Goal: Transaction & Acquisition: Purchase product/service

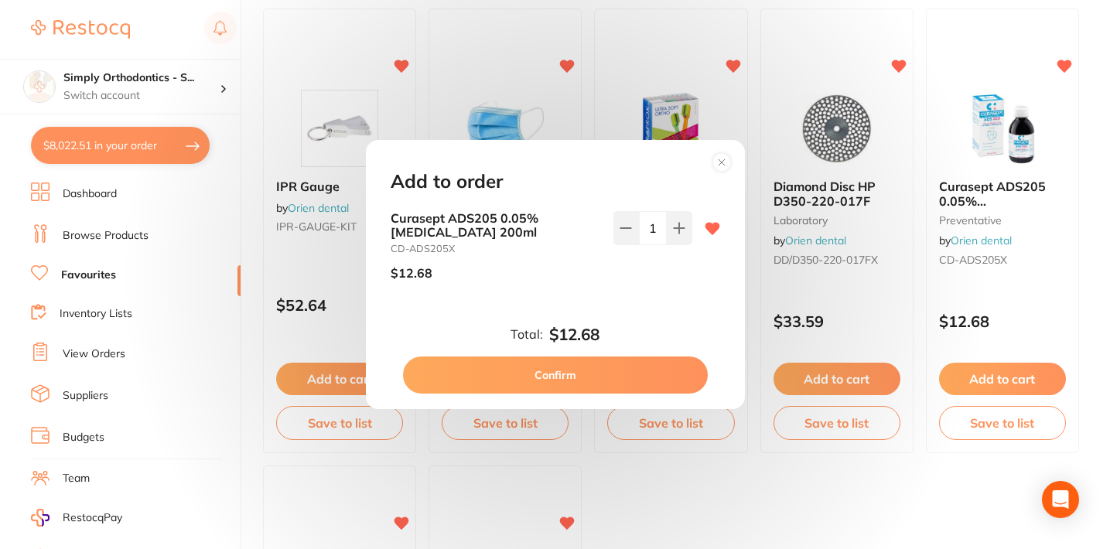
scroll to position [335, 0]
click at [565, 372] on button "Confirm" at bounding box center [555, 374] width 305 height 37
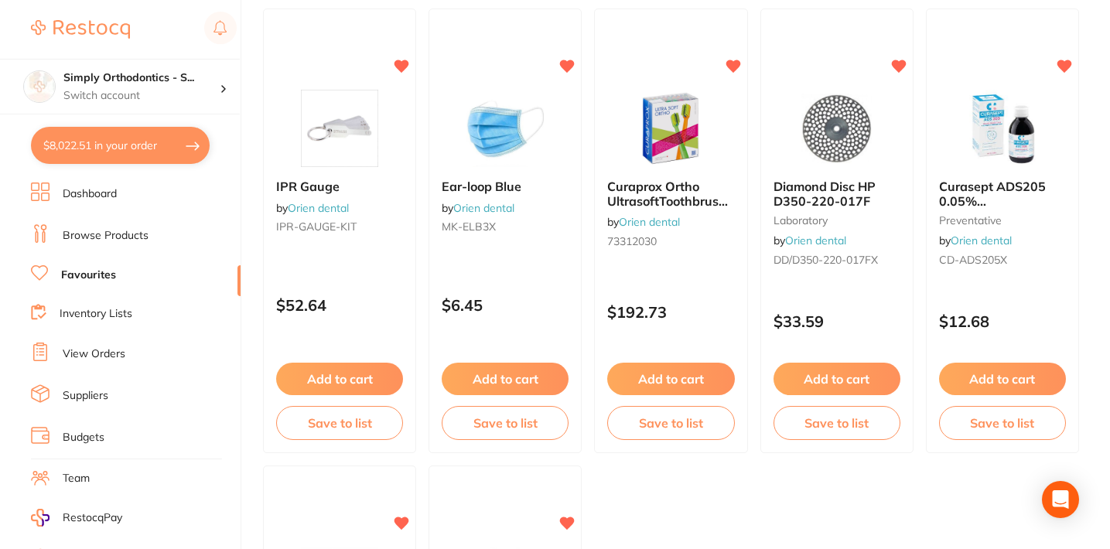
click at [84, 147] on button "$8,022.51 in your order" at bounding box center [120, 145] width 179 height 37
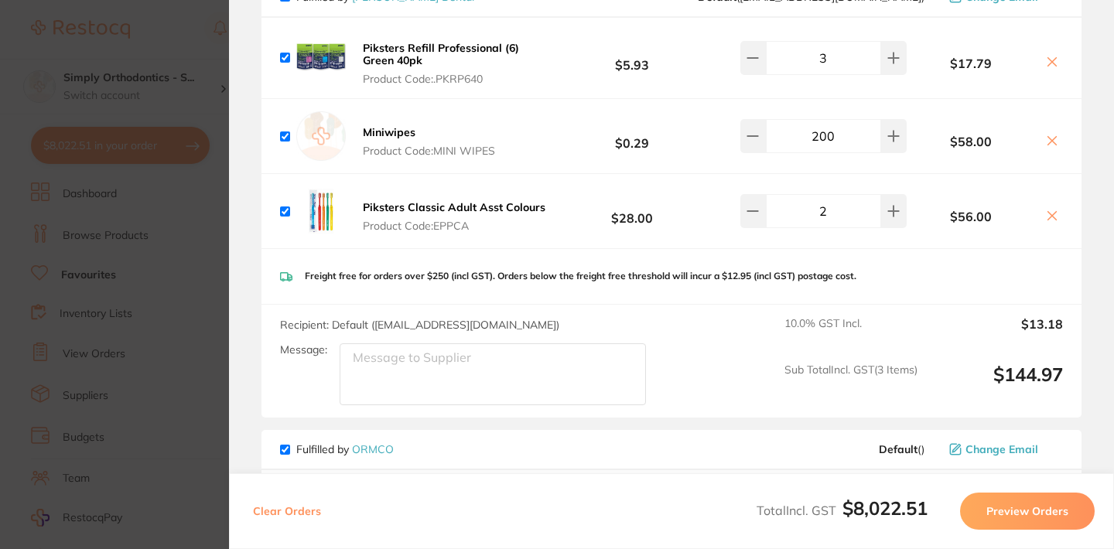
scroll to position [3306, 0]
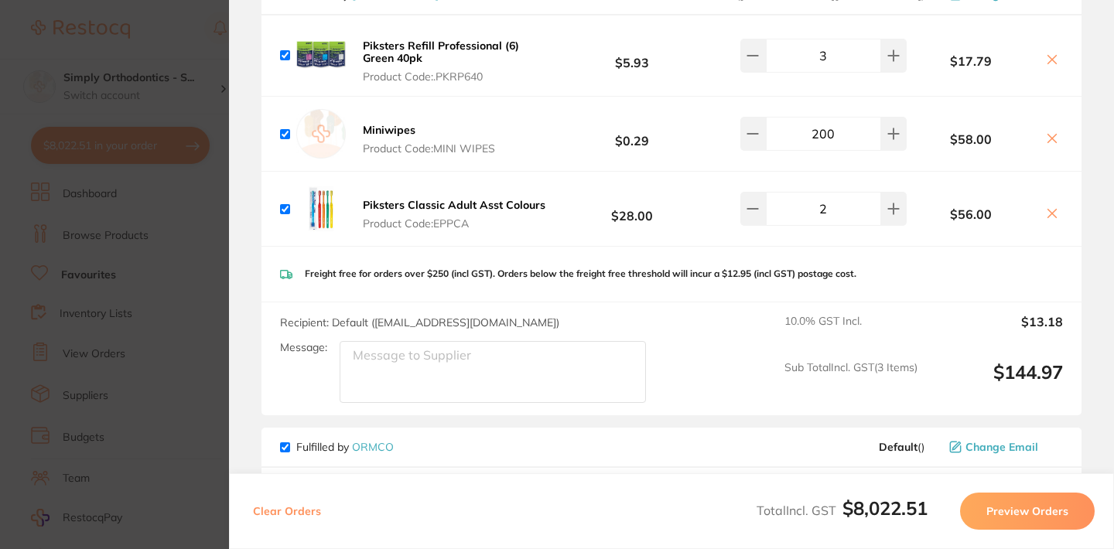
click at [426, 359] on textarea "Message:" at bounding box center [492, 372] width 306 height 62
type textarea "Deliver to [GEOGRAPHIC_DATA]"
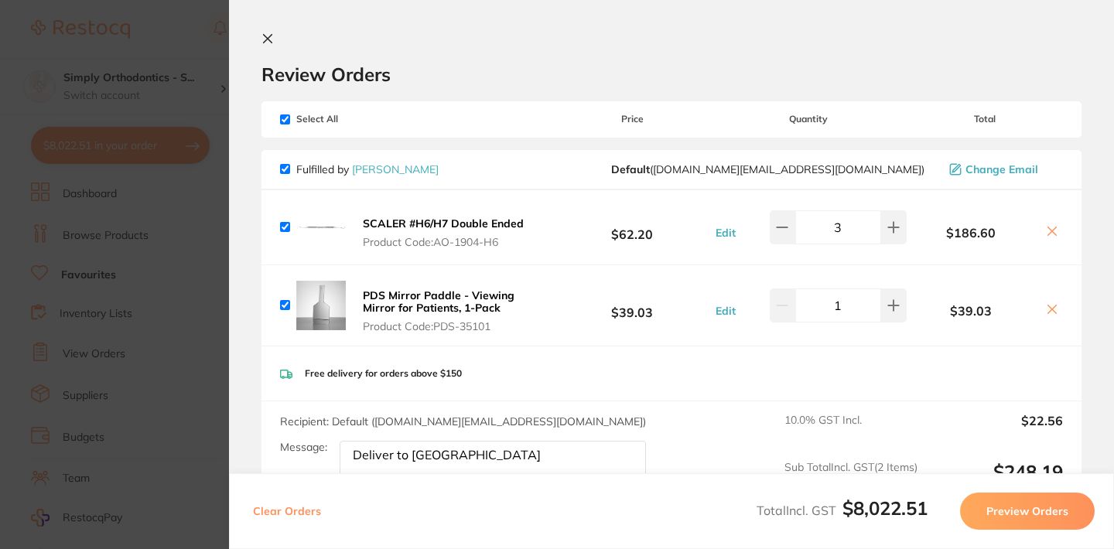
scroll to position [0, 0]
click at [265, 34] on icon at bounding box center [267, 38] width 12 height 12
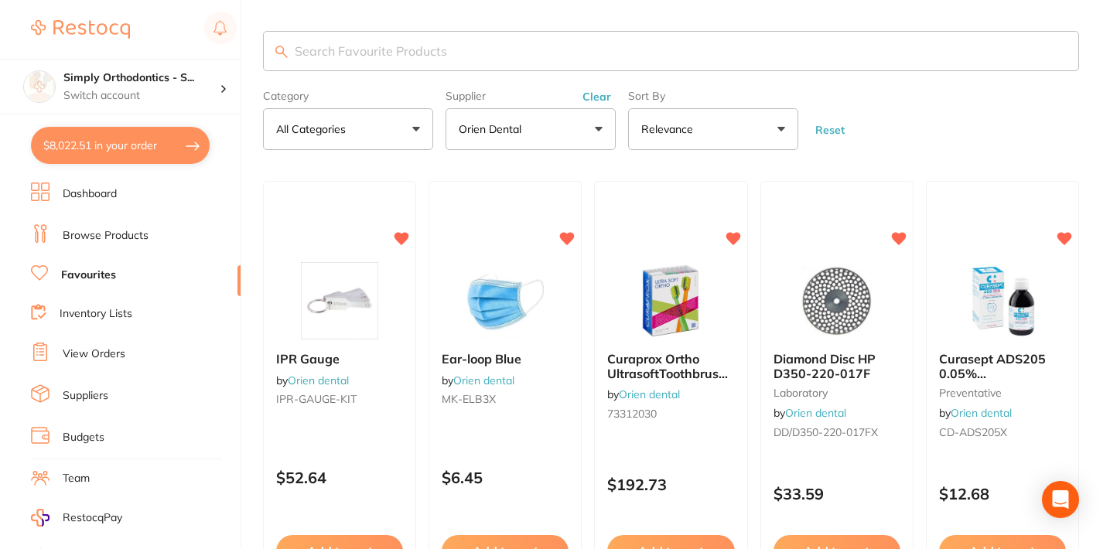
click at [75, 356] on link "View Orders" at bounding box center [94, 353] width 63 height 15
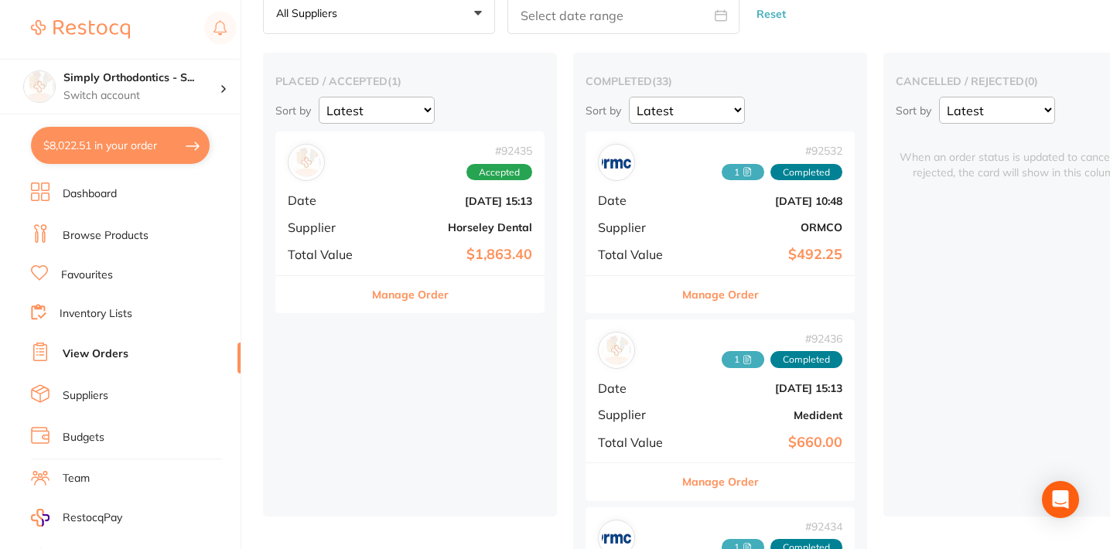
scroll to position [113, 0]
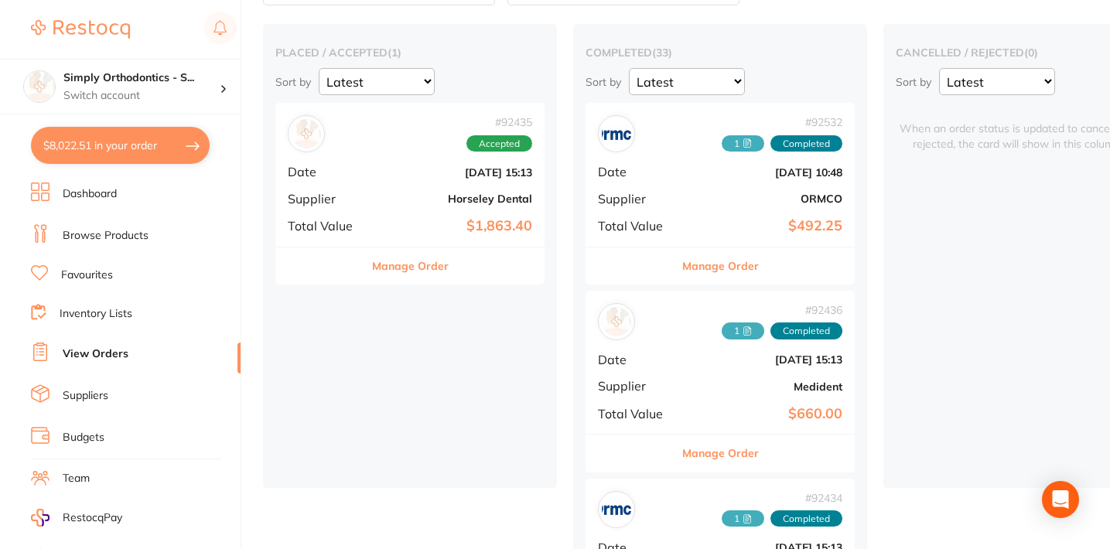
click at [408, 271] on button "Manage Order" at bounding box center [410, 265] width 77 height 37
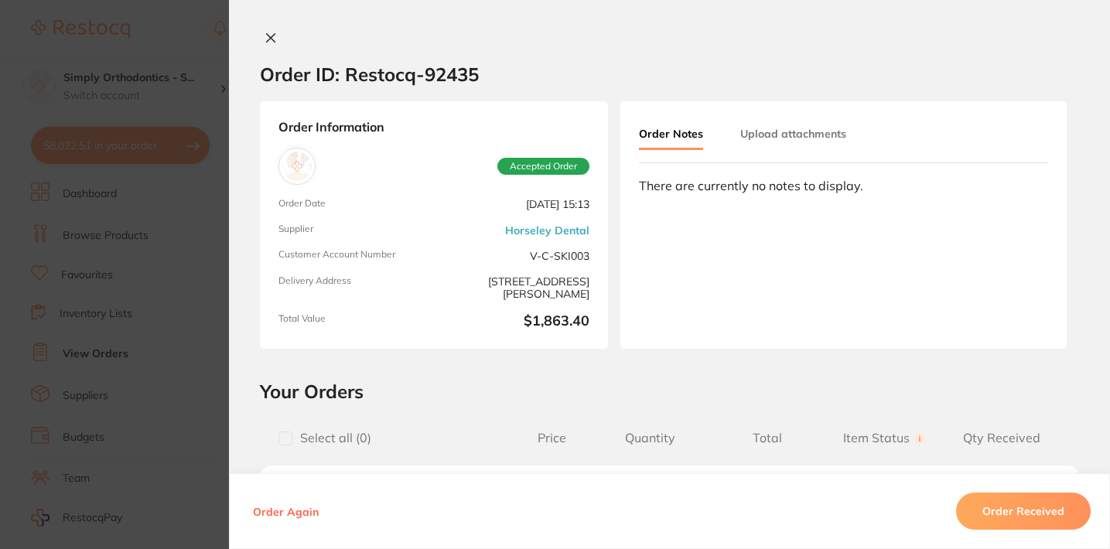
click at [268, 39] on icon at bounding box center [271, 38] width 9 height 9
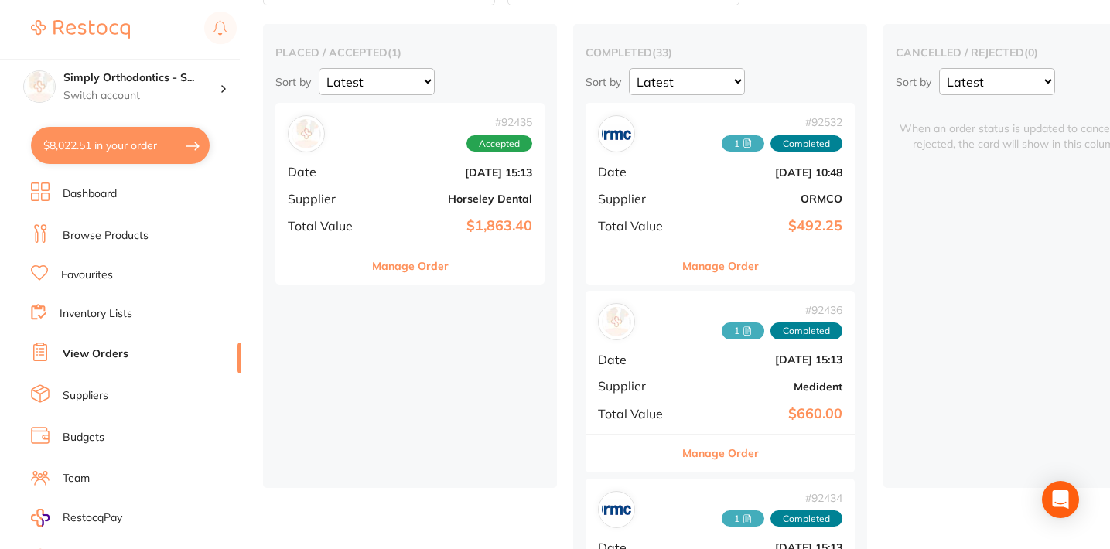
click at [122, 146] on button "$8,022.51 in your order" at bounding box center [120, 145] width 179 height 37
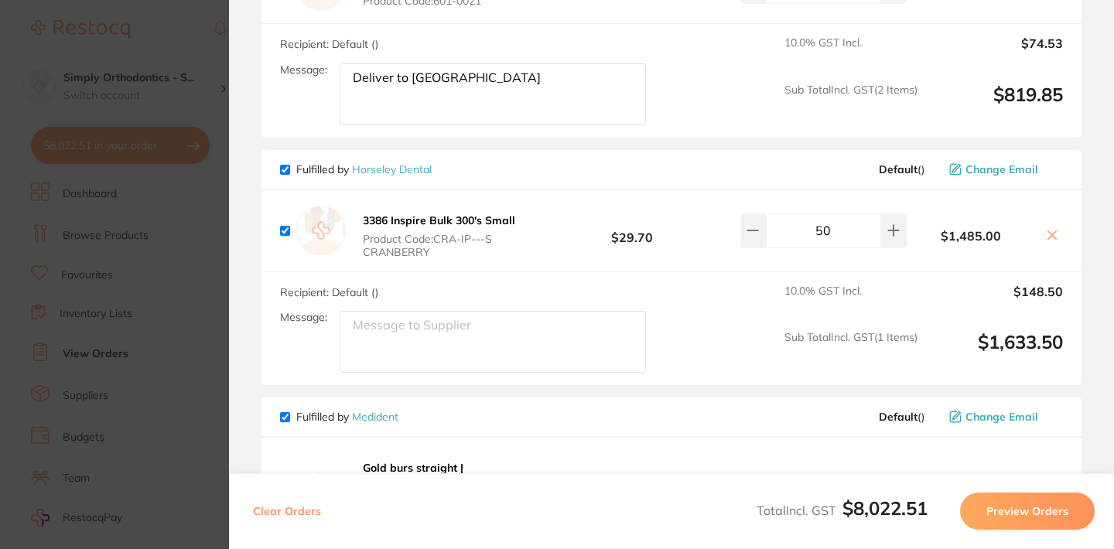
scroll to position [3899, 0]
click at [818, 244] on input "50" at bounding box center [823, 231] width 115 height 34
type input "40"
click at [835, 290] on div "Recipient: Default ( ) Message: 10.0 % GST Incl. $118.80 Sub Total Incl. GST ( …" at bounding box center [671, 330] width 820 height 114
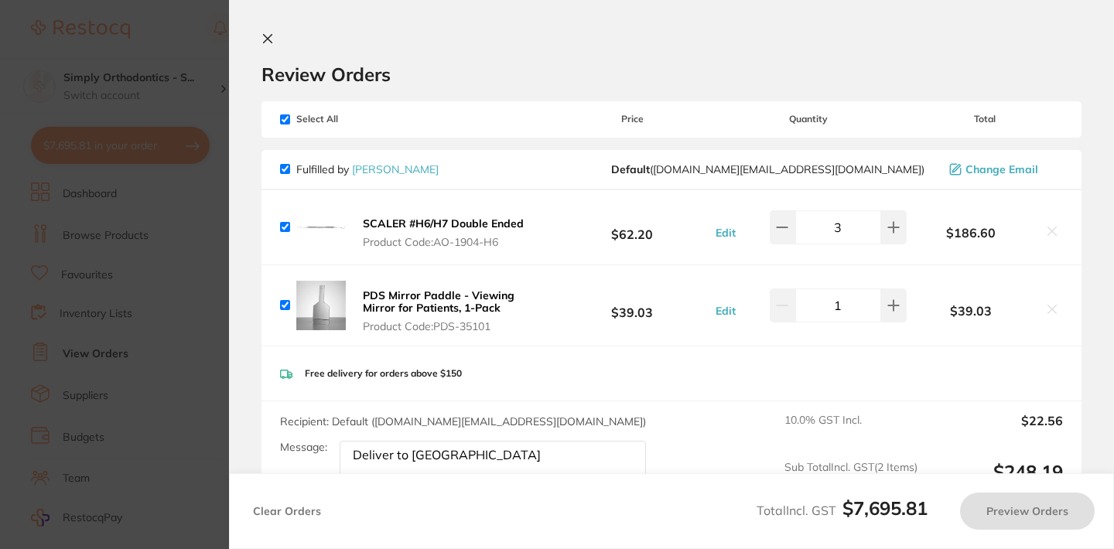
scroll to position [0, 0]
click at [264, 39] on icon at bounding box center [267, 38] width 12 height 12
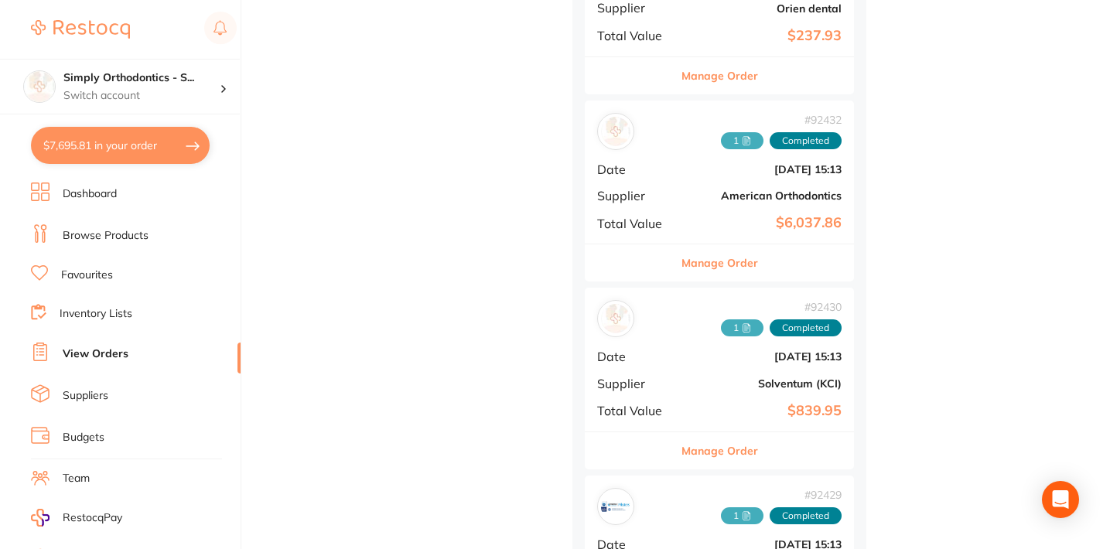
scroll to position [893, 0]
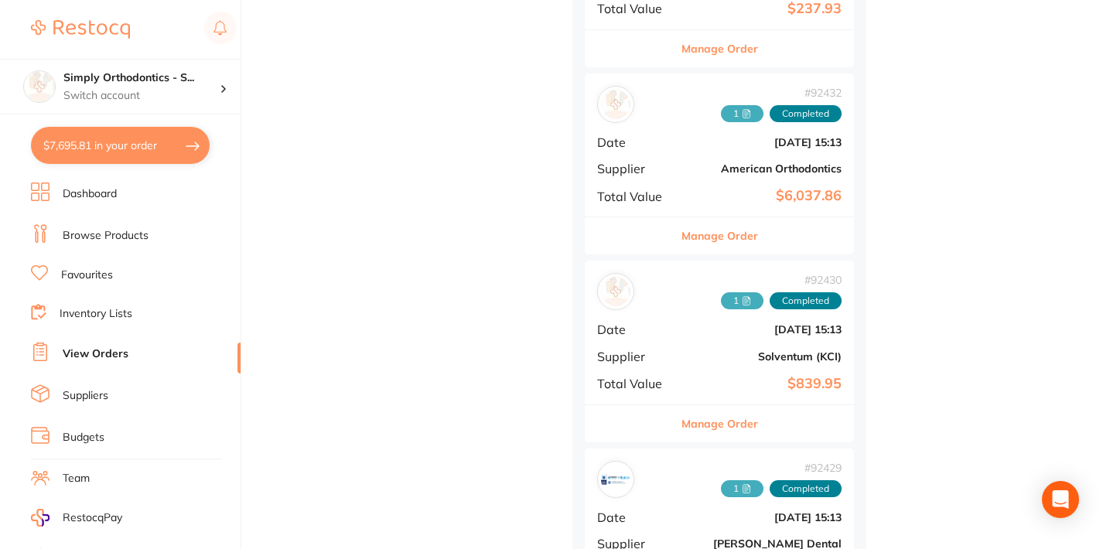
click at [731, 417] on button "Manage Order" at bounding box center [719, 423] width 77 height 37
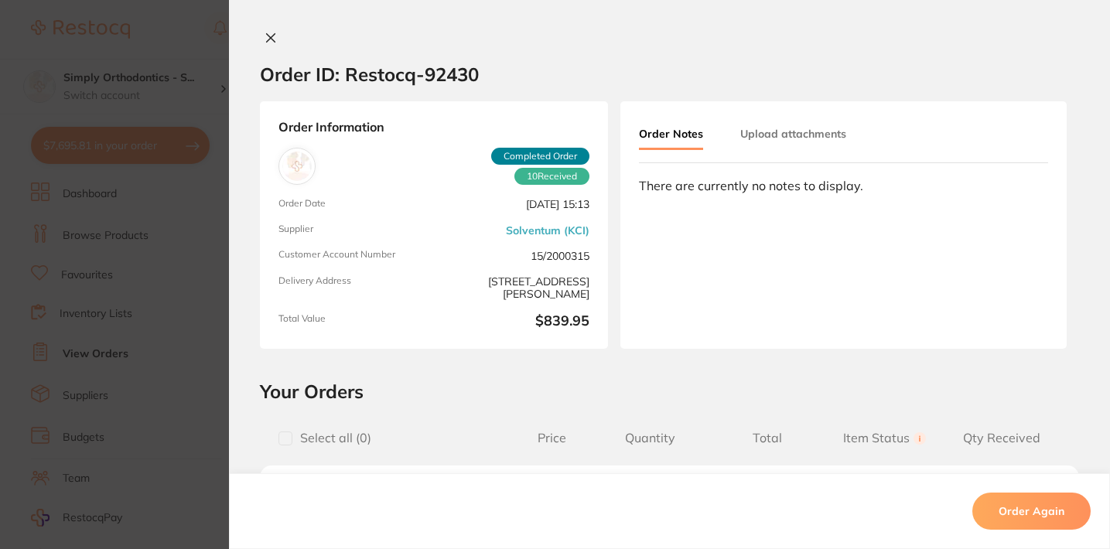
click at [794, 128] on button "Upload attachments" at bounding box center [793, 134] width 106 height 28
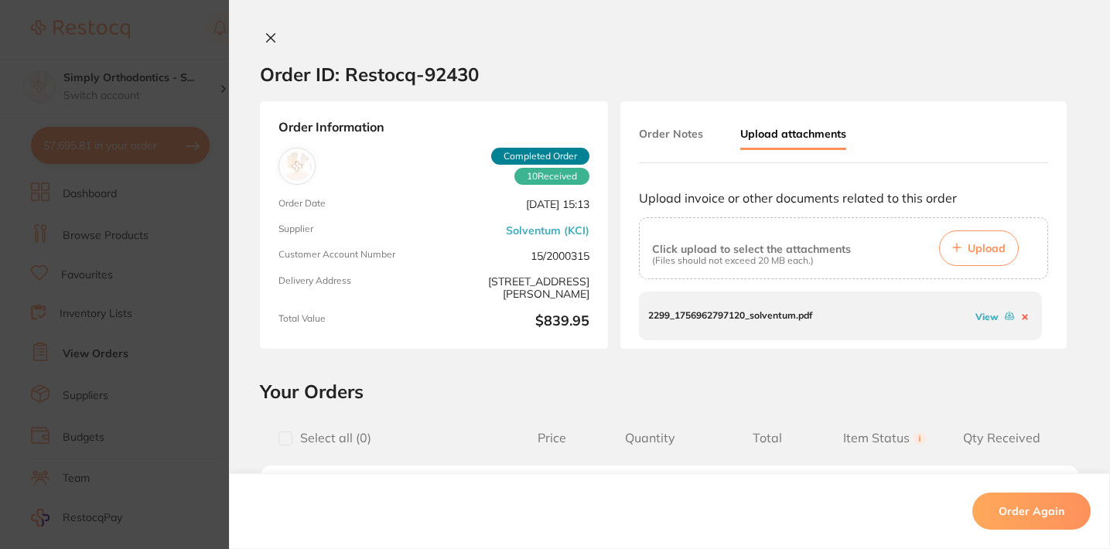
click at [980, 312] on link "View" at bounding box center [986, 317] width 23 height 12
click at [982, 317] on link "View" at bounding box center [986, 317] width 23 height 12
click at [267, 41] on icon at bounding box center [270, 38] width 12 height 12
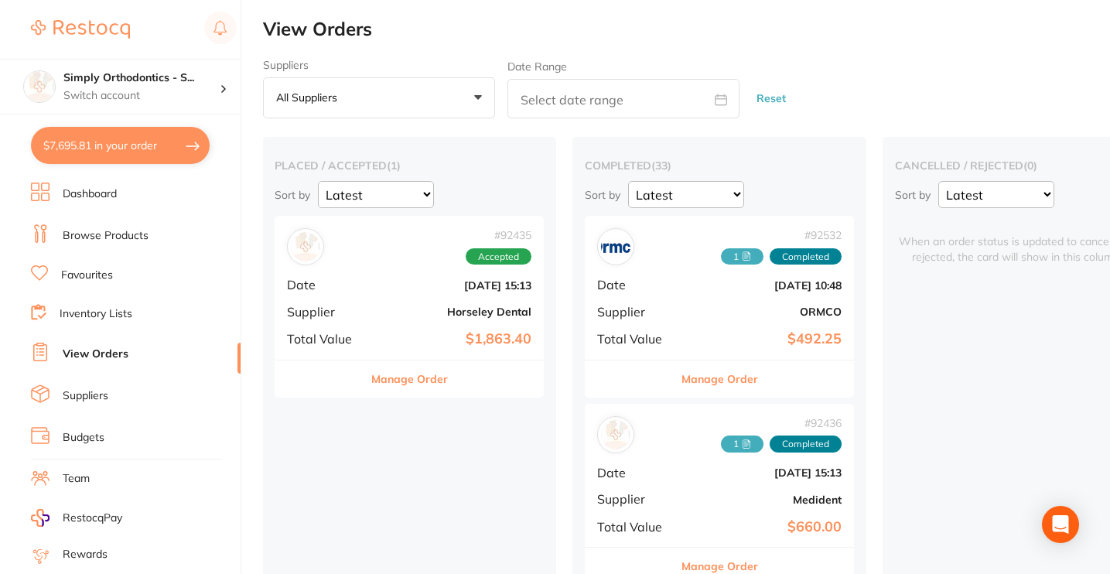
click at [107, 130] on button "$7,695.81 in your order" at bounding box center [120, 145] width 179 height 37
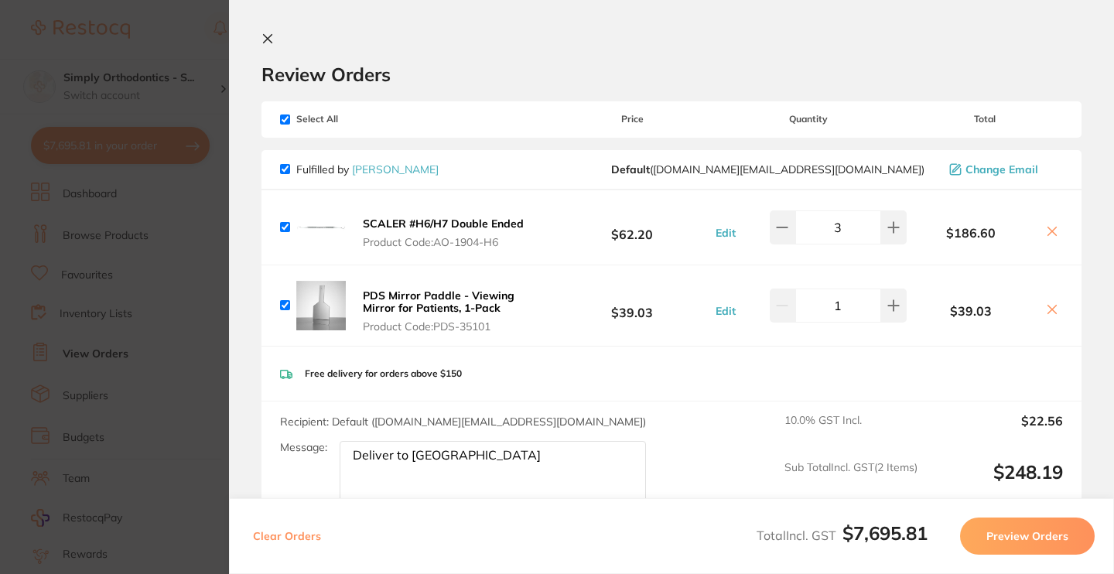
click at [272, 44] on icon at bounding box center [267, 38] width 12 height 12
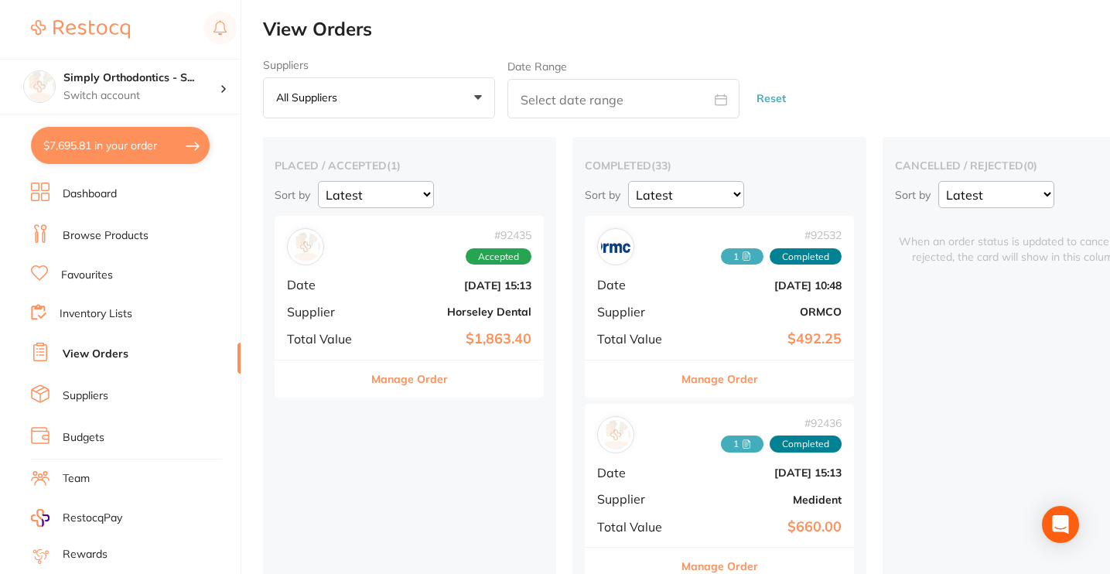
click at [447, 102] on button "All suppliers +0" at bounding box center [379, 98] width 232 height 42
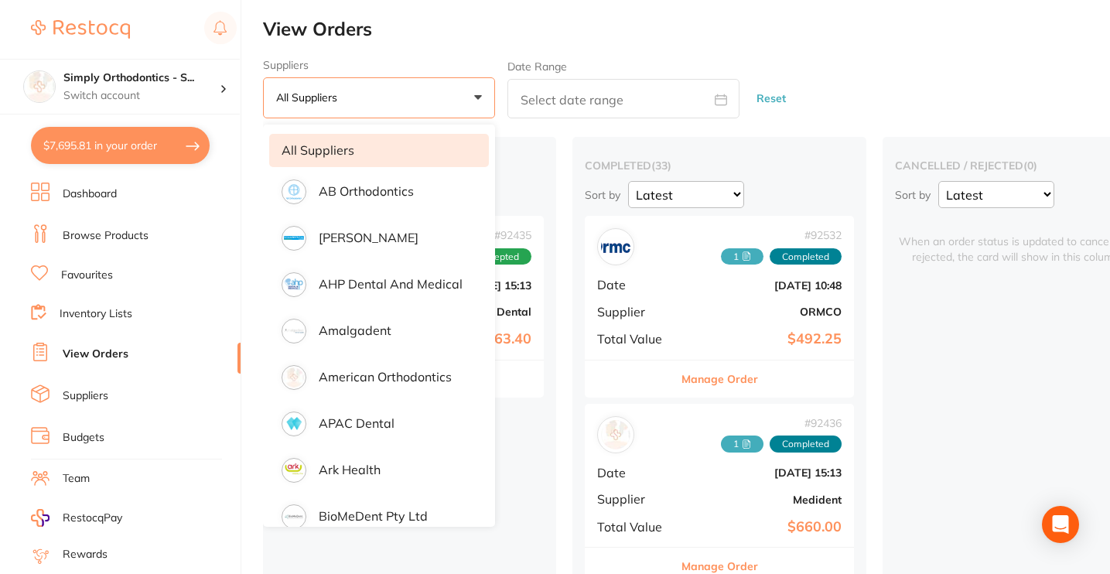
click at [447, 102] on button "All suppliers +0" at bounding box center [379, 98] width 232 height 42
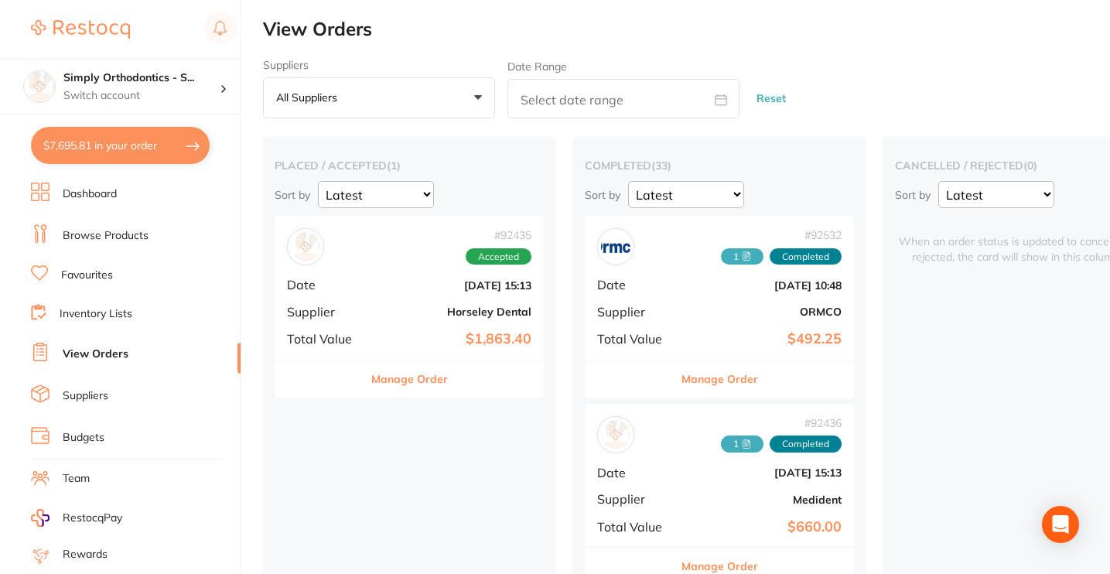
click at [107, 278] on link "Favourites" at bounding box center [87, 275] width 52 height 15
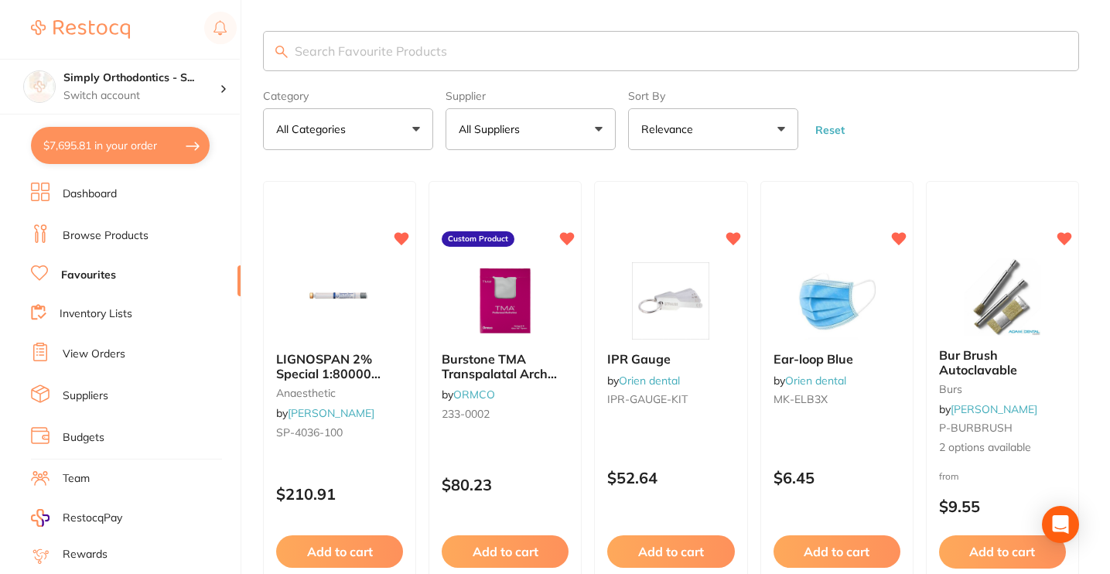
click at [592, 138] on button "All Suppliers" at bounding box center [530, 129] width 170 height 42
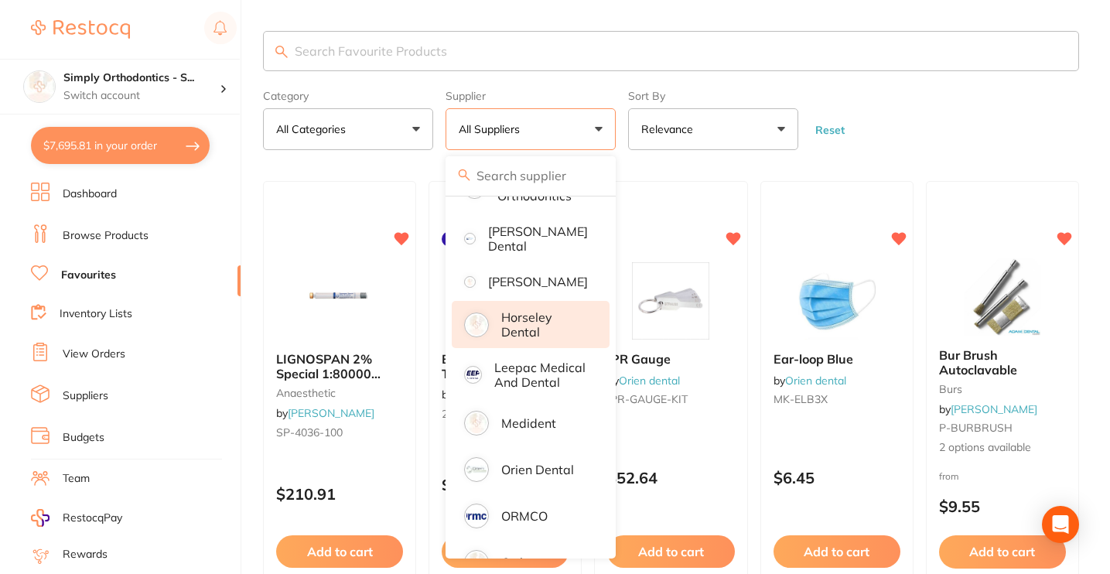
scroll to position [128, 0]
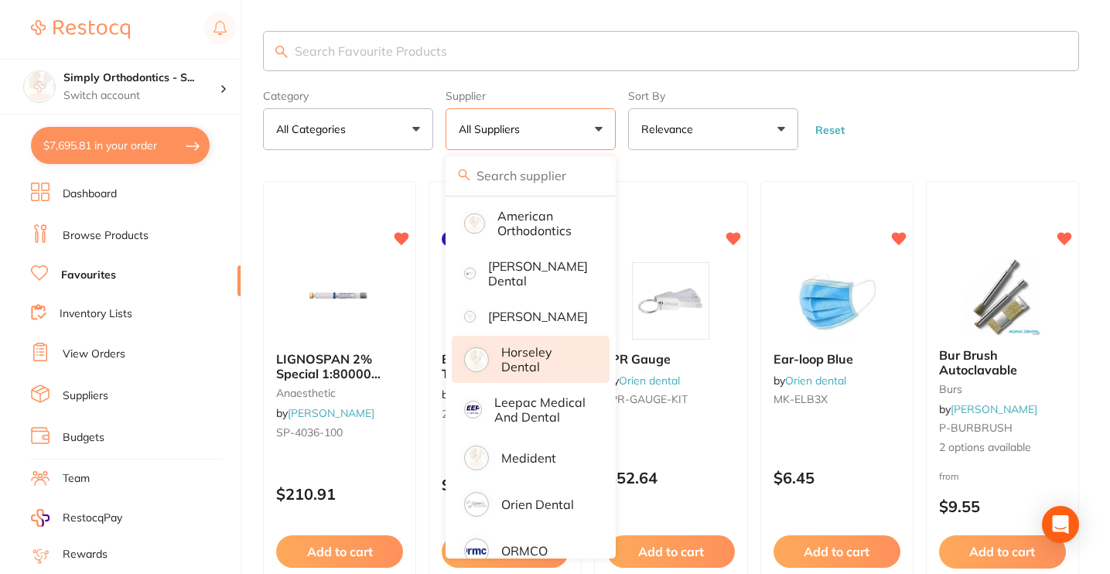
click at [499, 370] on li "Horseley Dental" at bounding box center [531, 359] width 158 height 47
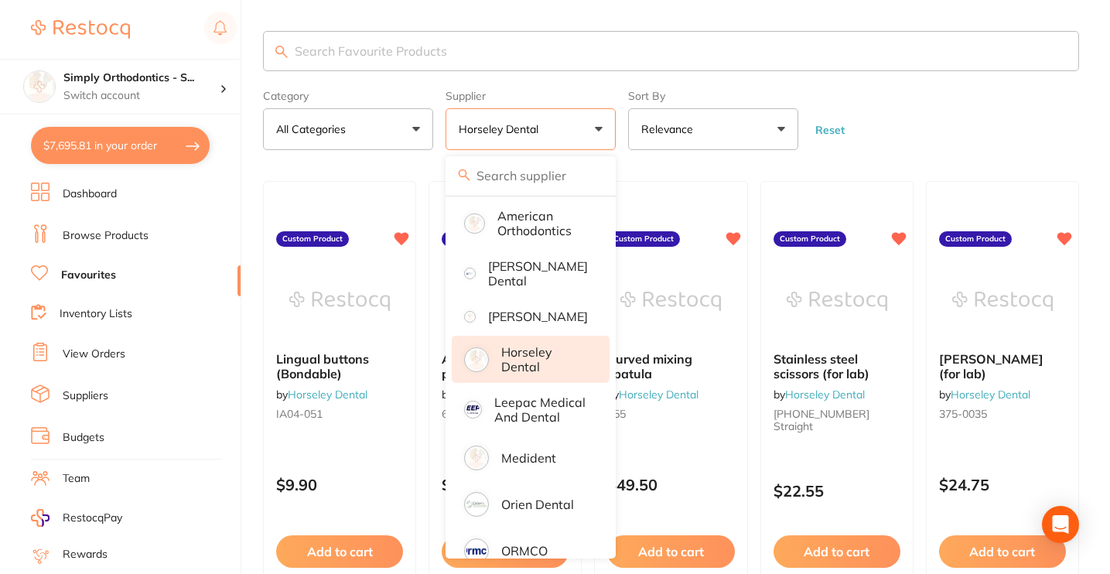
click at [1011, 79] on section "Category All Categories All Categories No categories found Clear Category false…" at bounding box center [671, 90] width 816 height 119
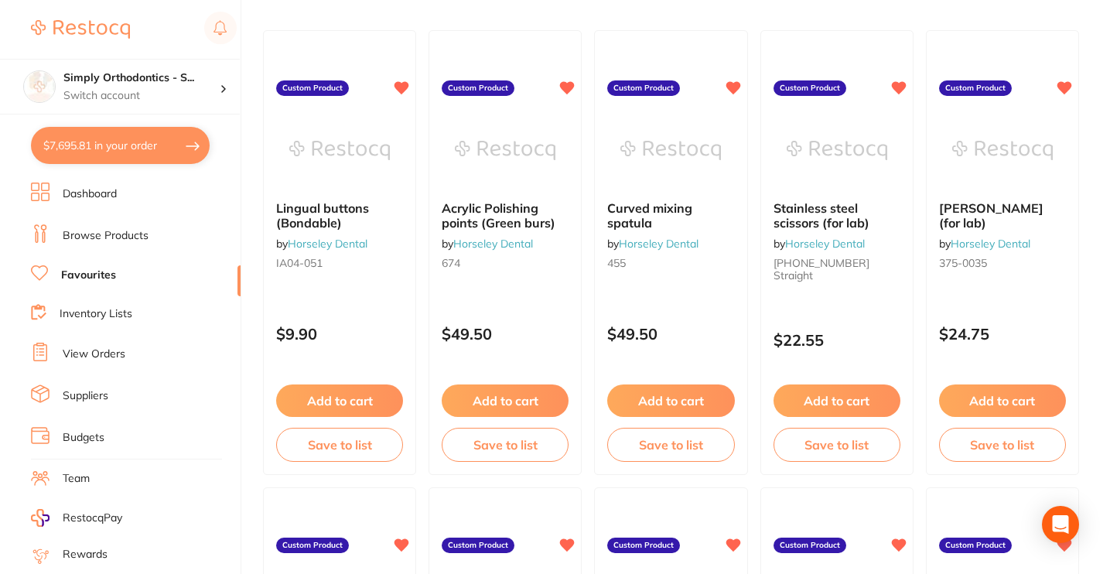
scroll to position [0, 0]
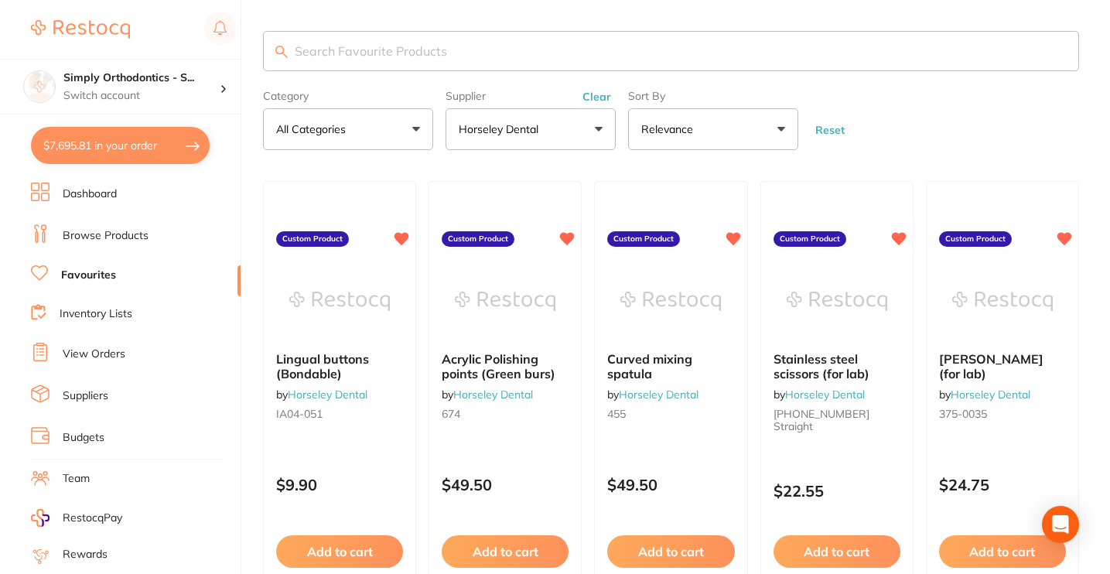
click at [595, 103] on button "Clear" at bounding box center [597, 97] width 38 height 14
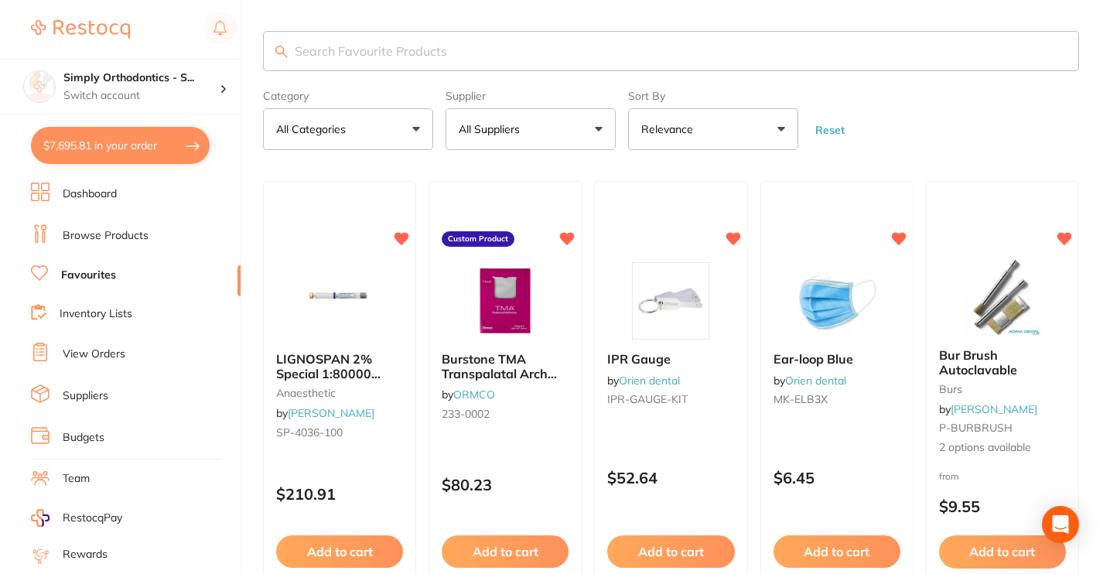
click at [564, 126] on button "All Suppliers" at bounding box center [530, 129] width 170 height 42
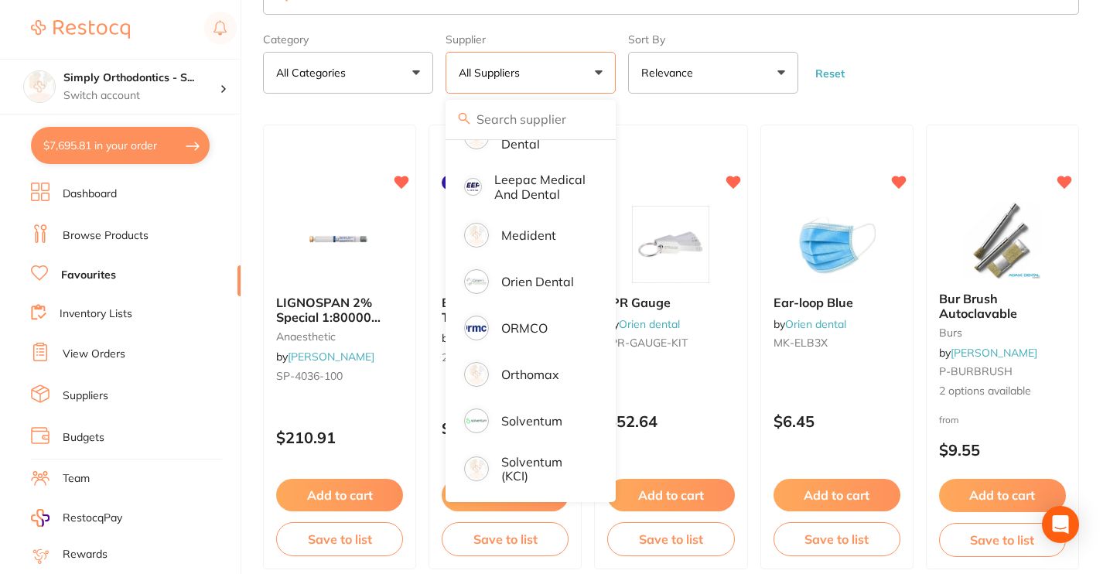
scroll to position [57, 0]
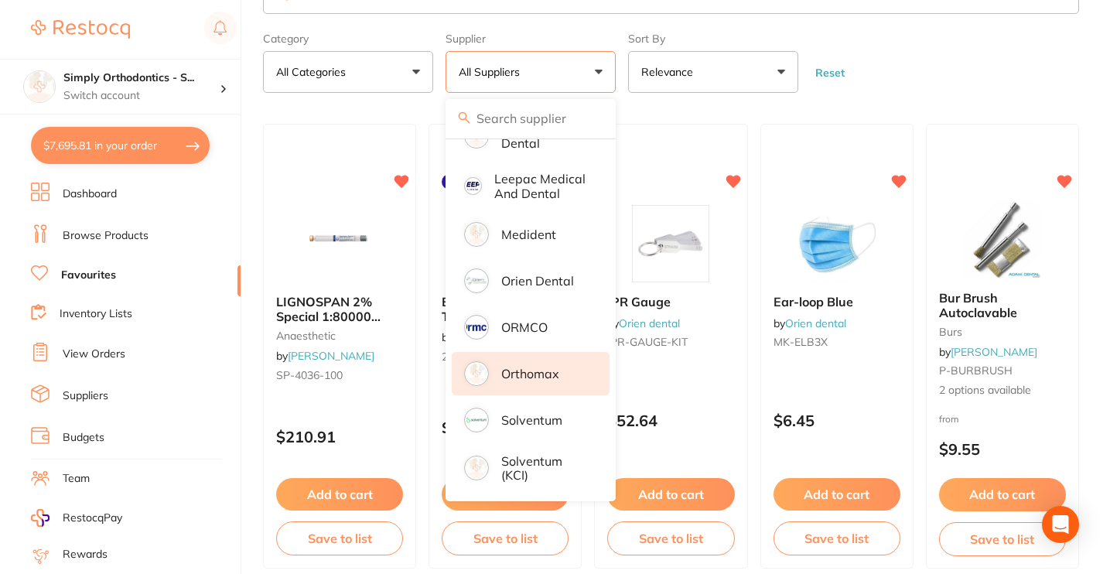
click at [537, 377] on p "Orthomax" at bounding box center [530, 374] width 58 height 14
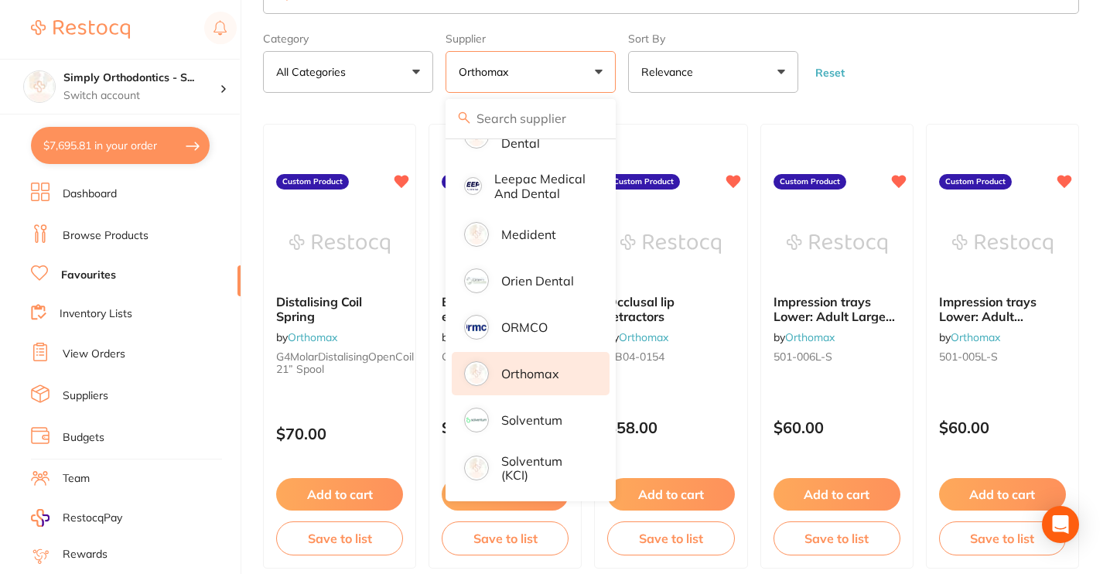
click at [940, 93] on form "Category All Categories All Categories No categories found Clear Category false…" at bounding box center [671, 59] width 816 height 67
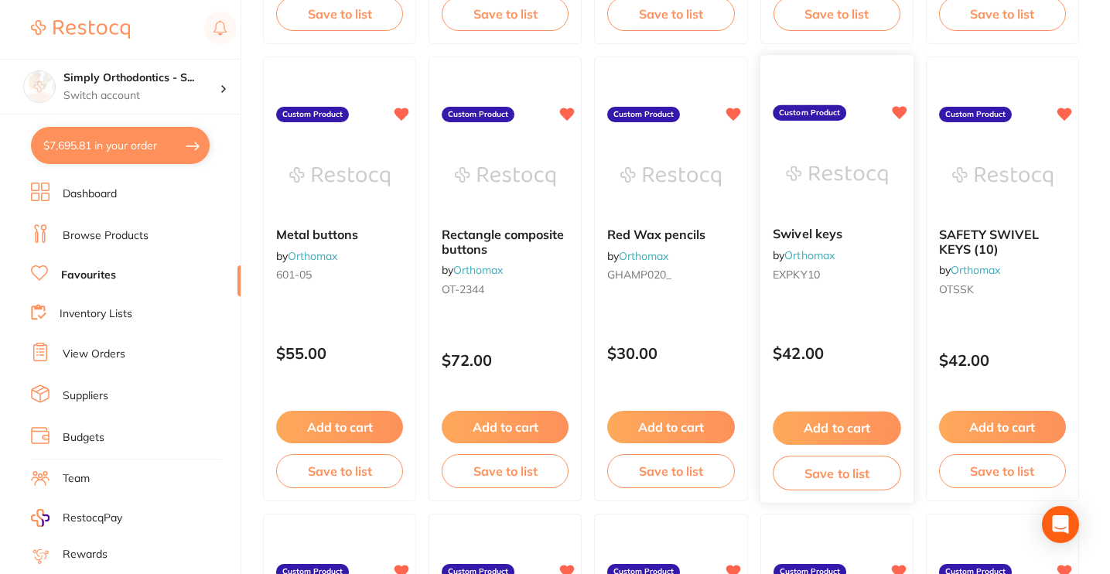
scroll to position [1502, 0]
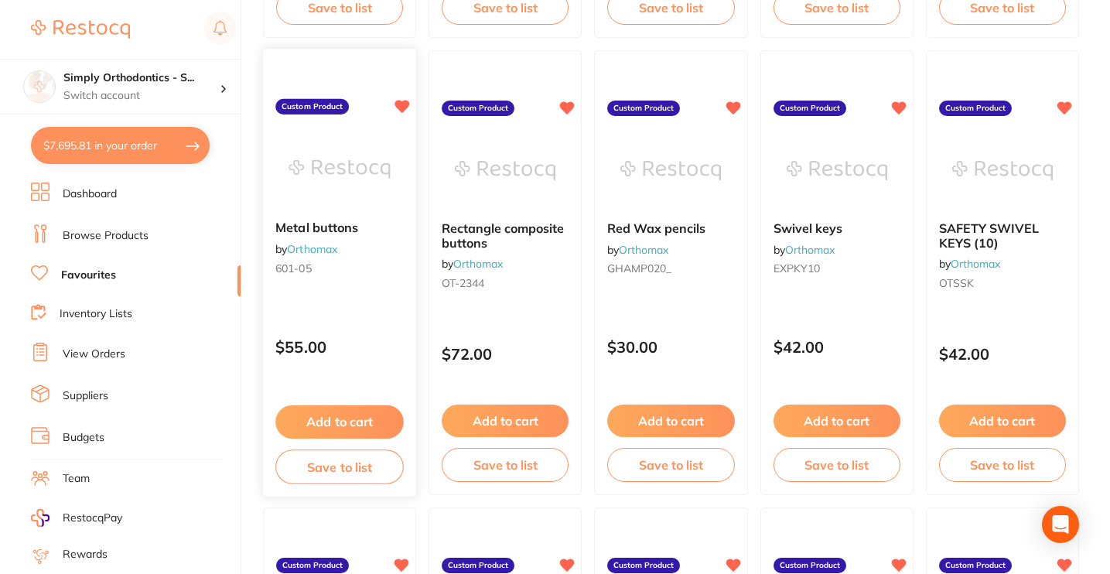
click at [382, 422] on button "Add to cart" at bounding box center [339, 421] width 128 height 33
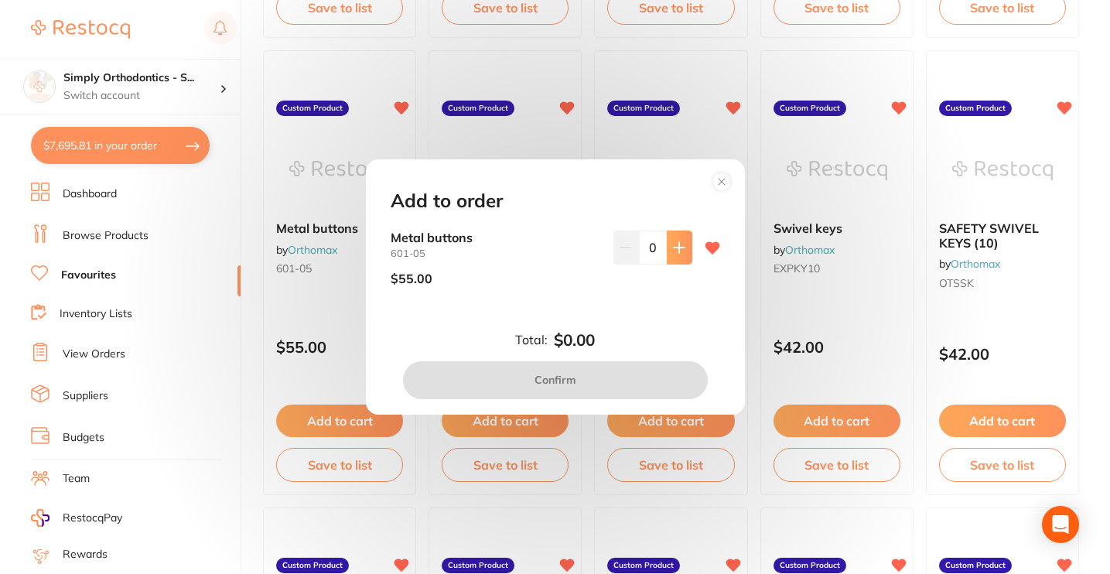
click at [681, 258] on button at bounding box center [680, 247] width 26 height 34
type input "1"
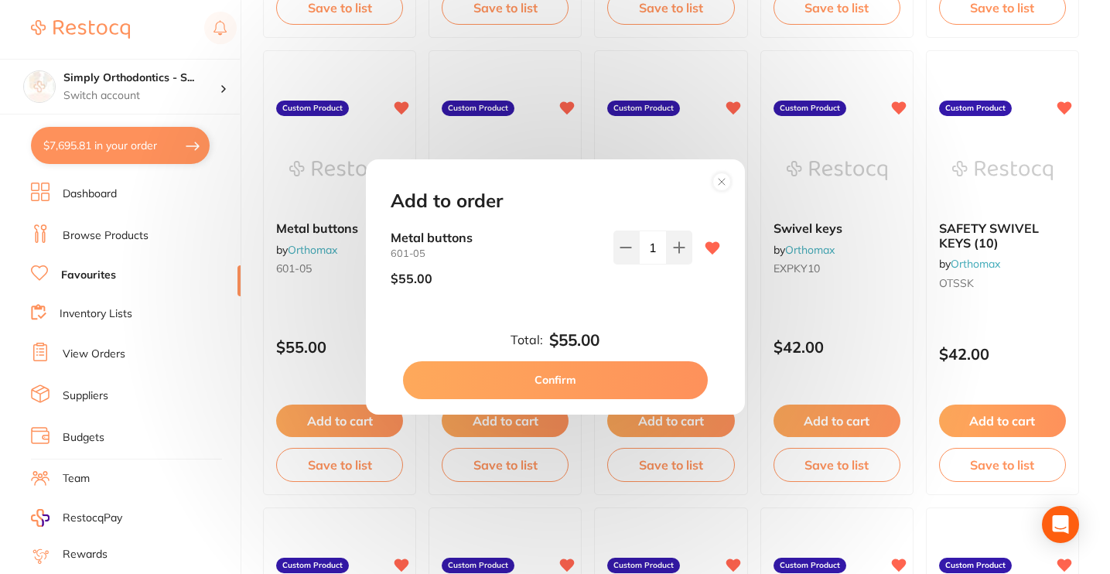
click at [557, 375] on button "Confirm" at bounding box center [555, 379] width 305 height 37
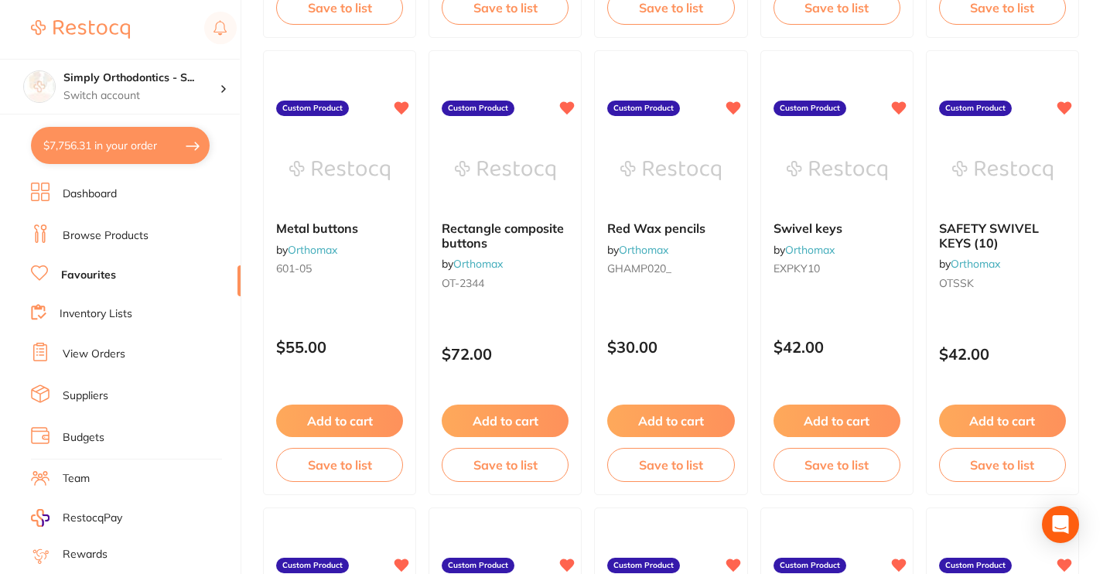
checkbox input "false"
click at [813, 424] on button "Add to cart" at bounding box center [837, 421] width 128 height 33
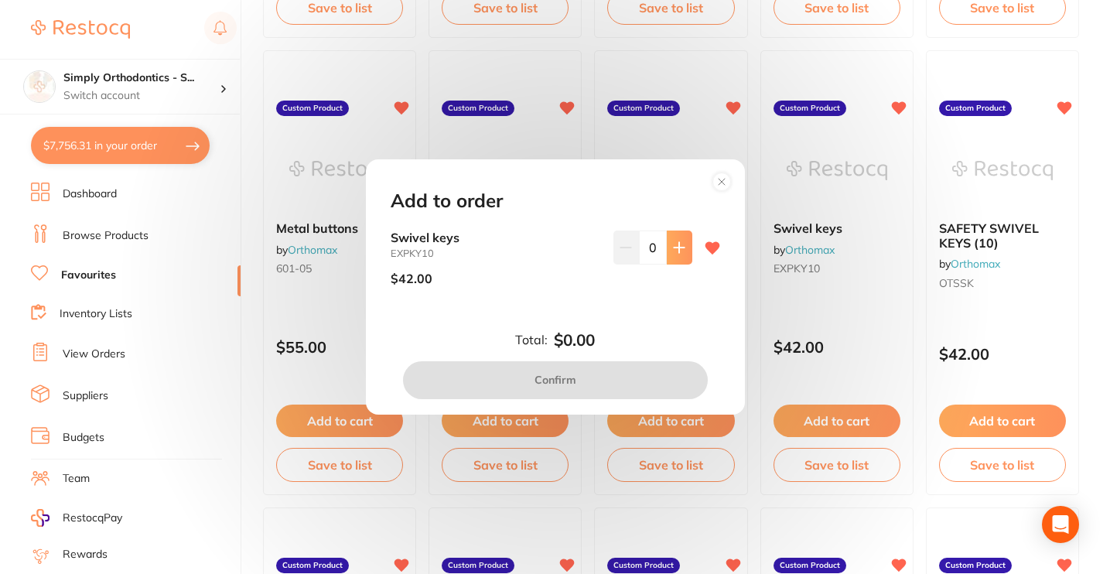
click at [681, 250] on icon at bounding box center [679, 248] width 10 height 10
type input "1"
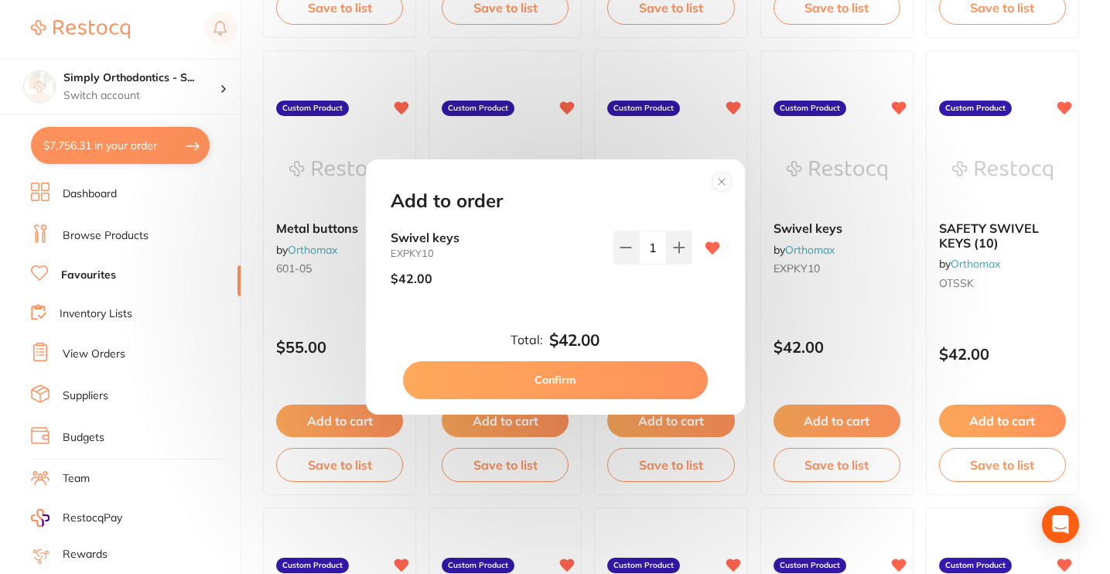
click at [590, 384] on button "Confirm" at bounding box center [555, 379] width 305 height 37
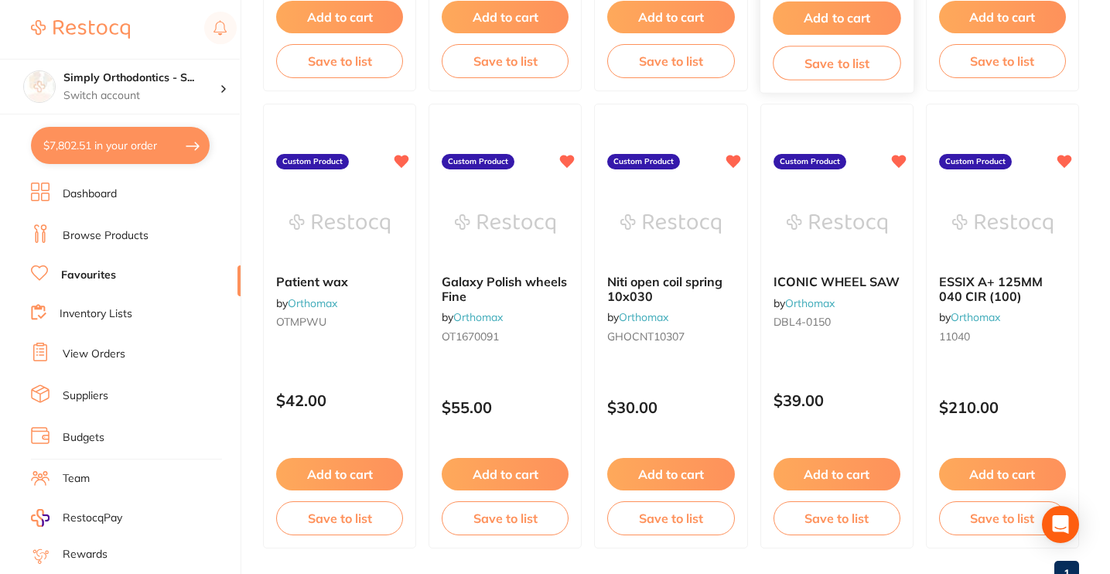
scroll to position [1912, 0]
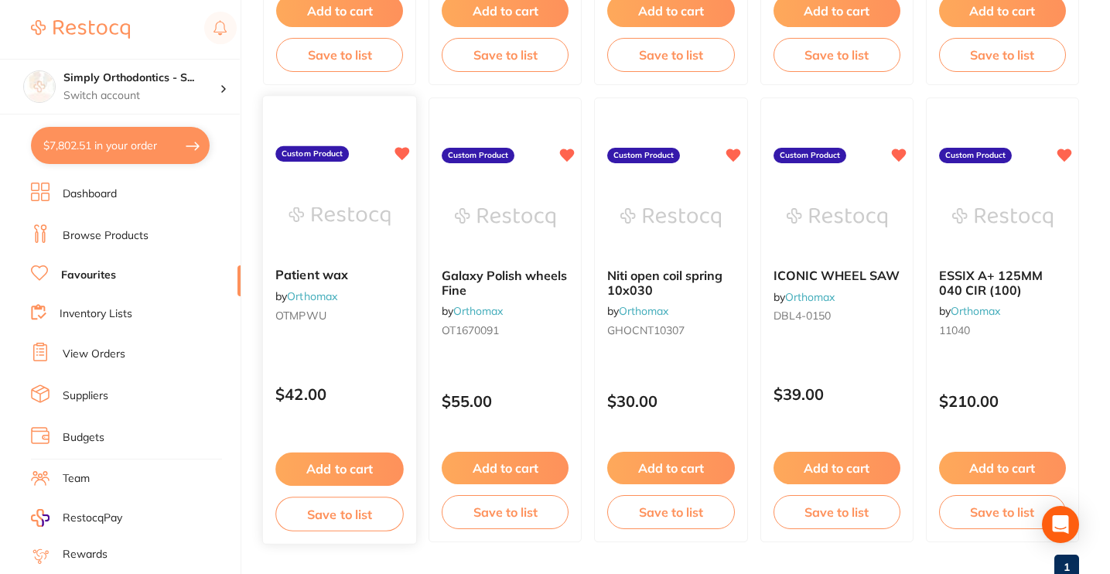
click at [350, 468] on button "Add to cart" at bounding box center [339, 468] width 128 height 33
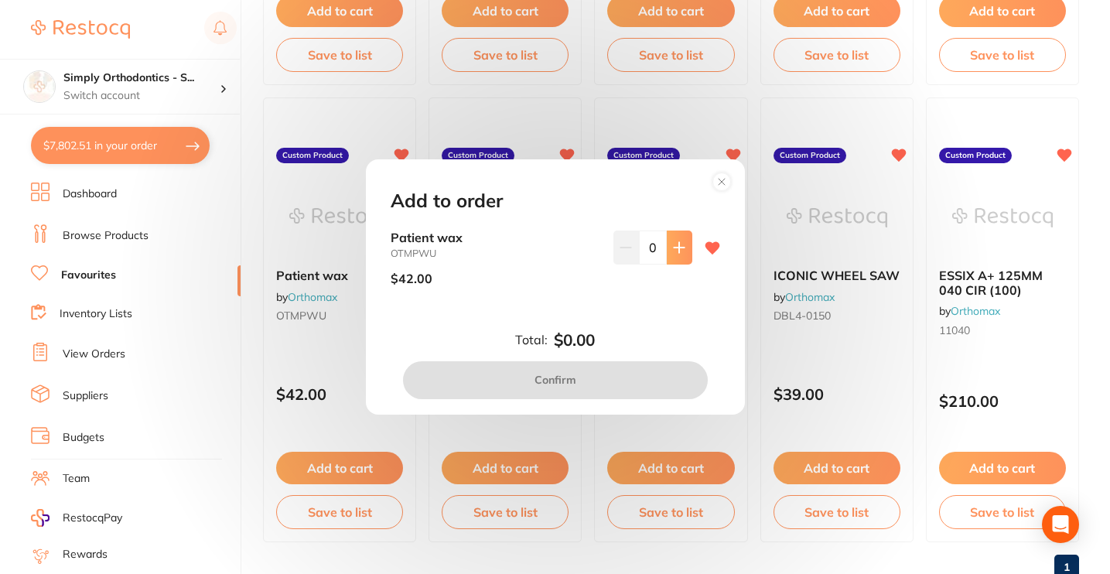
click at [669, 255] on button at bounding box center [680, 247] width 26 height 34
type input "1"
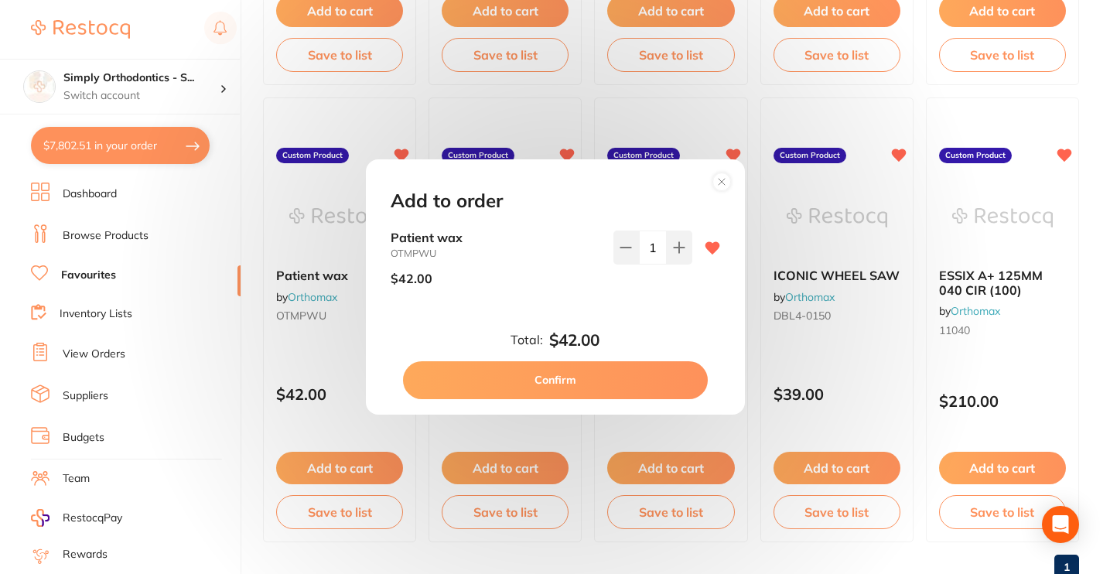
click at [566, 378] on button "Confirm" at bounding box center [555, 379] width 305 height 37
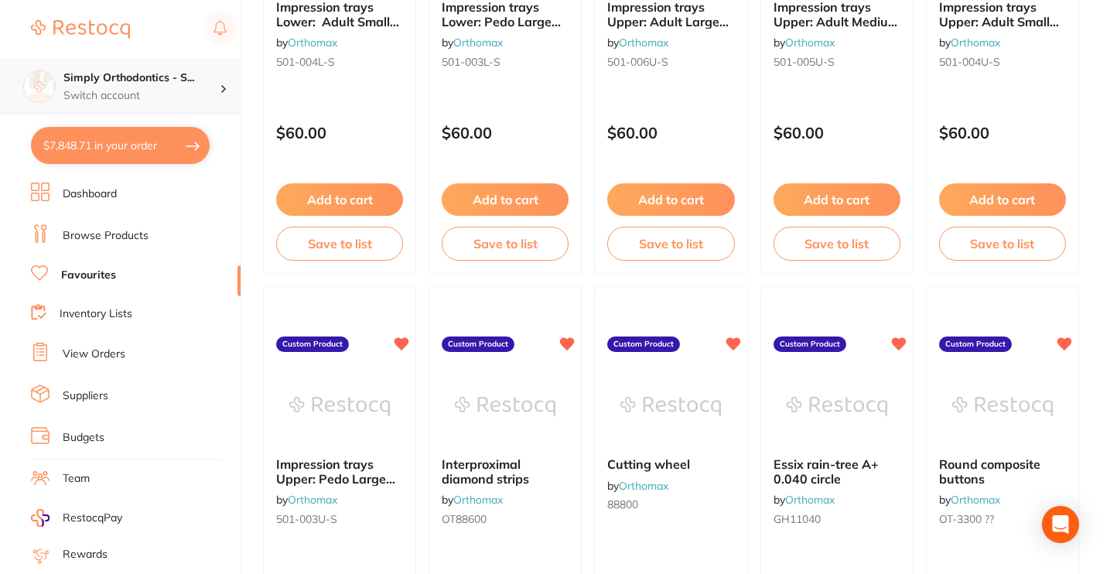
scroll to position [766, 0]
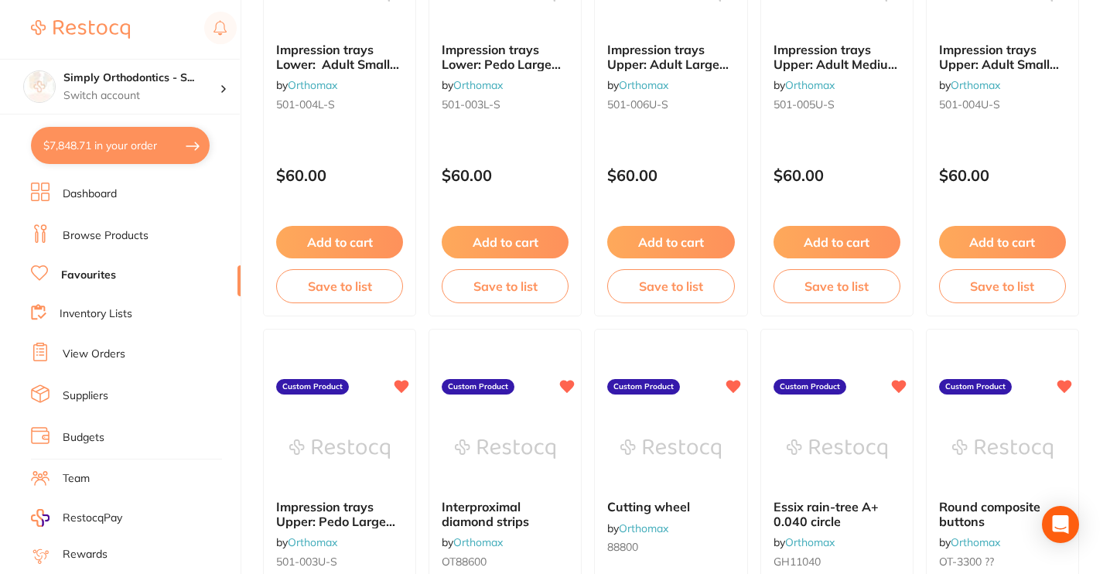
click at [74, 237] on link "Browse Products" at bounding box center [106, 235] width 86 height 15
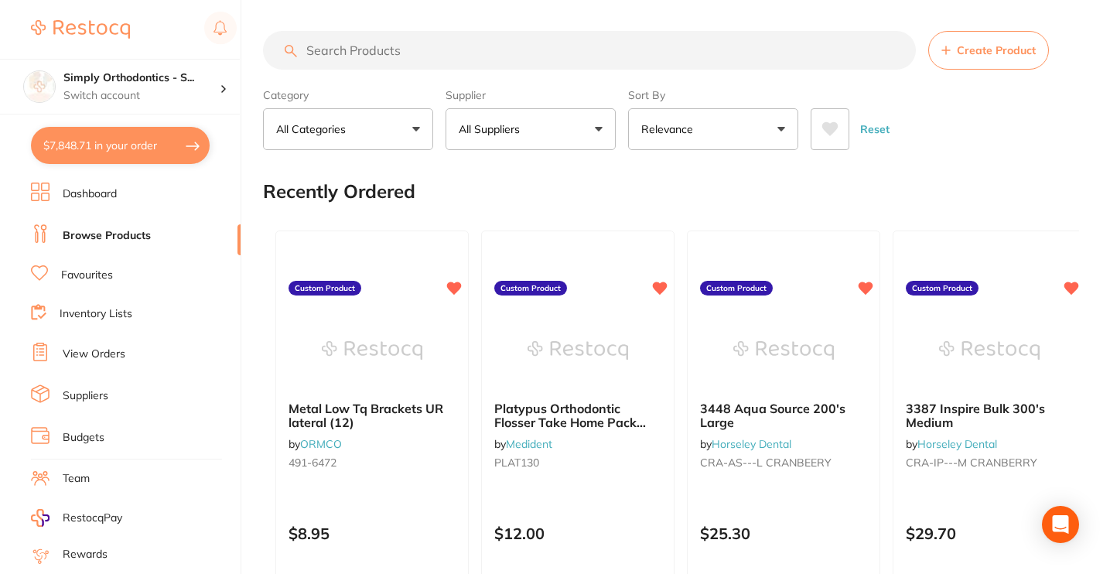
click at [541, 129] on button "All Suppliers" at bounding box center [530, 129] width 170 height 42
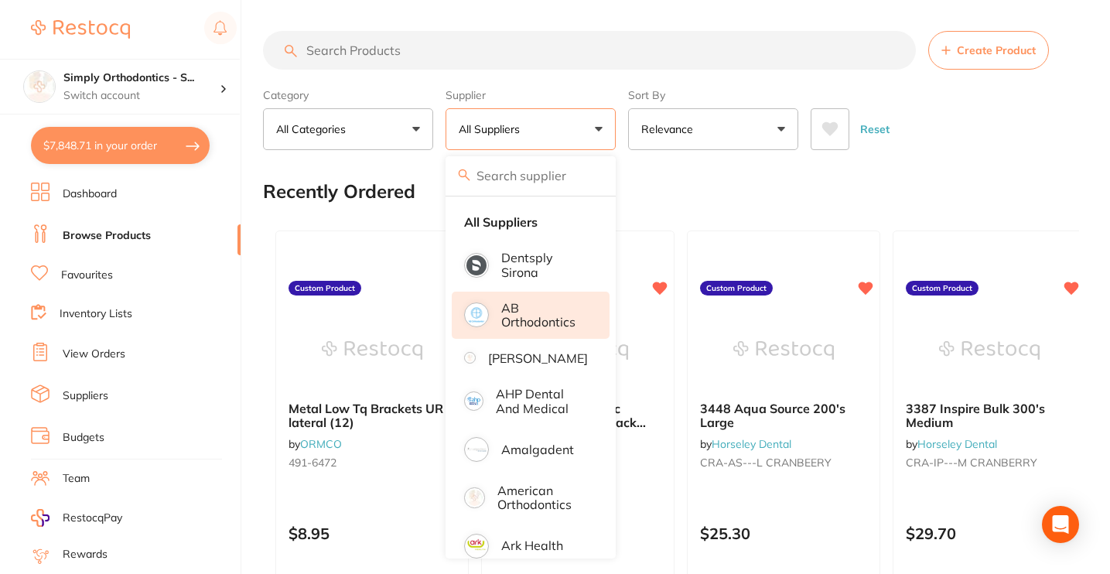
click at [530, 312] on p "AB Orthodontics" at bounding box center [544, 315] width 87 height 29
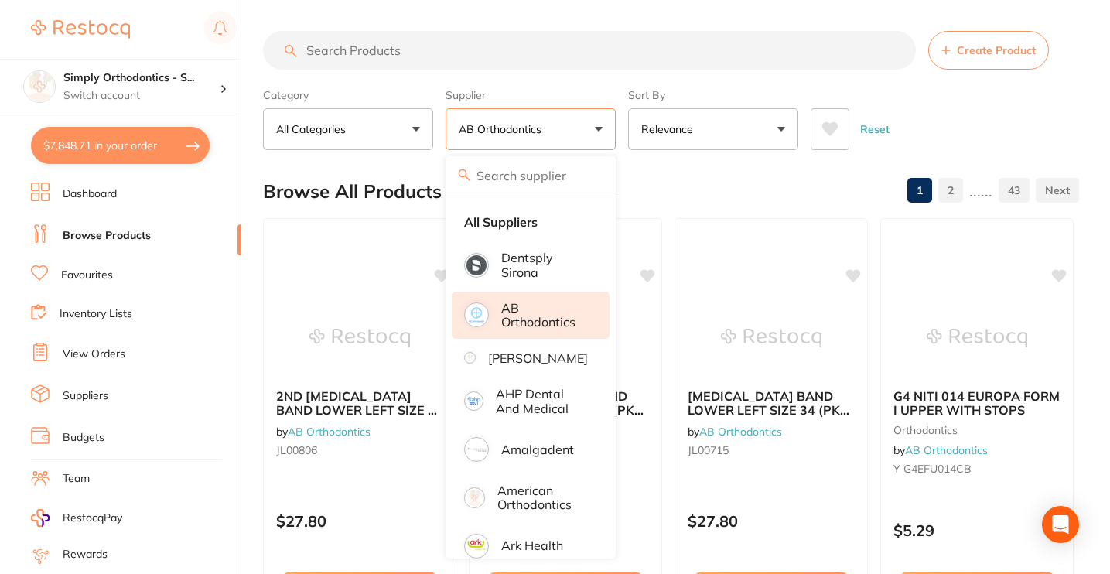
click at [401, 56] on input "search" at bounding box center [589, 50] width 653 height 39
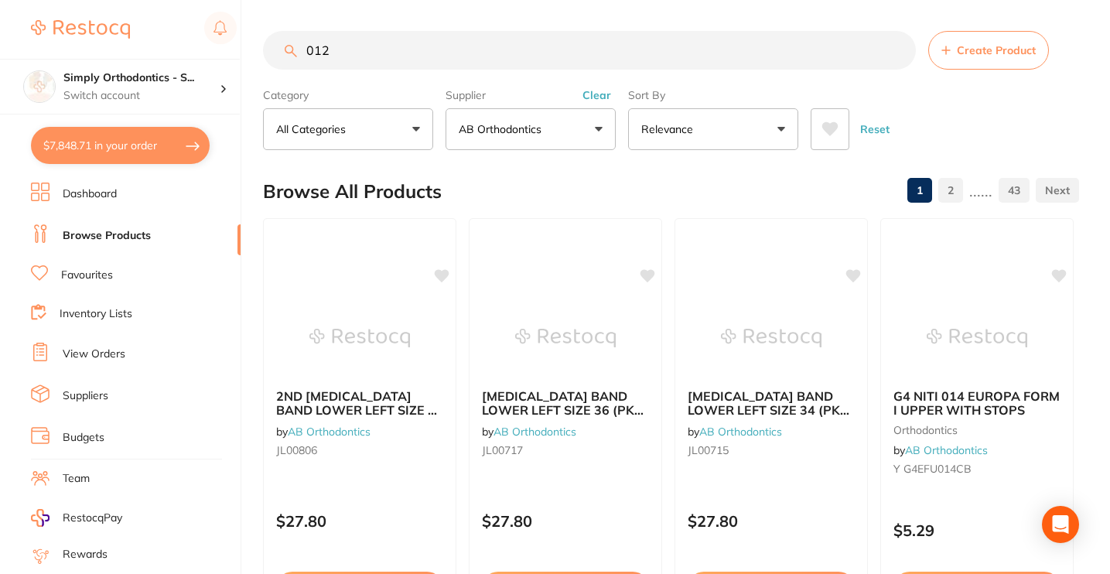
type input "012"
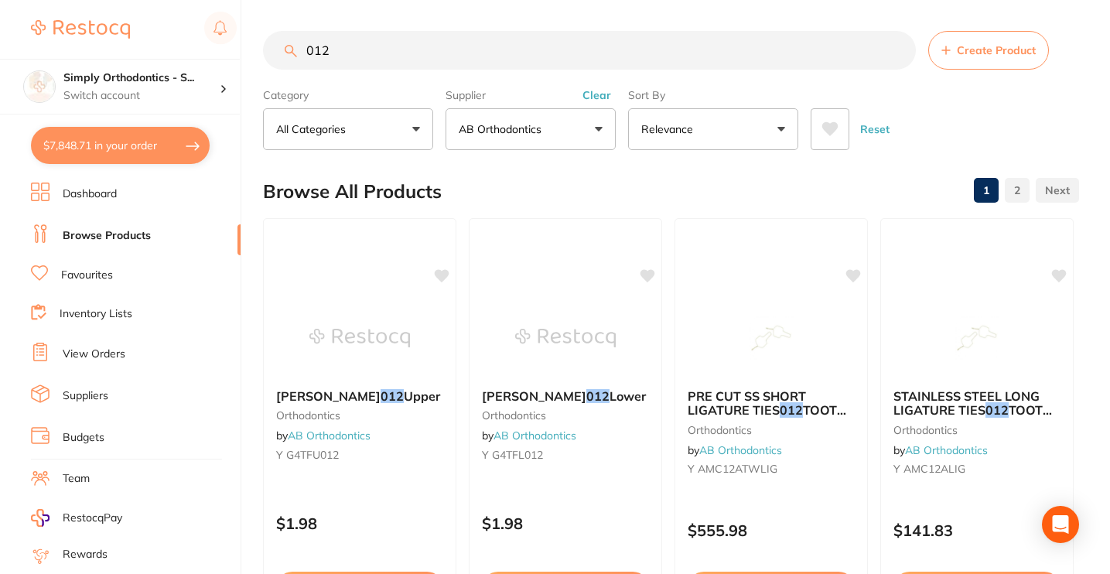
click at [892, 53] on input "012" at bounding box center [589, 50] width 653 height 39
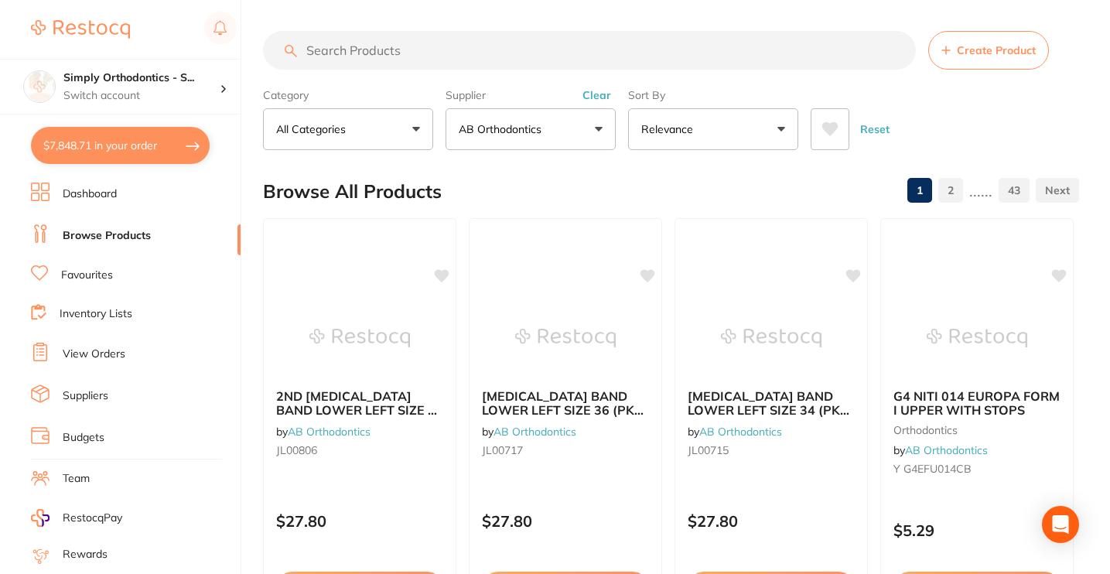
click at [99, 353] on link "View Orders" at bounding box center [94, 353] width 63 height 15
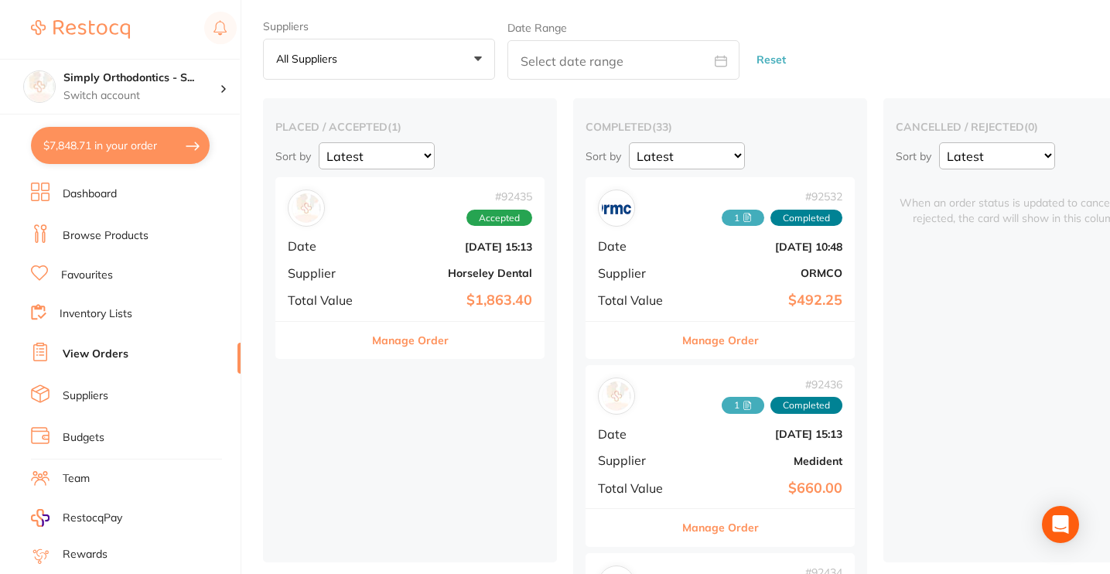
scroll to position [39, 0]
click at [97, 271] on link "Favourites" at bounding box center [87, 275] width 52 height 15
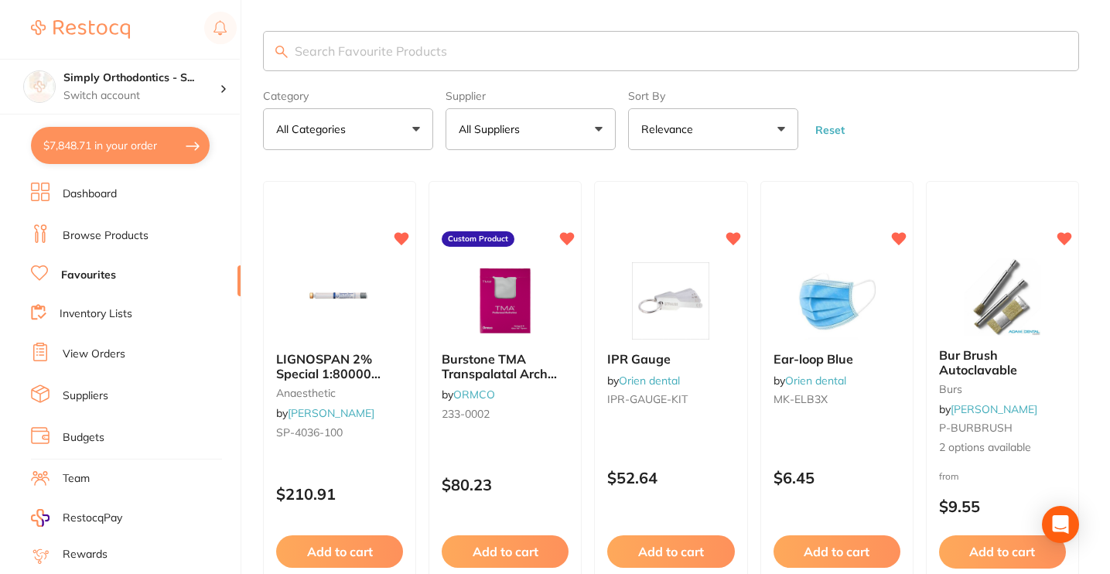
click at [535, 142] on button "All Suppliers" at bounding box center [530, 129] width 170 height 42
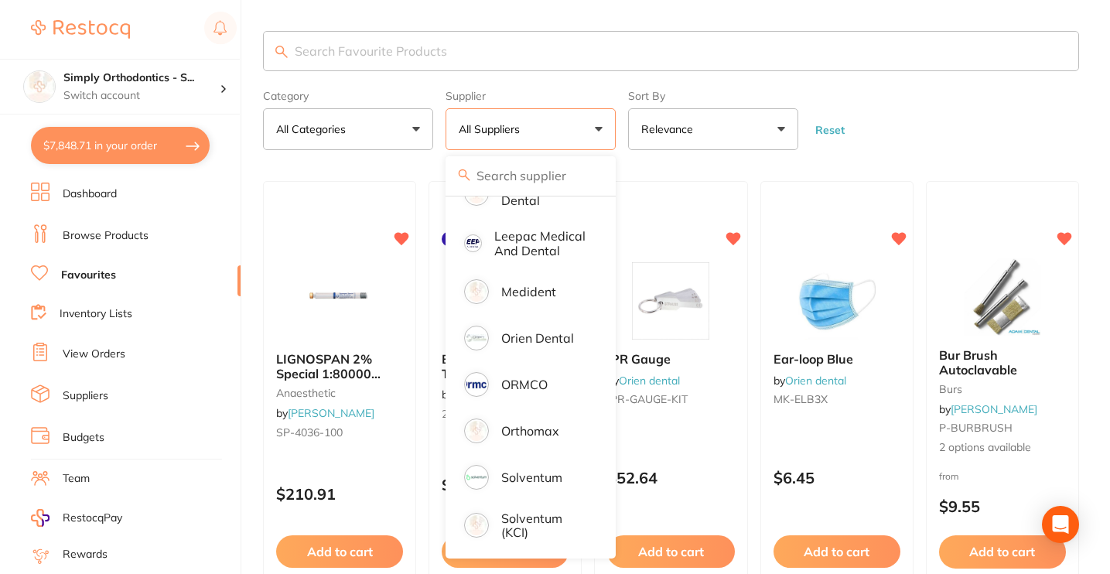
scroll to position [318, 0]
click at [517, 429] on p "Orthomax" at bounding box center [530, 431] width 58 height 14
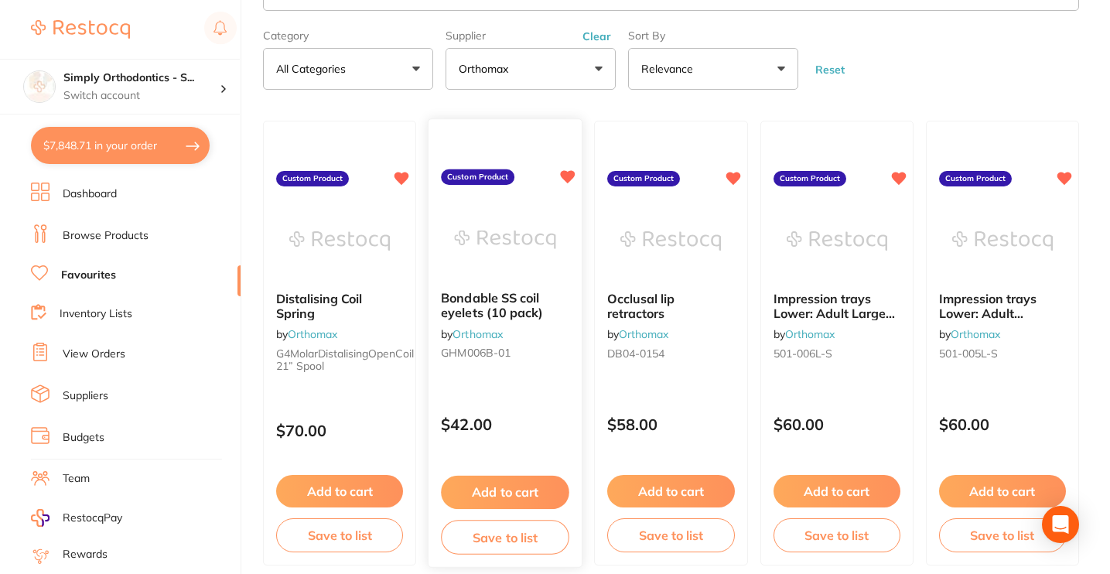
scroll to position [0, 0]
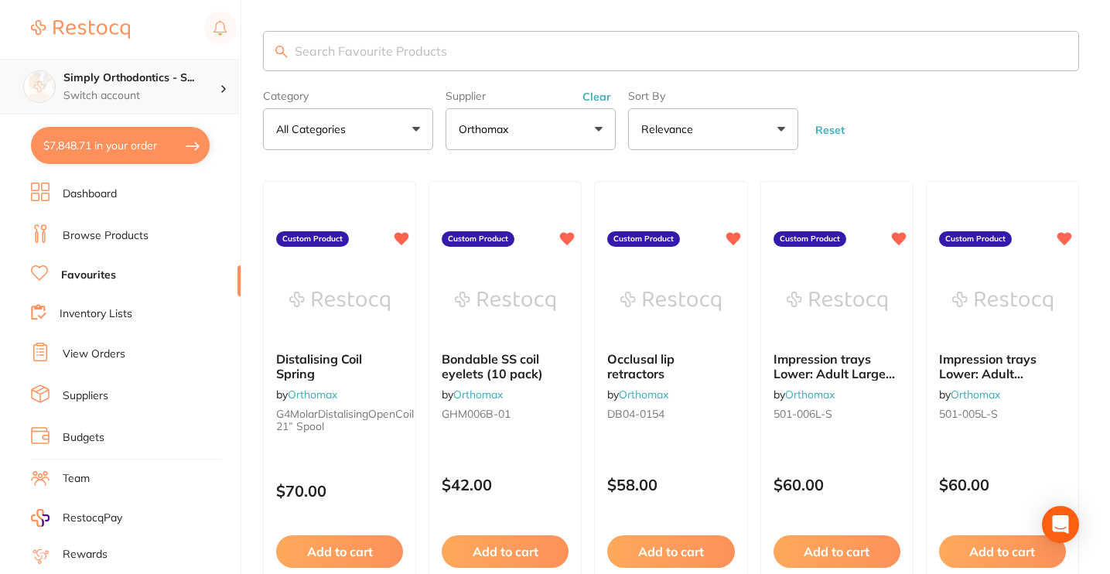
click at [165, 70] on h4 "Simply Orthodontics - S..." at bounding box center [141, 77] width 156 height 15
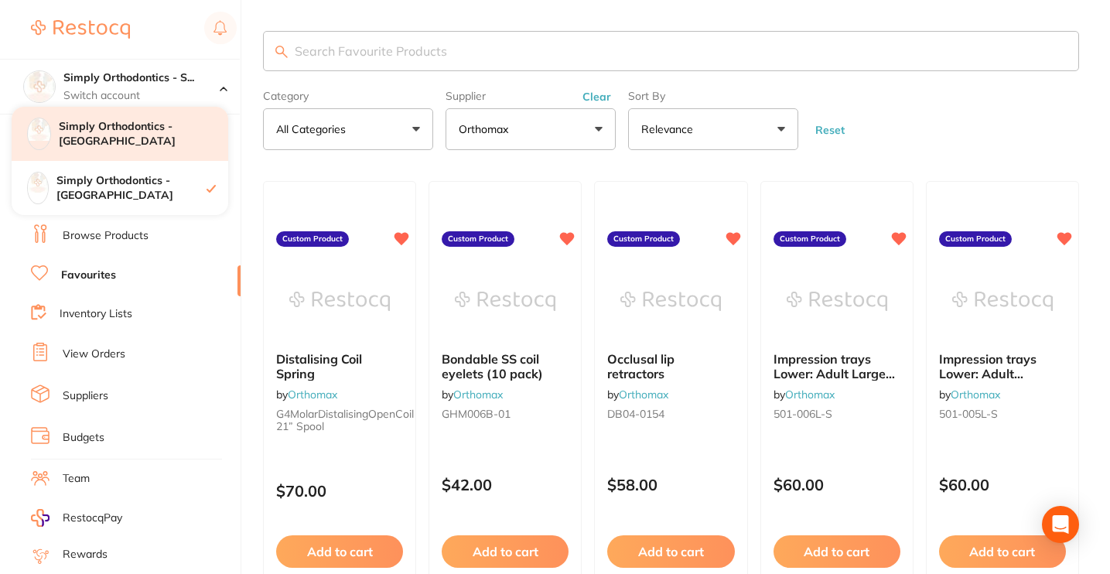
click at [150, 143] on div "Simply Orthodontics - [GEOGRAPHIC_DATA]" at bounding box center [120, 134] width 217 height 54
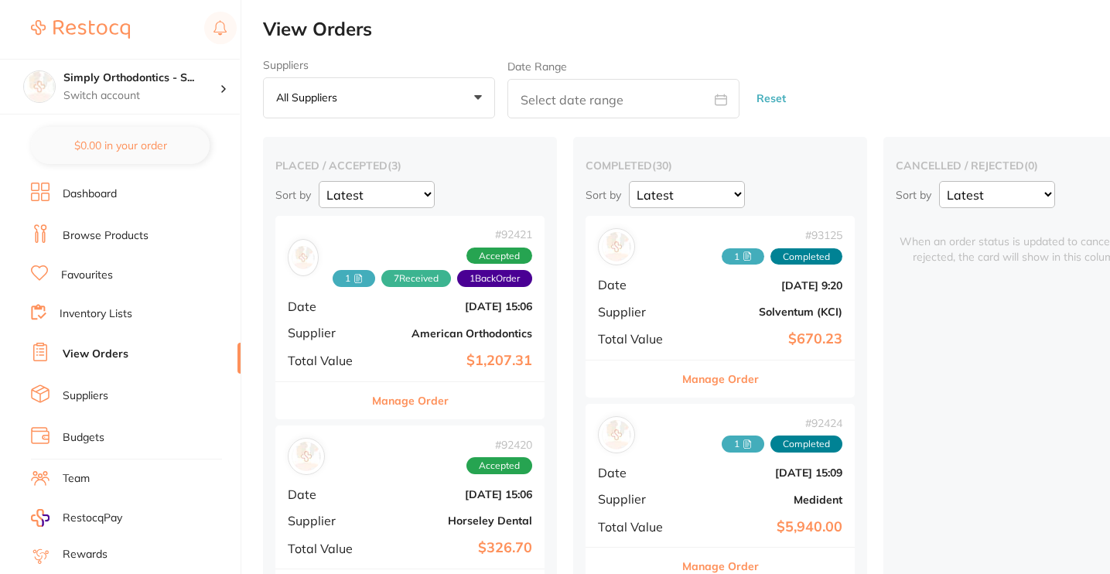
scroll to position [220, 0]
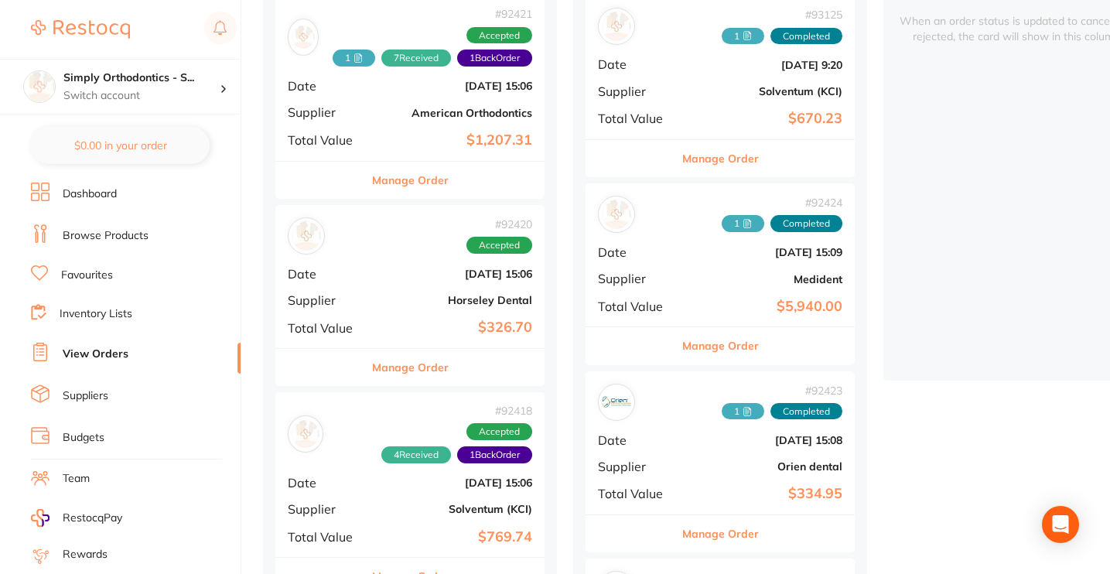
click at [720, 364] on button "Manage Order" at bounding box center [720, 345] width 77 height 37
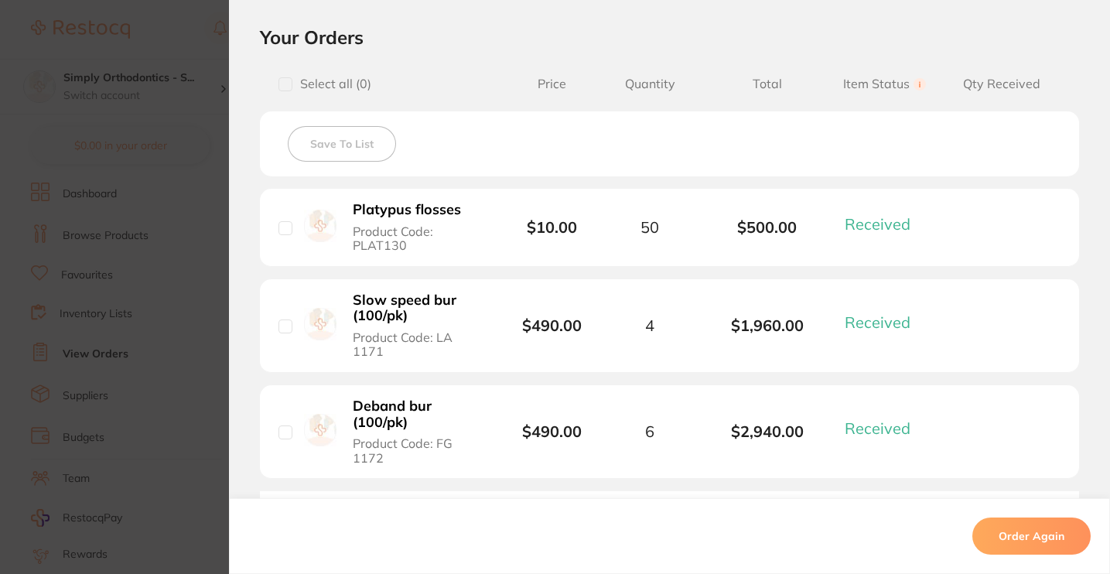
scroll to position [-28, 0]
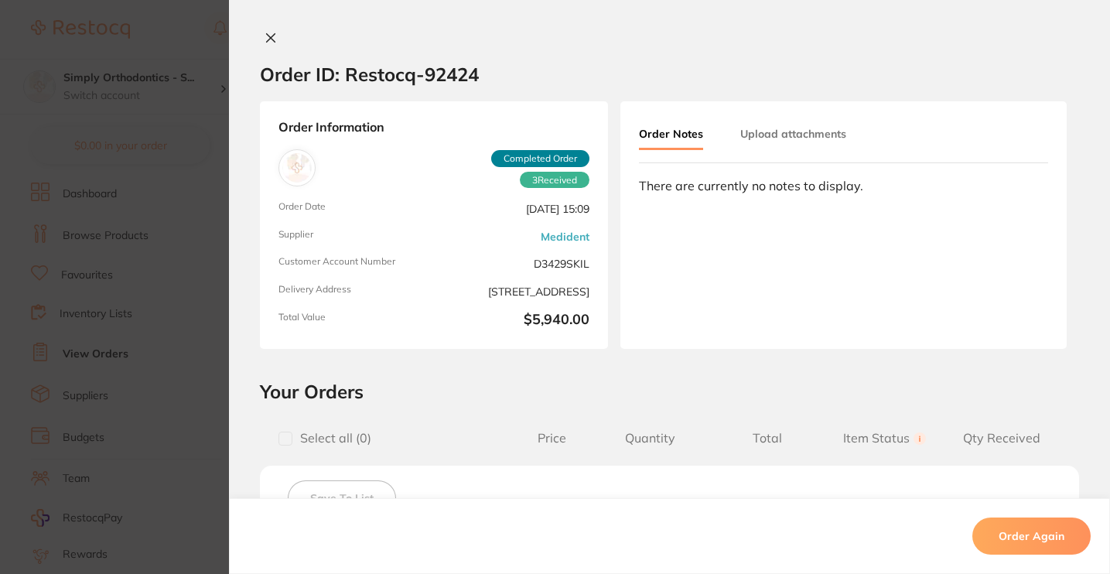
click at [267, 41] on icon at bounding box center [271, 38] width 9 height 9
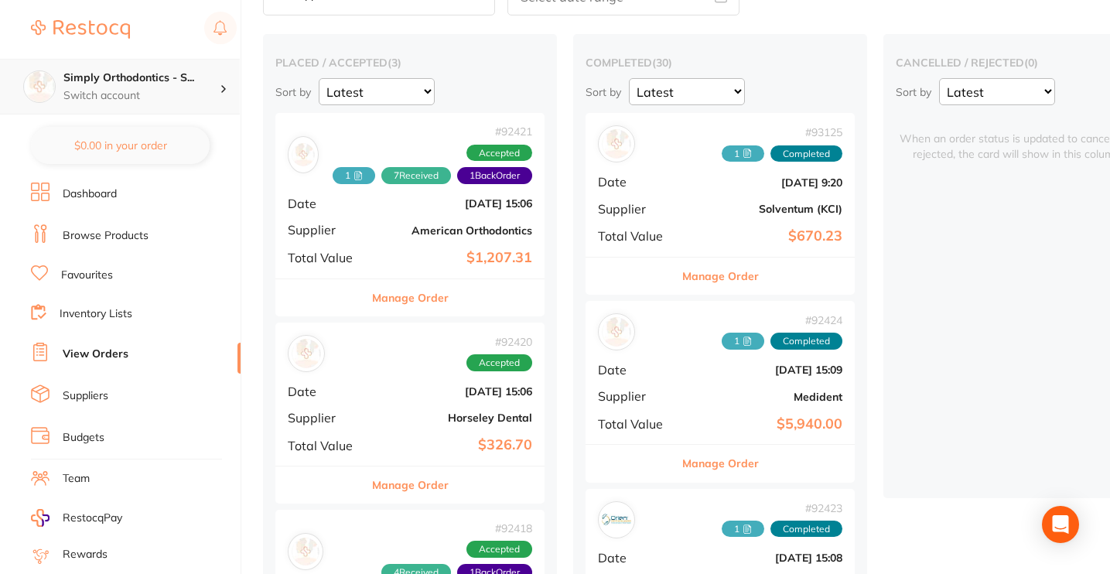
click at [112, 97] on p "Switch account" at bounding box center [141, 95] width 156 height 15
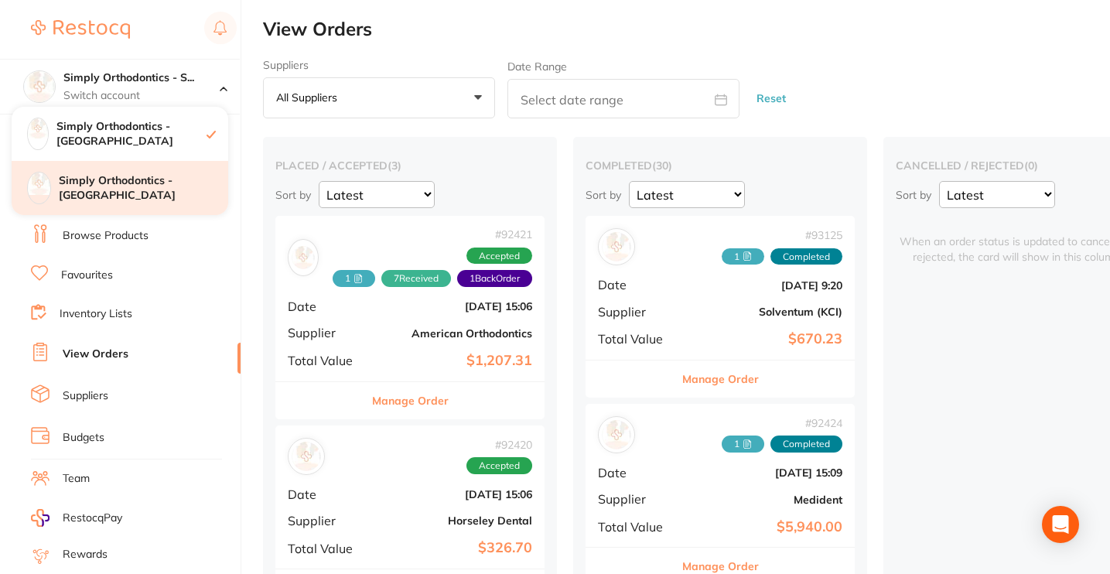
click at [84, 186] on h4 "Simply Orthodontics - [GEOGRAPHIC_DATA]" at bounding box center [143, 188] width 169 height 30
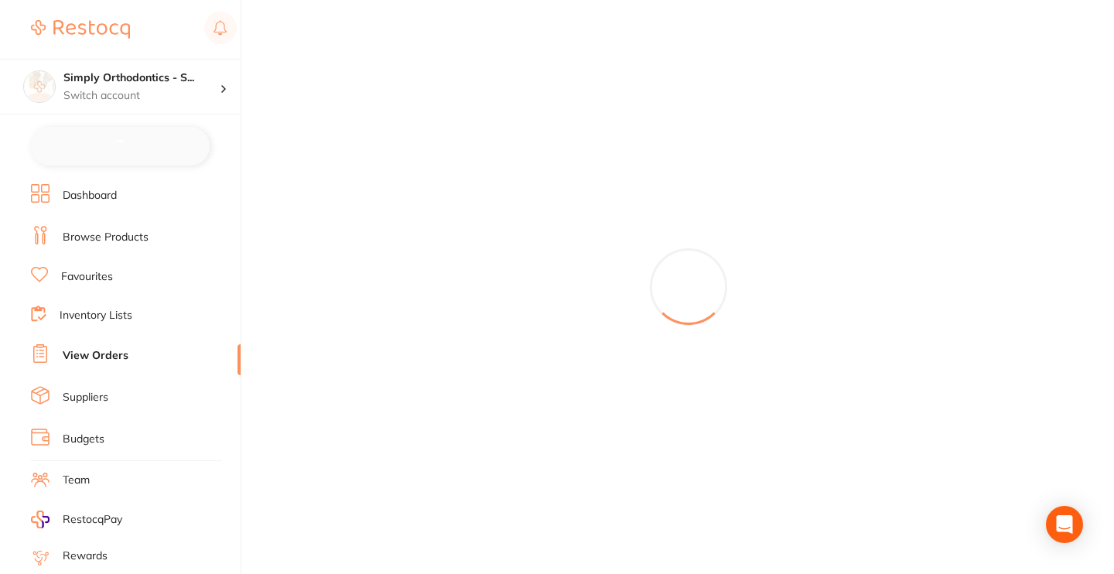
checkbox input "false"
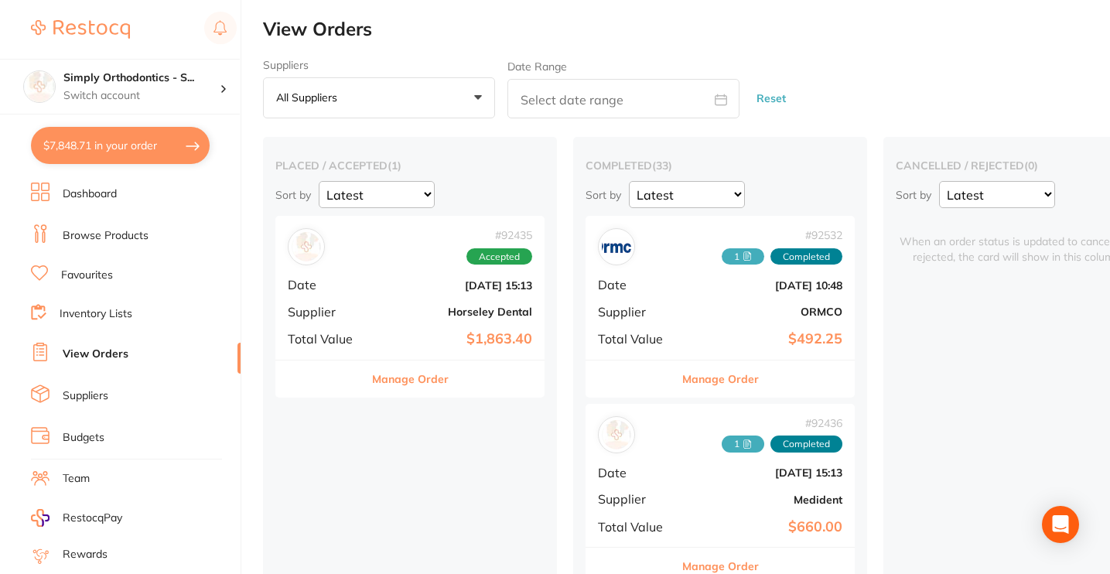
click at [84, 268] on link "Favourites" at bounding box center [87, 275] width 52 height 15
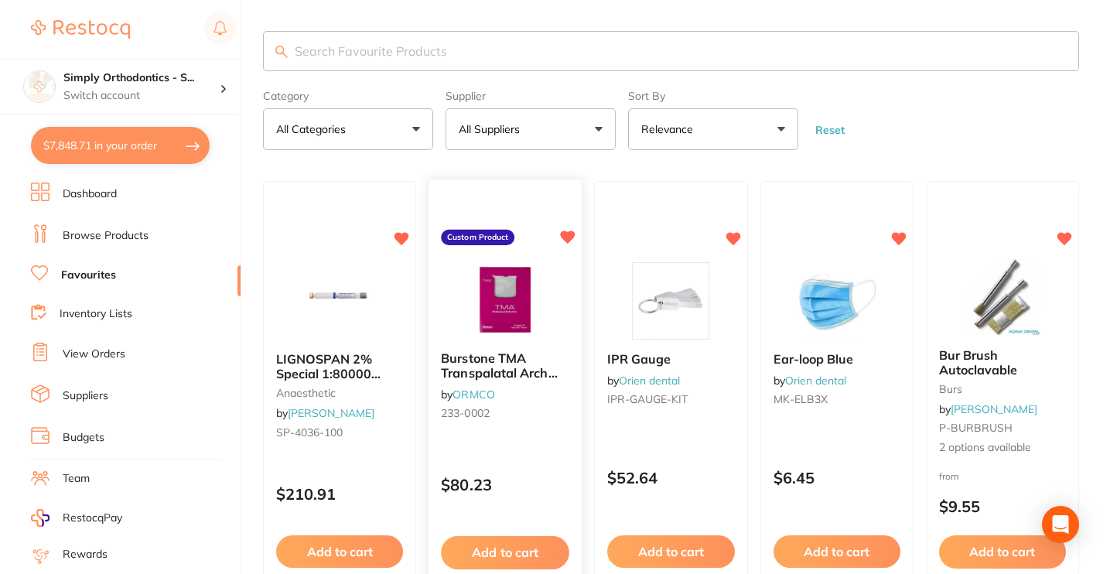
click at [488, 536] on button "Add to cart" at bounding box center [505, 552] width 128 height 33
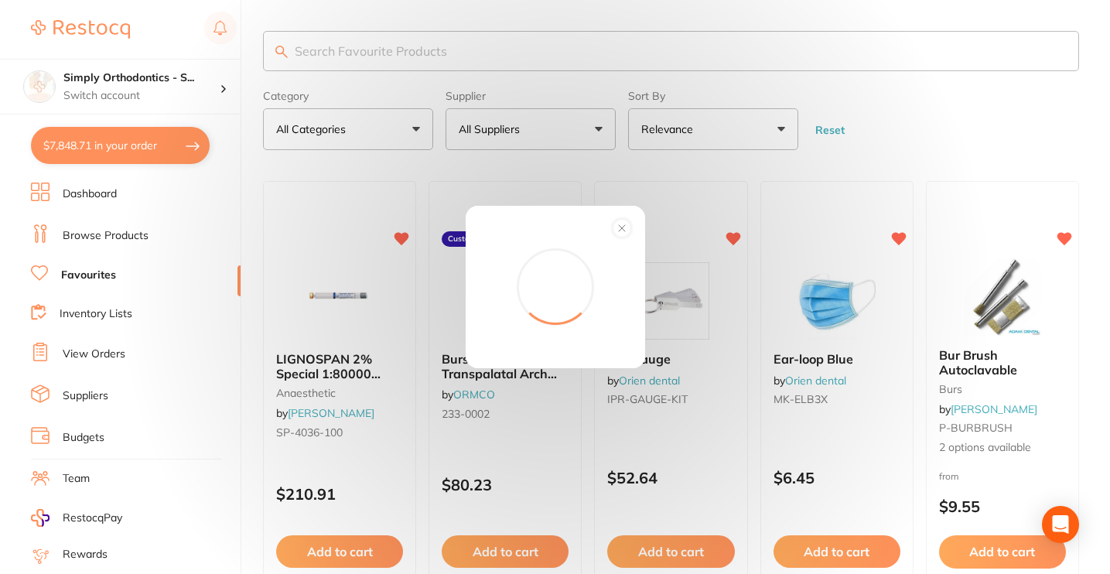
scroll to position [76, 0]
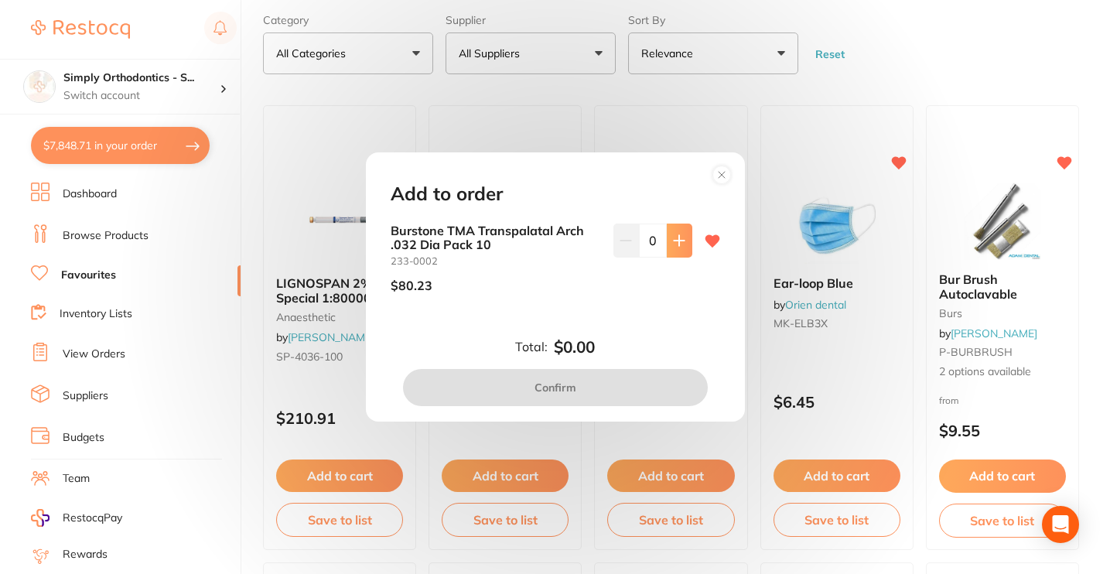
click at [675, 240] on icon at bounding box center [679, 240] width 10 height 10
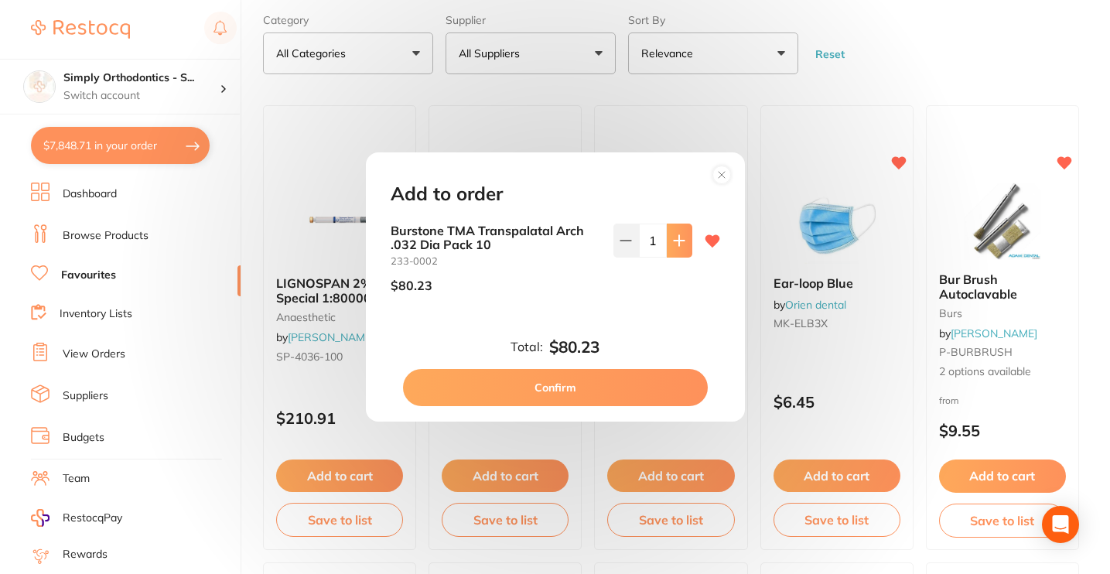
click at [675, 240] on icon at bounding box center [679, 240] width 10 height 10
click at [676, 240] on icon at bounding box center [679, 240] width 10 height 10
click at [613, 244] on button at bounding box center [626, 240] width 26 height 34
type input "2"
click at [554, 383] on button "Confirm" at bounding box center [555, 387] width 305 height 37
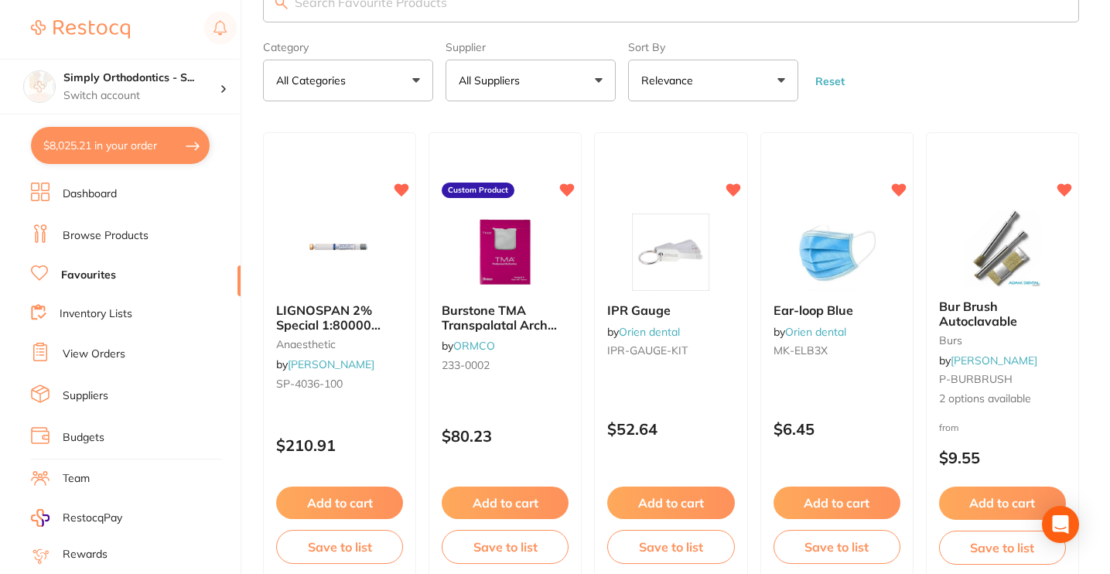
scroll to position [0, 0]
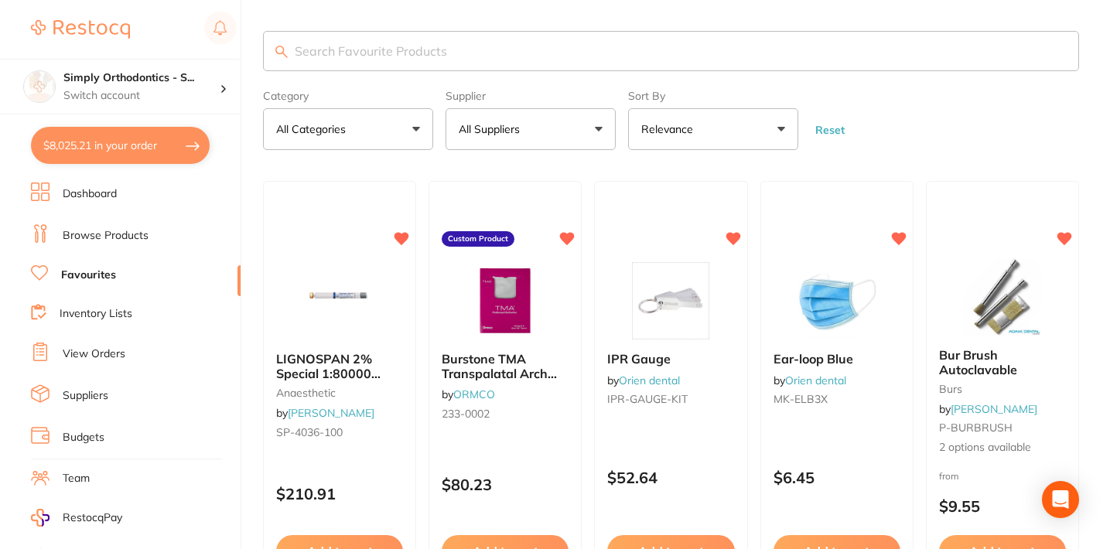
click at [565, 128] on button "All Suppliers" at bounding box center [530, 129] width 170 height 42
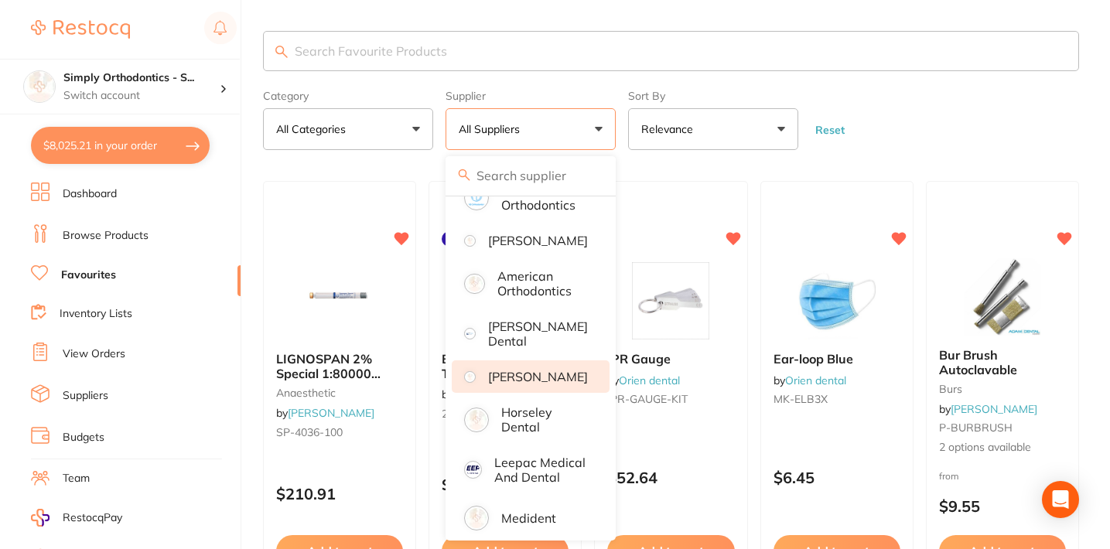
scroll to position [75, 0]
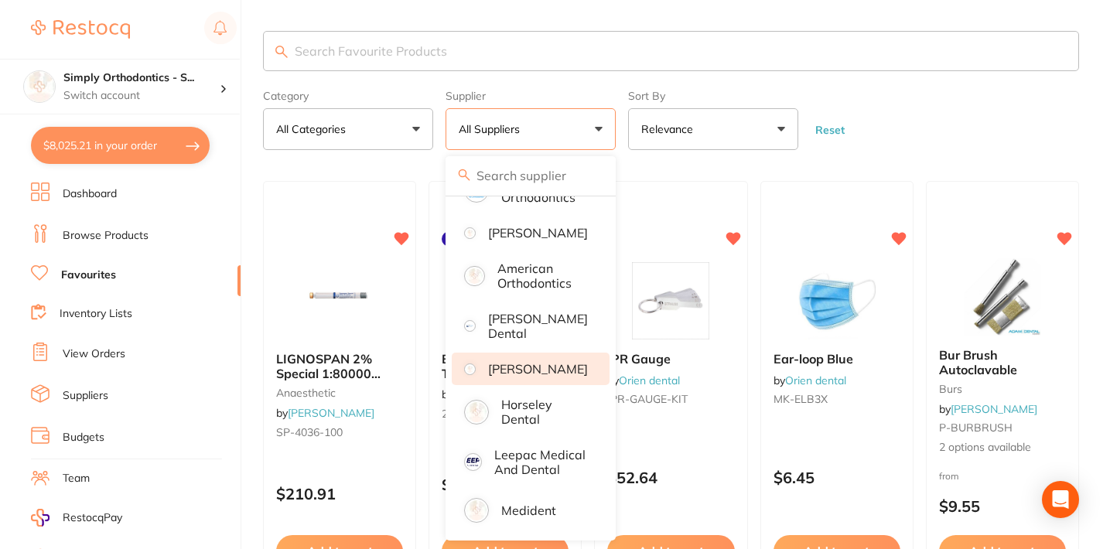
click at [530, 376] on p "[PERSON_NAME]" at bounding box center [538, 369] width 100 height 14
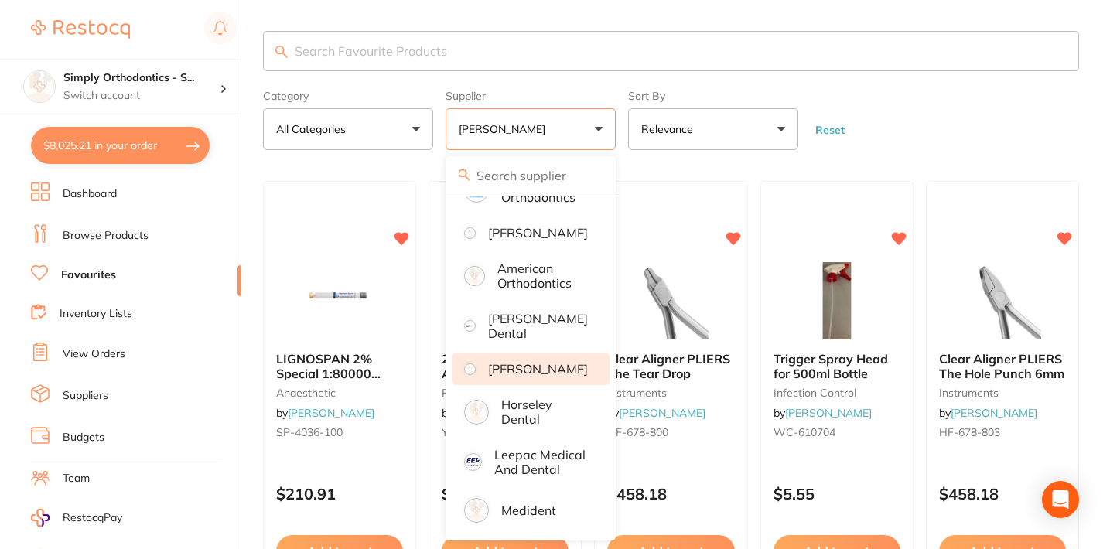
click at [923, 118] on form "Category All Categories All Categories anaesthetic disposables handpieces infec…" at bounding box center [671, 117] width 816 height 67
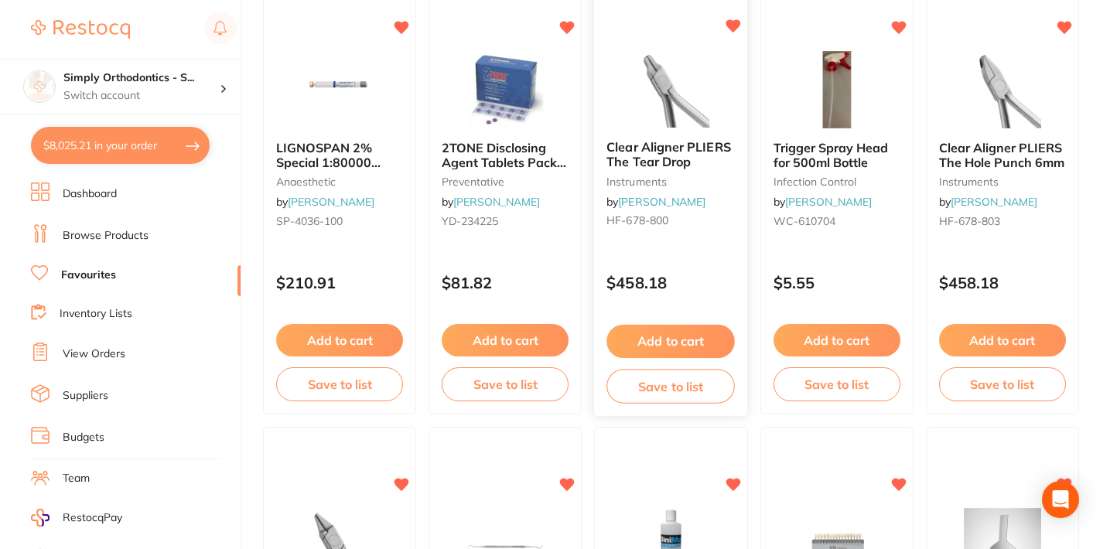
scroll to position [214, 0]
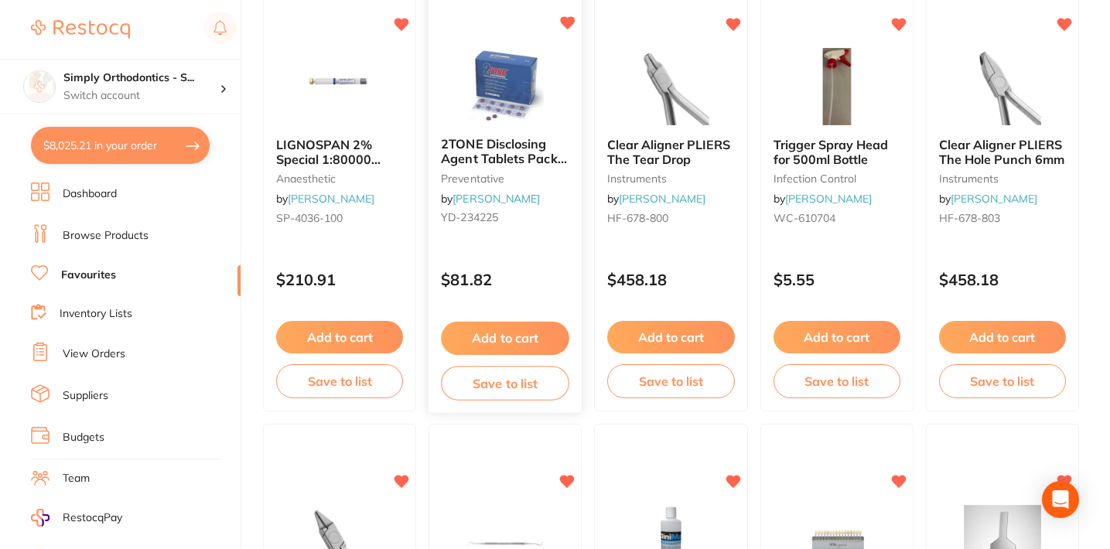
click at [510, 336] on button "Add to cart" at bounding box center [505, 338] width 128 height 33
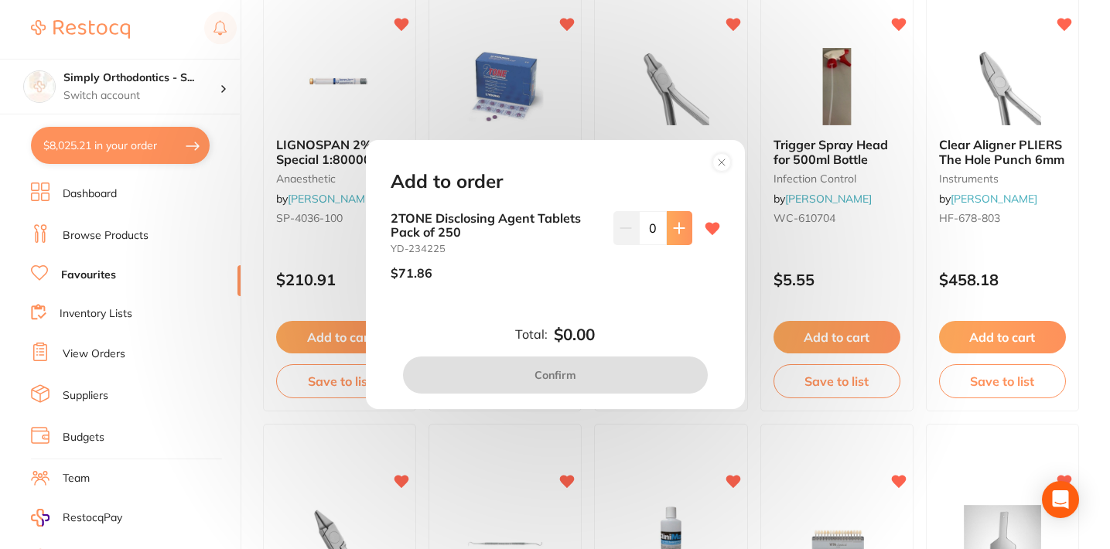
click at [683, 220] on button at bounding box center [680, 228] width 26 height 34
type input "1"
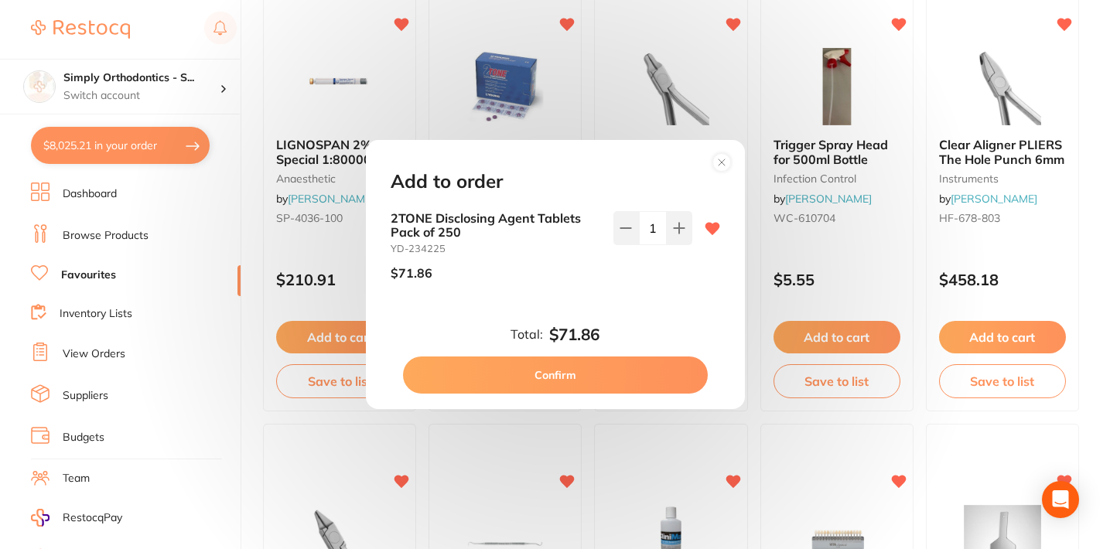
click at [547, 381] on button "Confirm" at bounding box center [555, 374] width 305 height 37
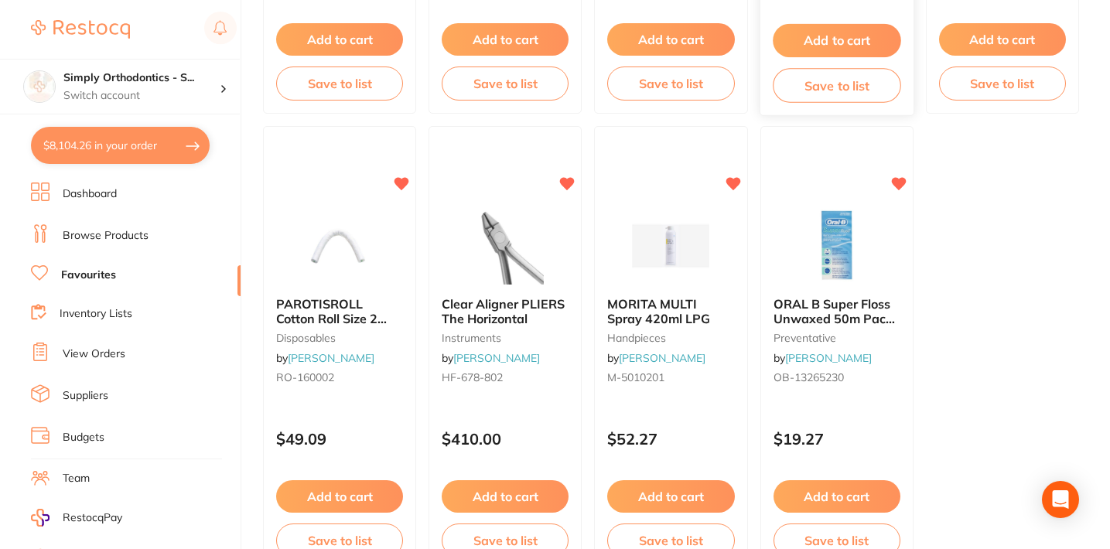
scroll to position [965, 0]
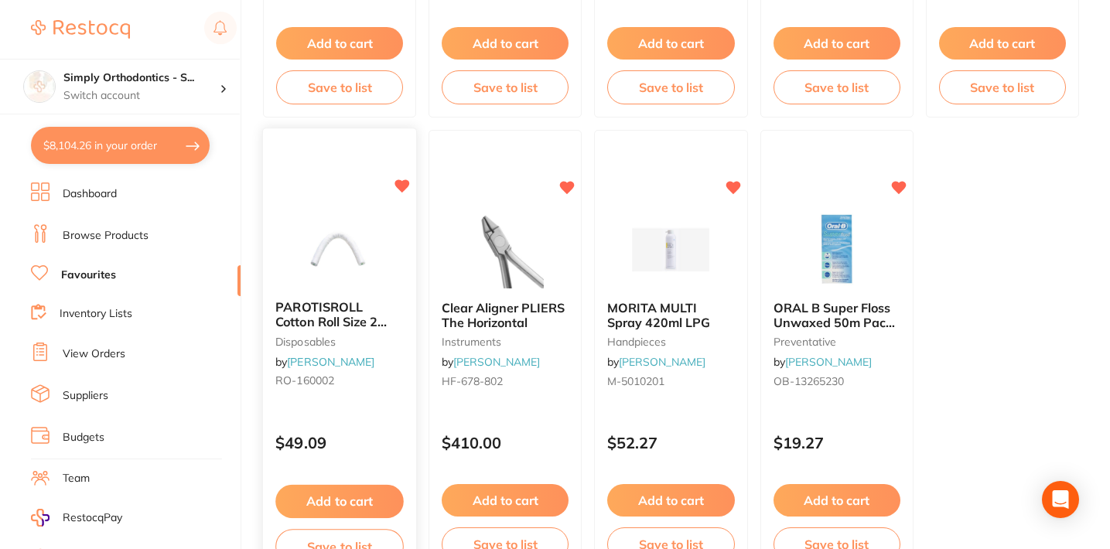
click at [336, 493] on button "Add to cart" at bounding box center [339, 501] width 128 height 33
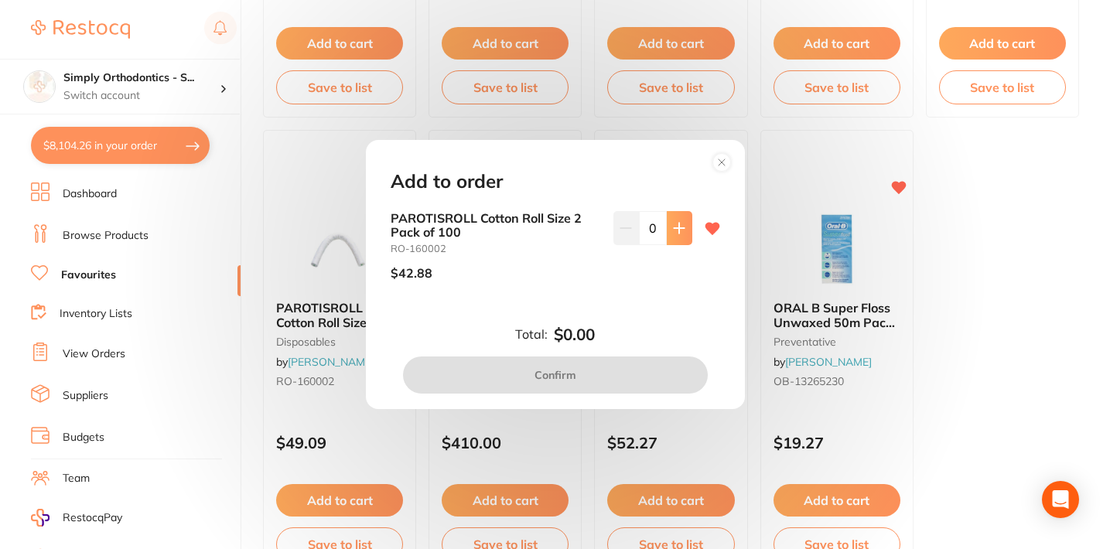
click at [673, 227] on icon at bounding box center [679, 228] width 12 height 12
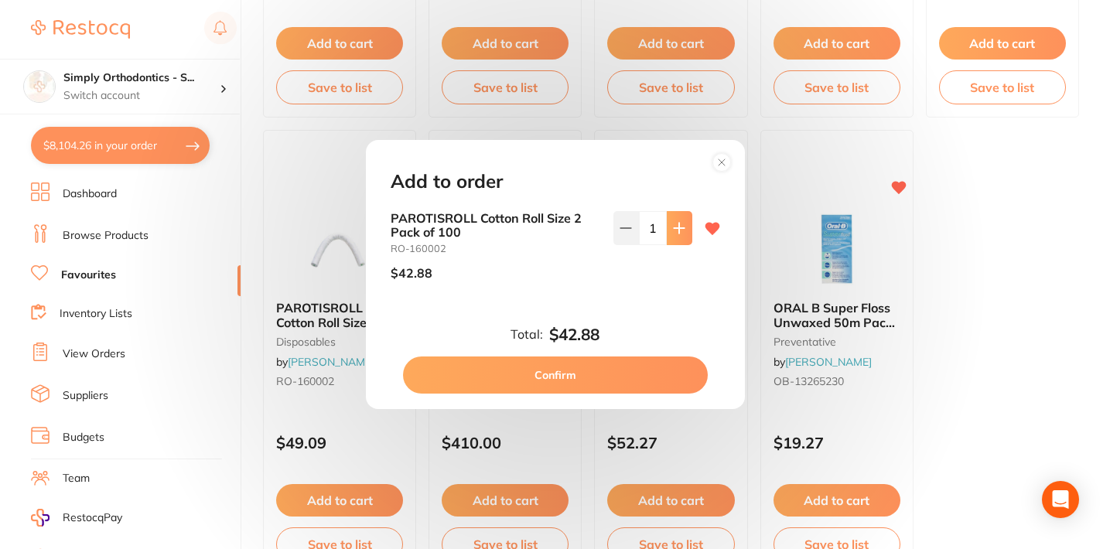
click at [671, 237] on button at bounding box center [680, 228] width 26 height 34
type input "2"
click at [545, 378] on button "Confirm" at bounding box center [555, 374] width 305 height 37
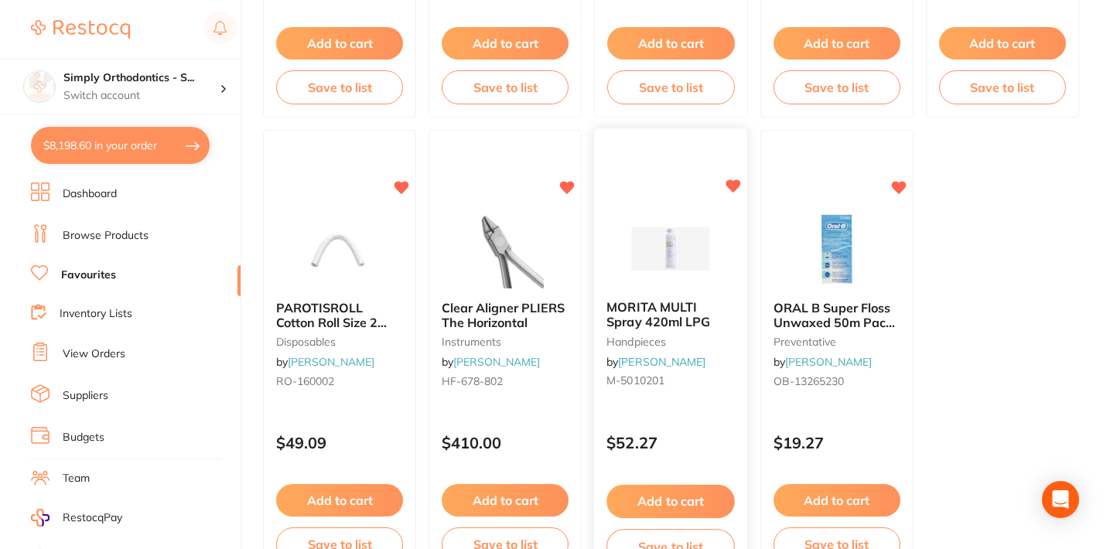
click at [652, 498] on button "Add to cart" at bounding box center [671, 501] width 128 height 33
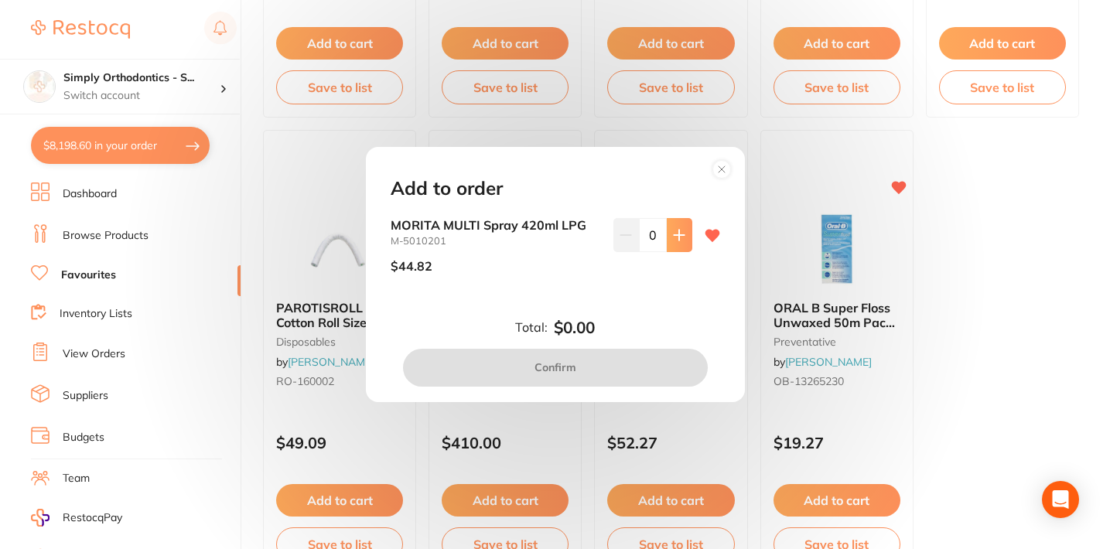
click at [675, 230] on icon at bounding box center [679, 235] width 12 height 12
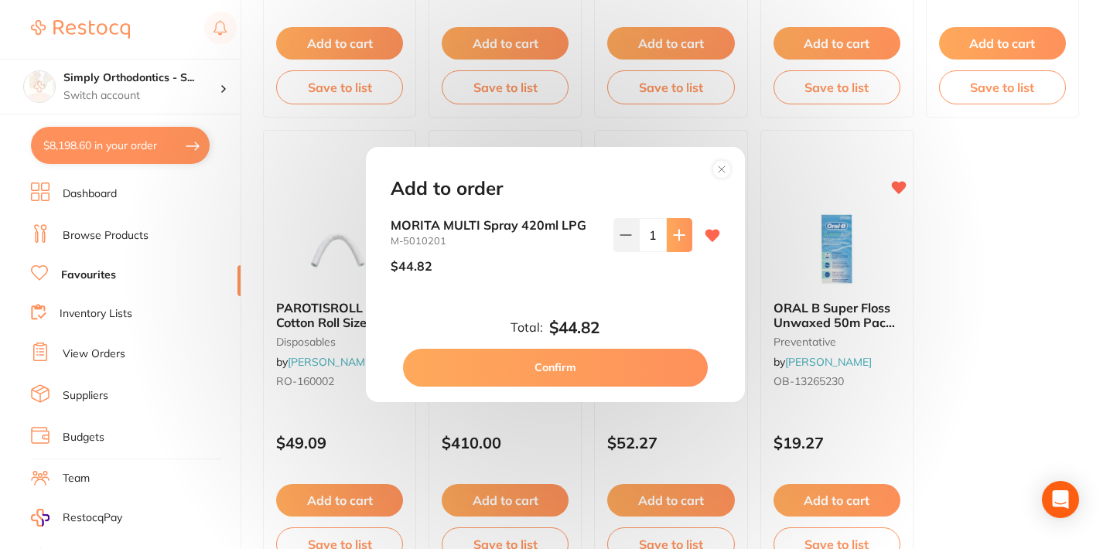
click at [675, 230] on icon at bounding box center [679, 235] width 12 height 12
type input "2"
click at [573, 363] on button "Confirm" at bounding box center [555, 367] width 305 height 37
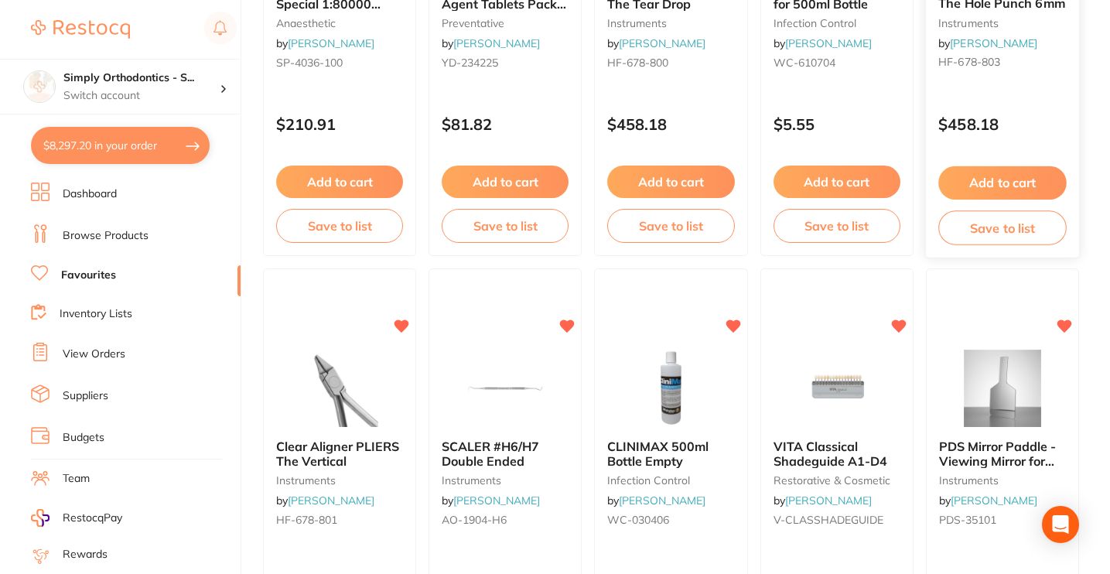
scroll to position [0, 0]
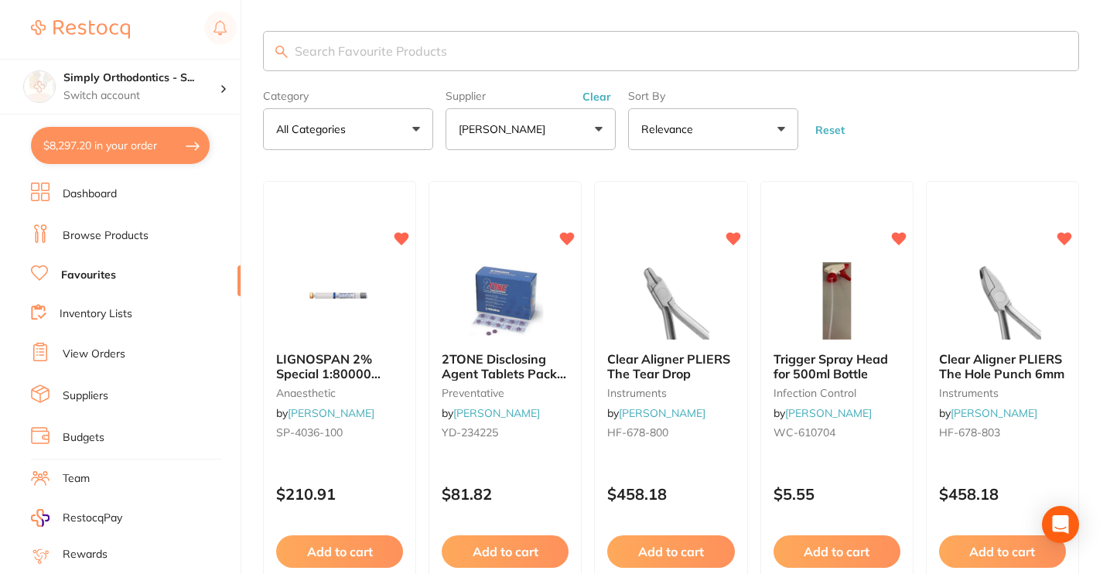
click at [598, 99] on button "Clear" at bounding box center [597, 97] width 38 height 14
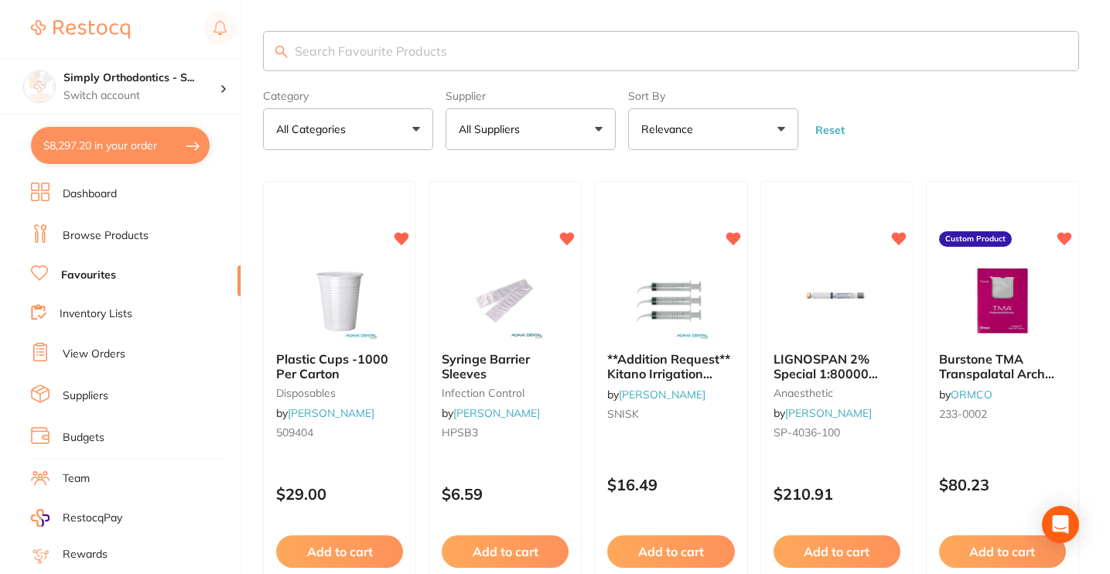
click at [575, 136] on button "All Suppliers" at bounding box center [530, 129] width 170 height 42
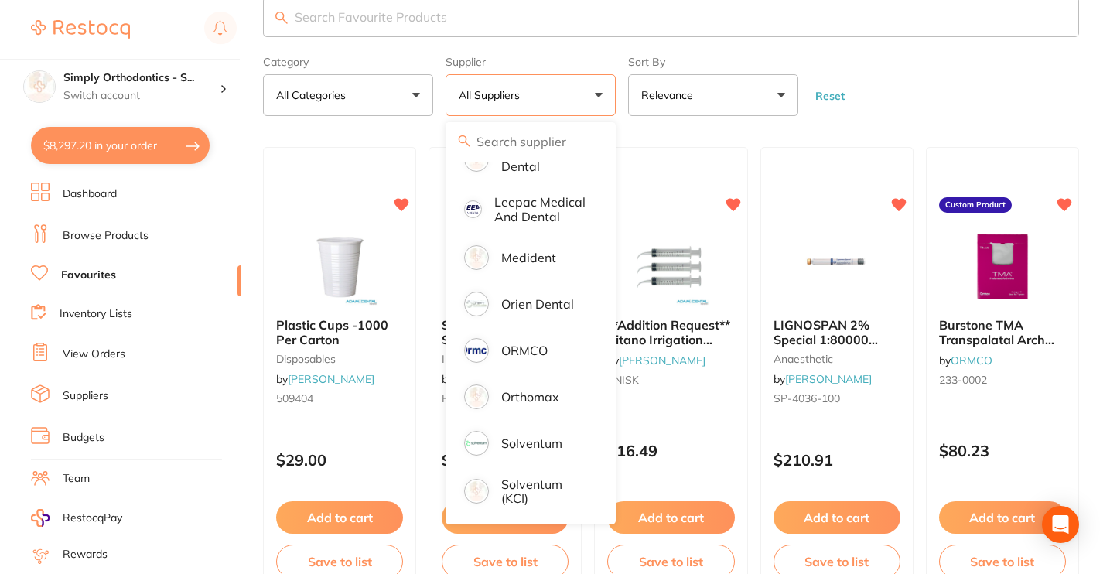
scroll to position [286, 0]
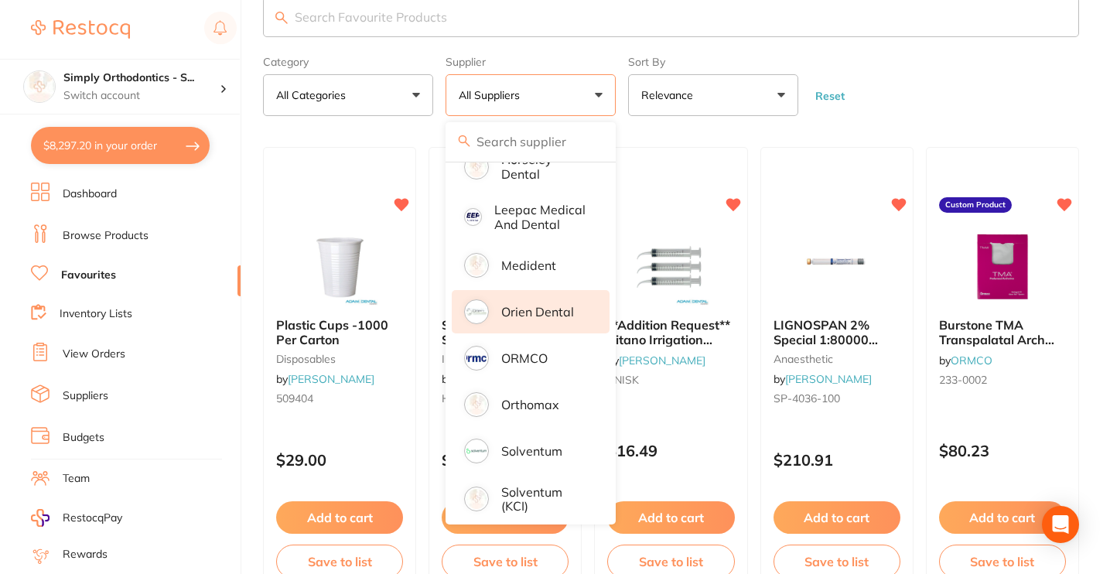
click at [520, 319] on p "Orien dental" at bounding box center [537, 312] width 73 height 14
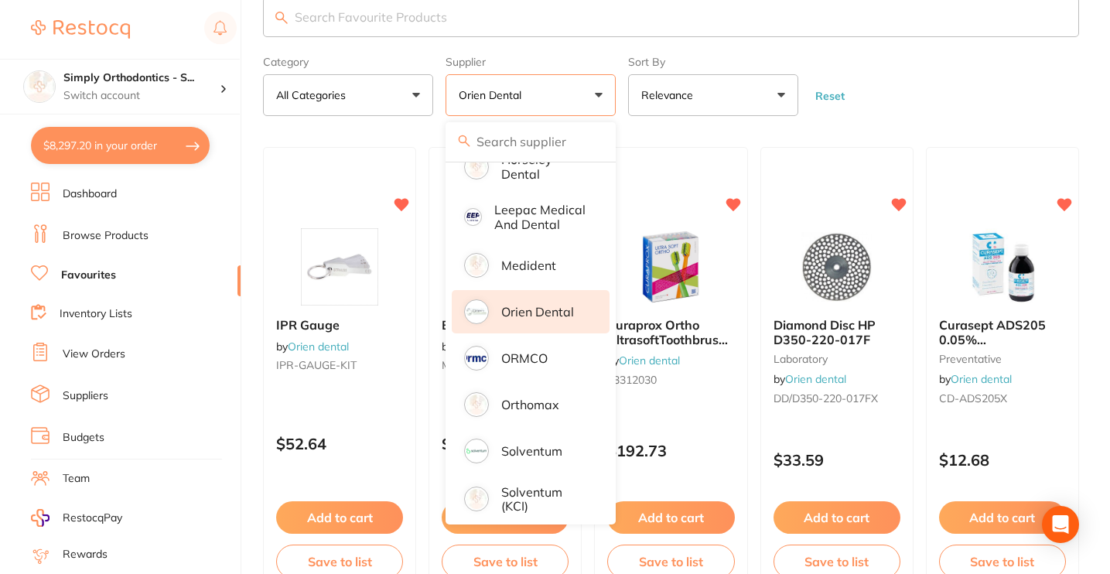
click at [987, 85] on form "Category All Categories All Categories disposables instruments laboratory preve…" at bounding box center [671, 82] width 816 height 67
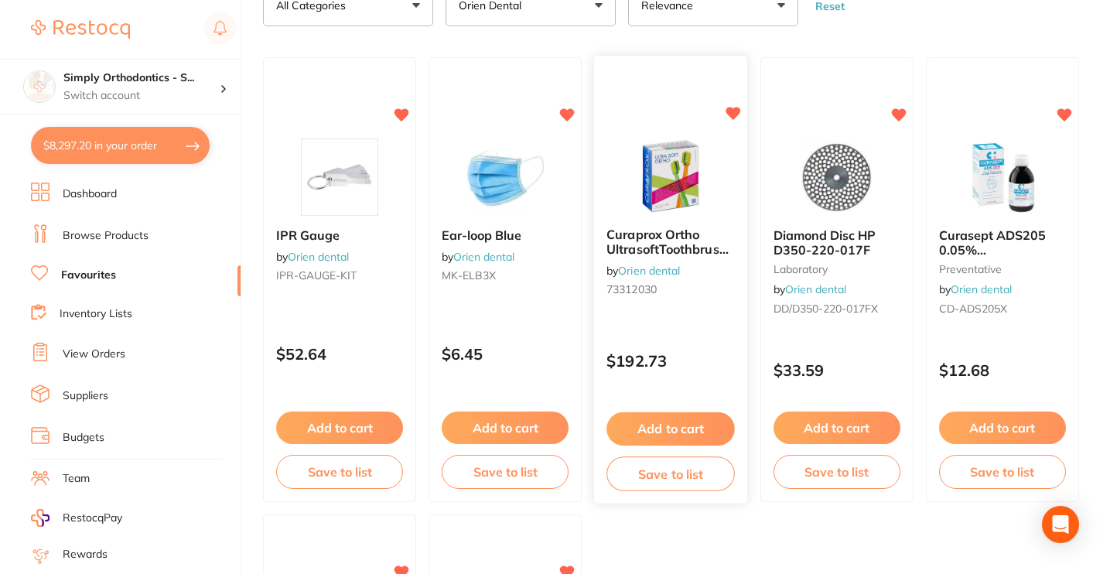
scroll to position [126, 0]
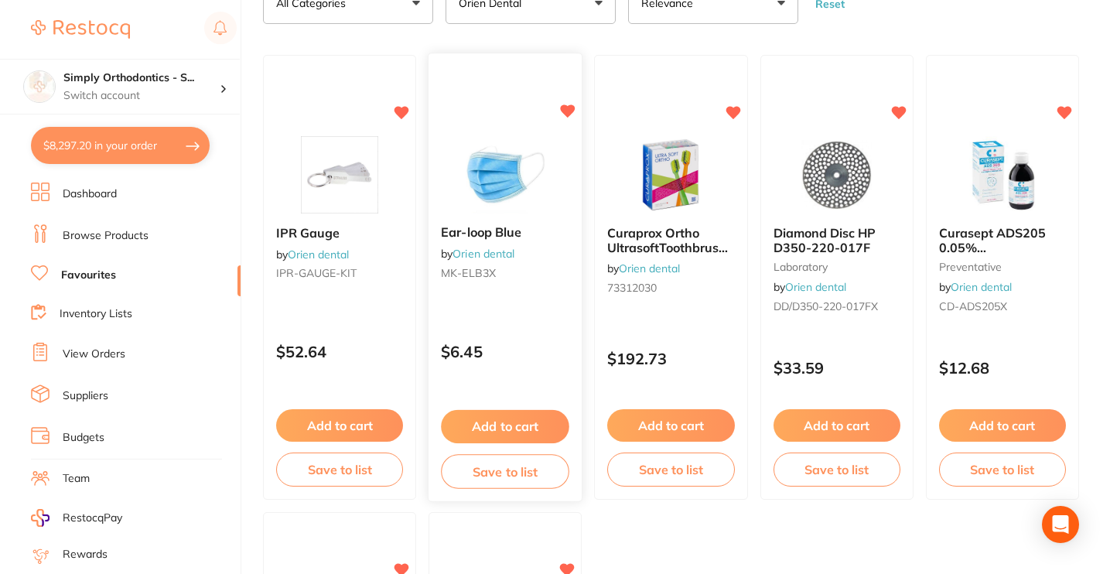
click at [483, 424] on button "Add to cart" at bounding box center [505, 426] width 128 height 33
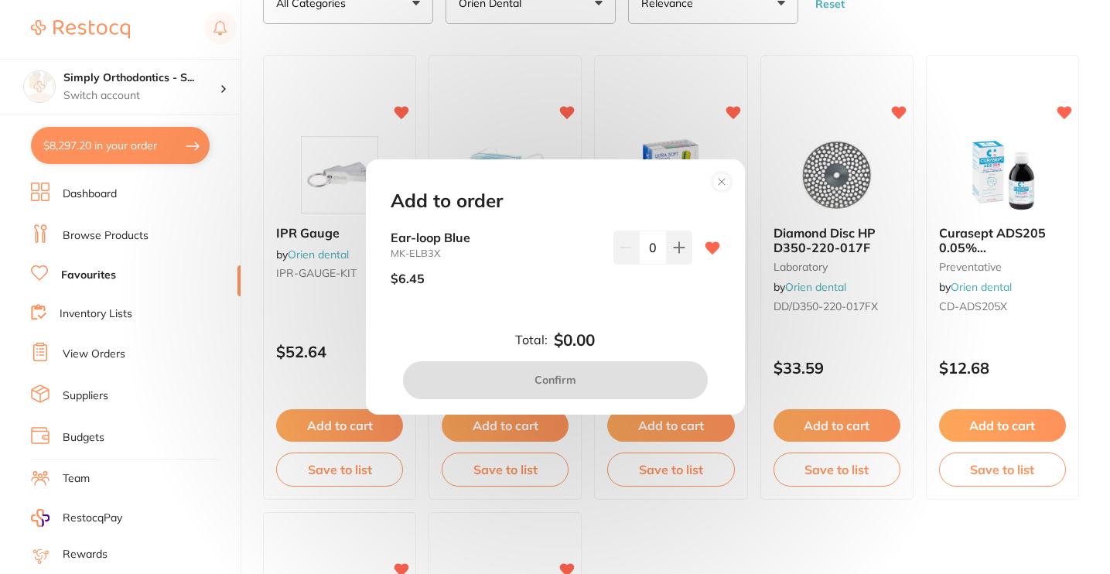
click at [646, 256] on input "0" at bounding box center [653, 247] width 28 height 34
type input "10"
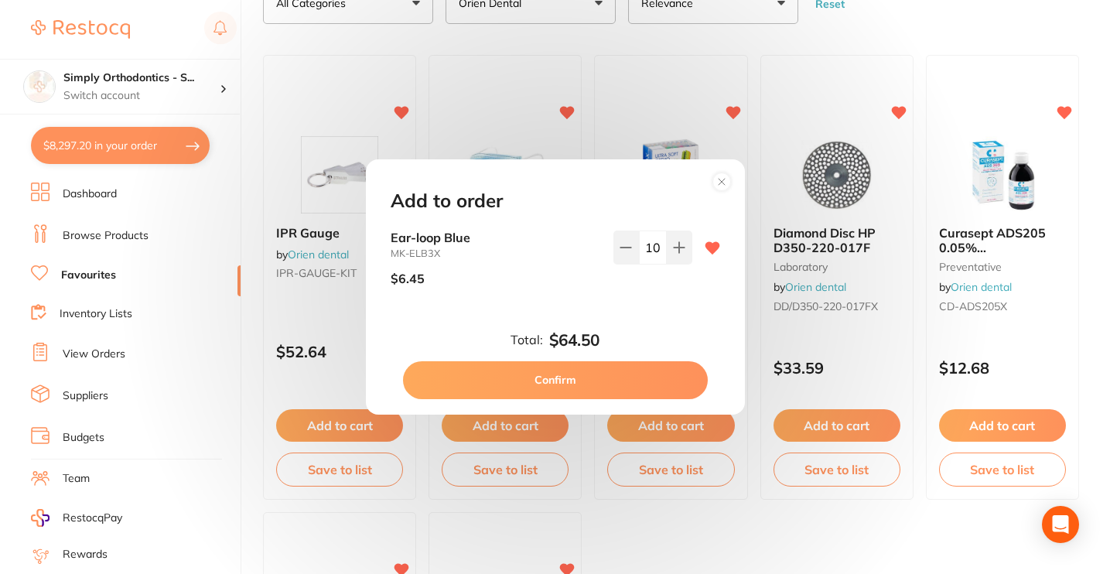
click at [650, 287] on div "10" at bounding box center [652, 263] width 79 height 67
click at [547, 380] on button "Confirm" at bounding box center [555, 379] width 305 height 37
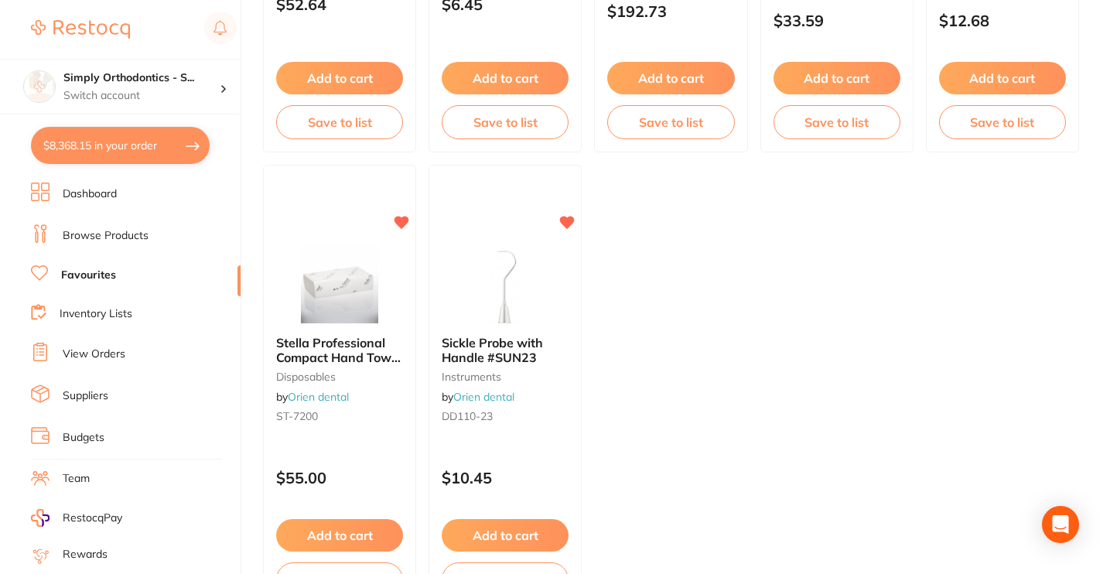
scroll to position [503, 0]
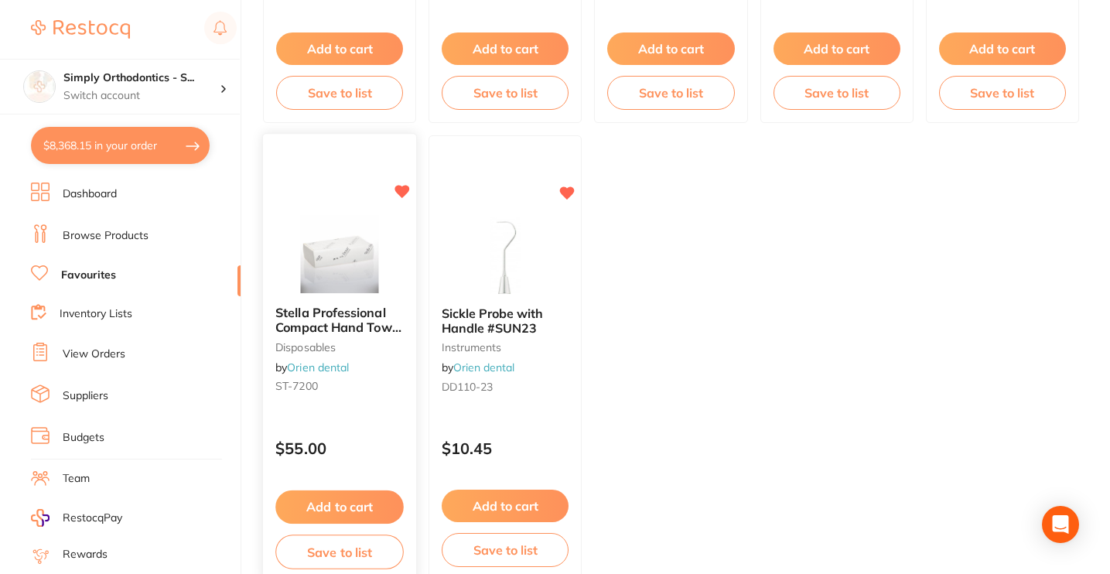
click at [309, 509] on button "Add to cart" at bounding box center [339, 506] width 128 height 33
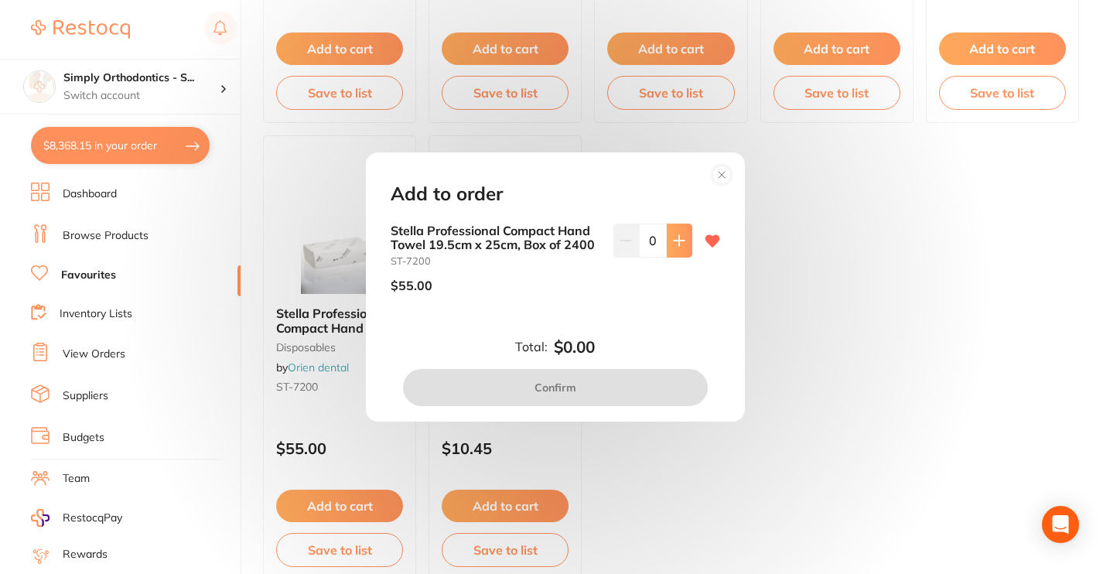
click at [667, 246] on button at bounding box center [680, 240] width 26 height 34
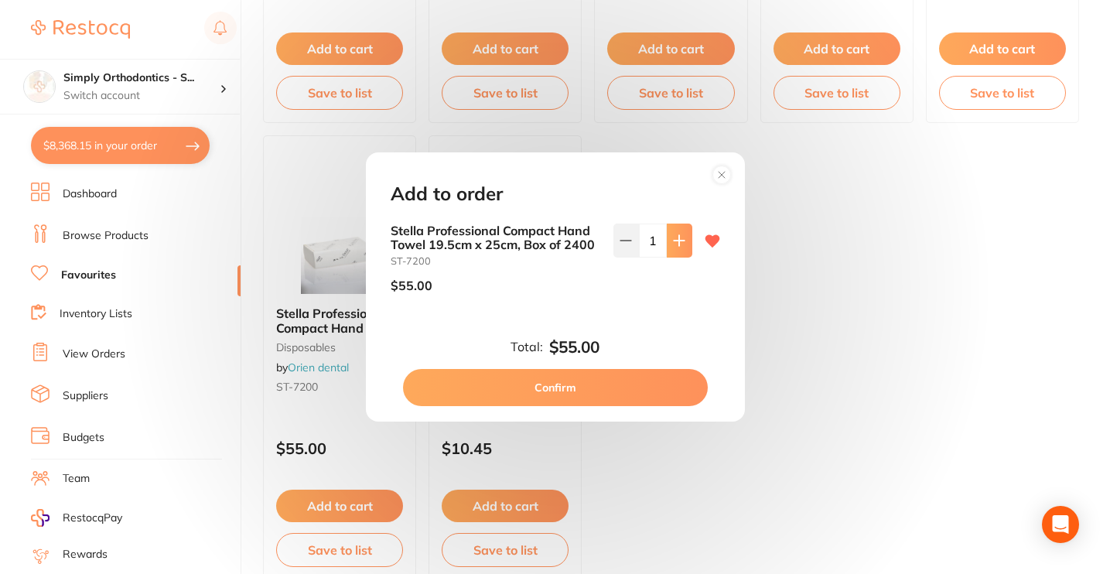
click at [667, 246] on button at bounding box center [680, 240] width 26 height 34
click at [681, 243] on button at bounding box center [680, 240] width 26 height 34
type input "5"
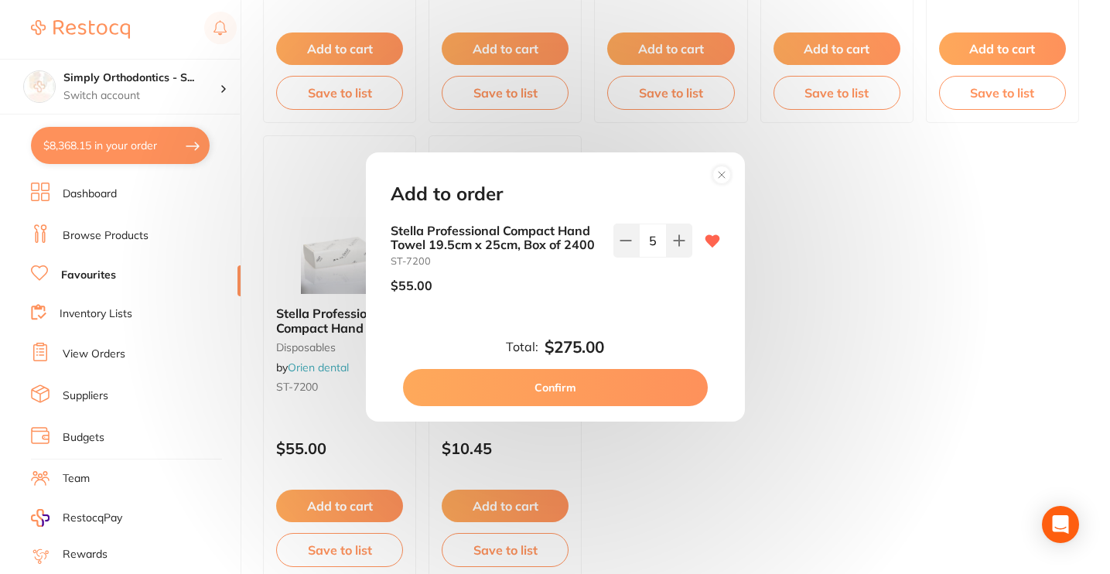
click at [552, 385] on button "Confirm" at bounding box center [555, 387] width 305 height 37
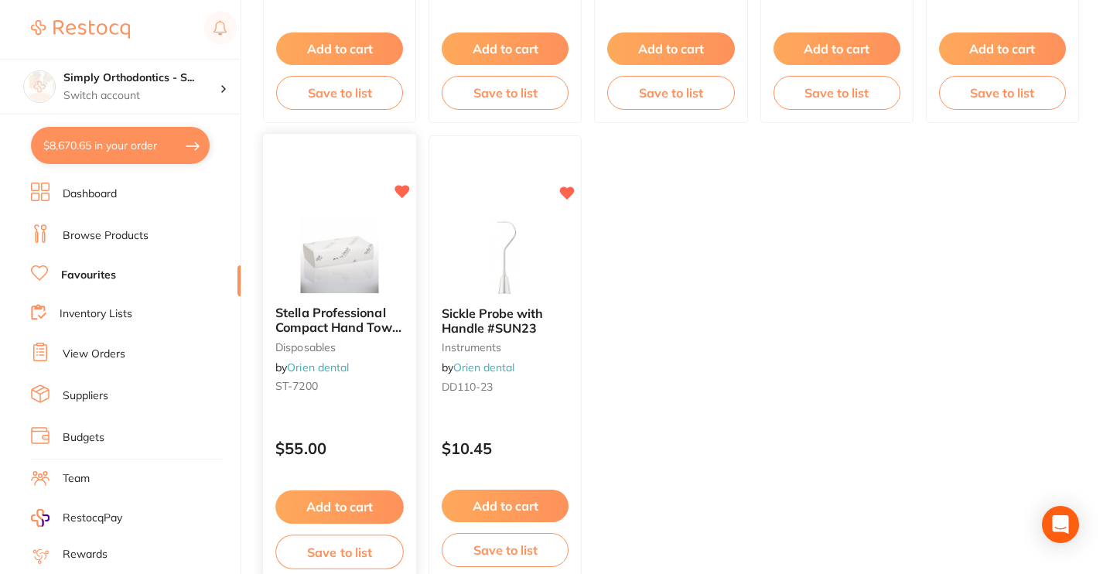
click at [355, 502] on button "Add to cart" at bounding box center [339, 506] width 128 height 33
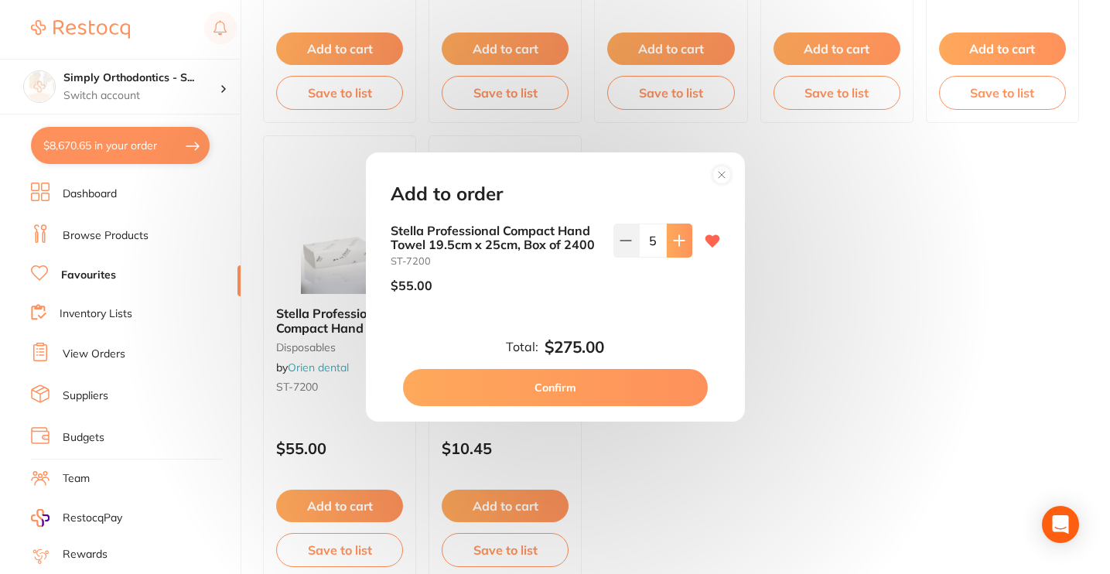
click at [667, 234] on button at bounding box center [680, 240] width 26 height 34
type input "6"
click at [548, 390] on button "Confirm" at bounding box center [555, 387] width 305 height 37
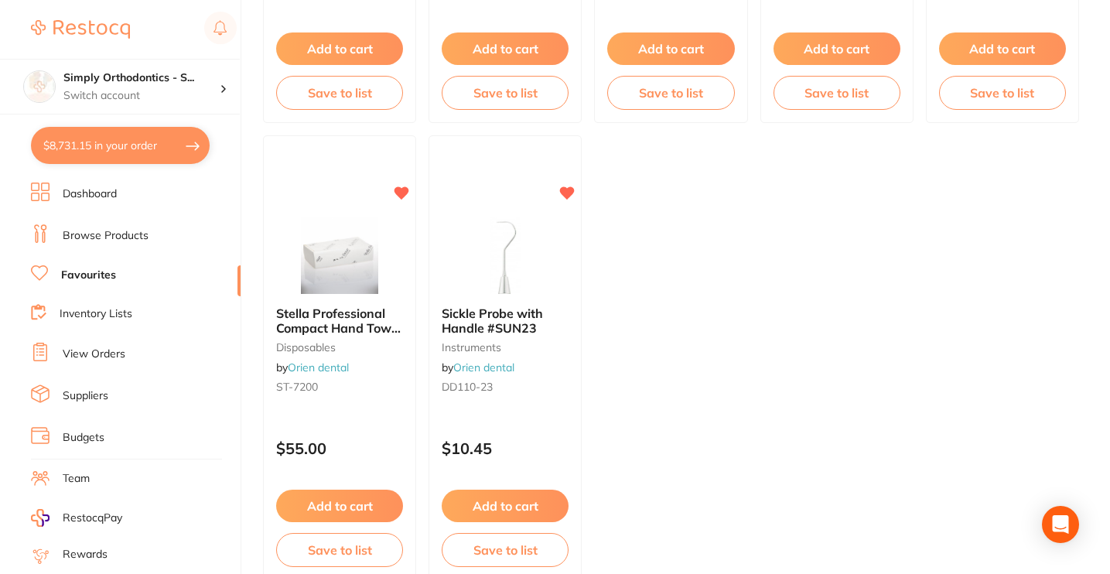
type input "6"
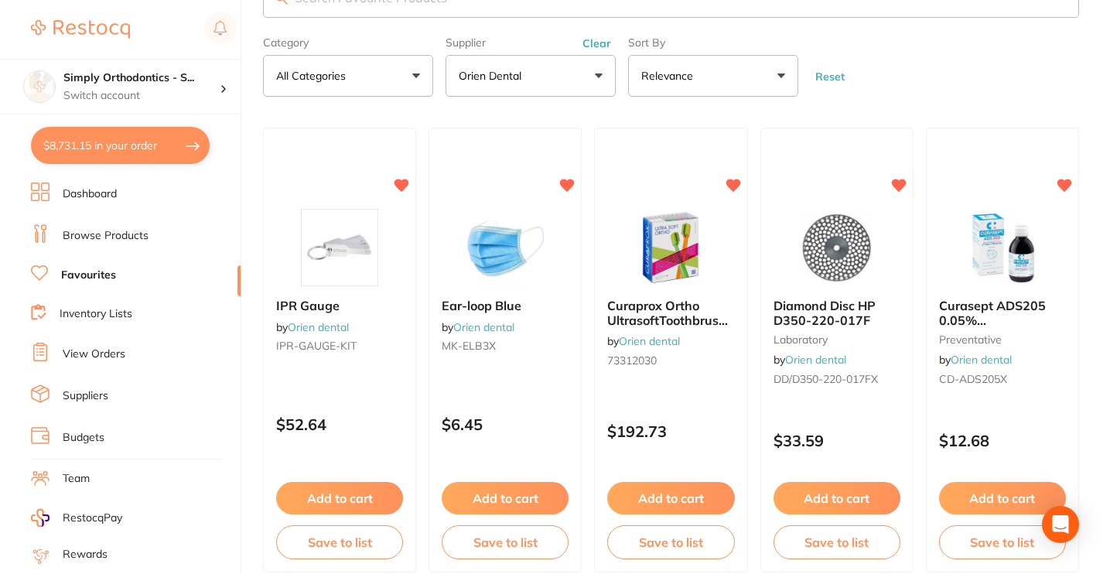
scroll to position [73, 0]
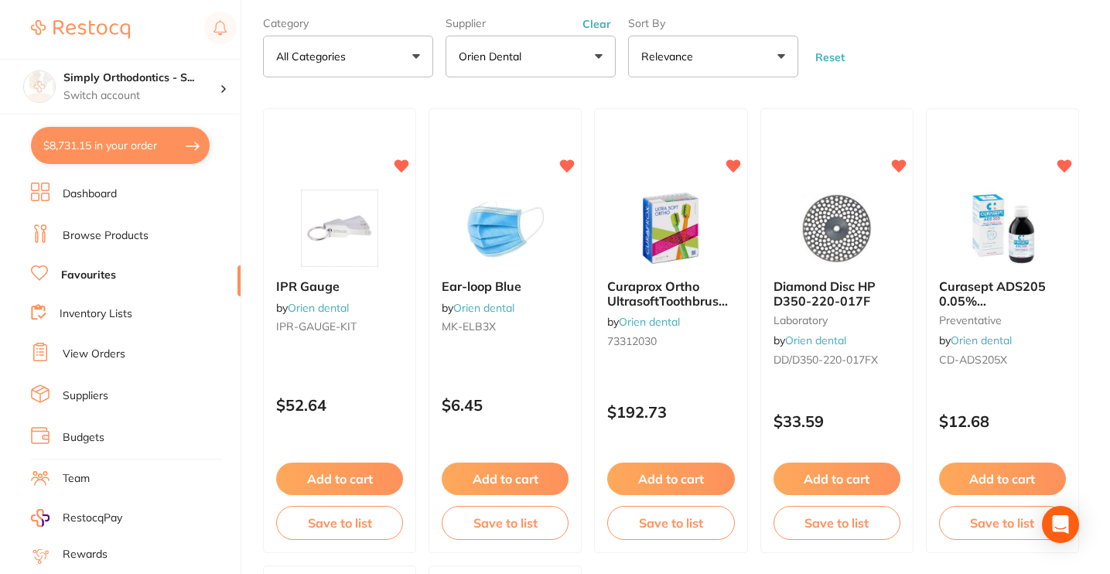
click at [152, 145] on button "$8,731.15 in your order" at bounding box center [120, 145] width 179 height 37
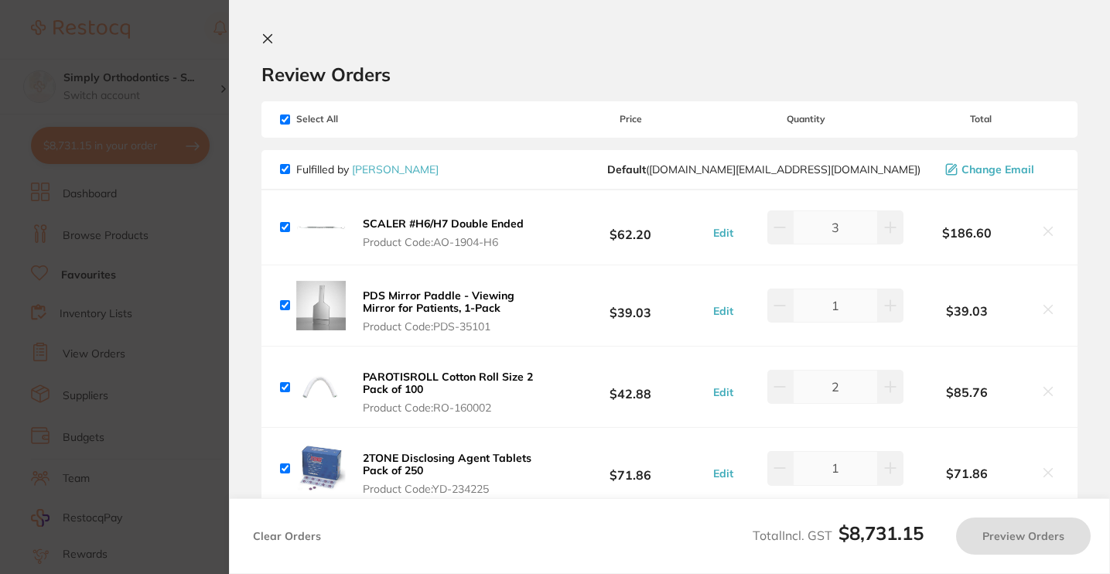
checkbox input "true"
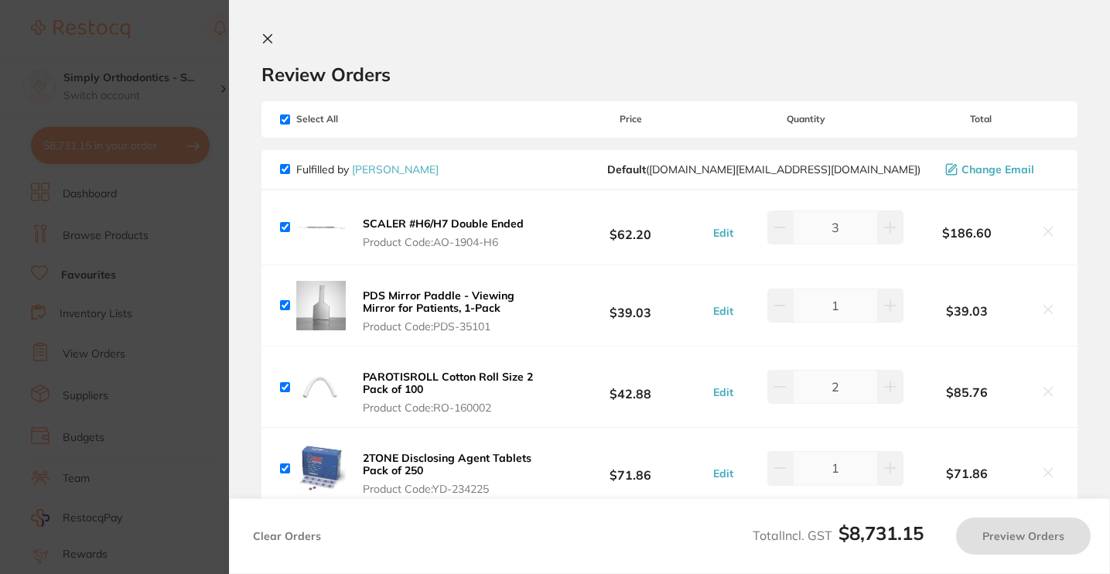
checkbox input "true"
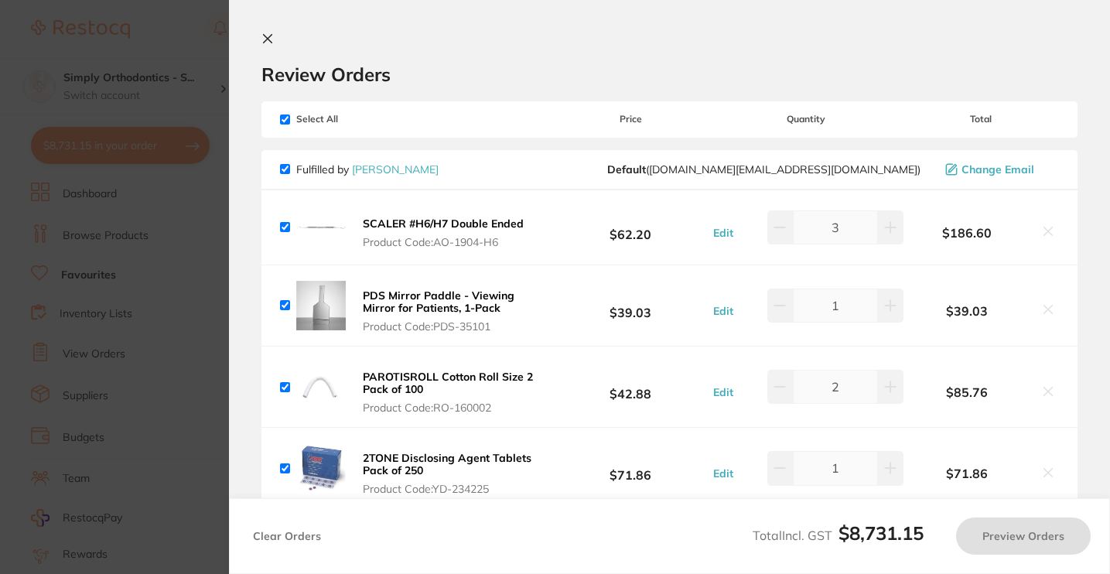
checkbox input "true"
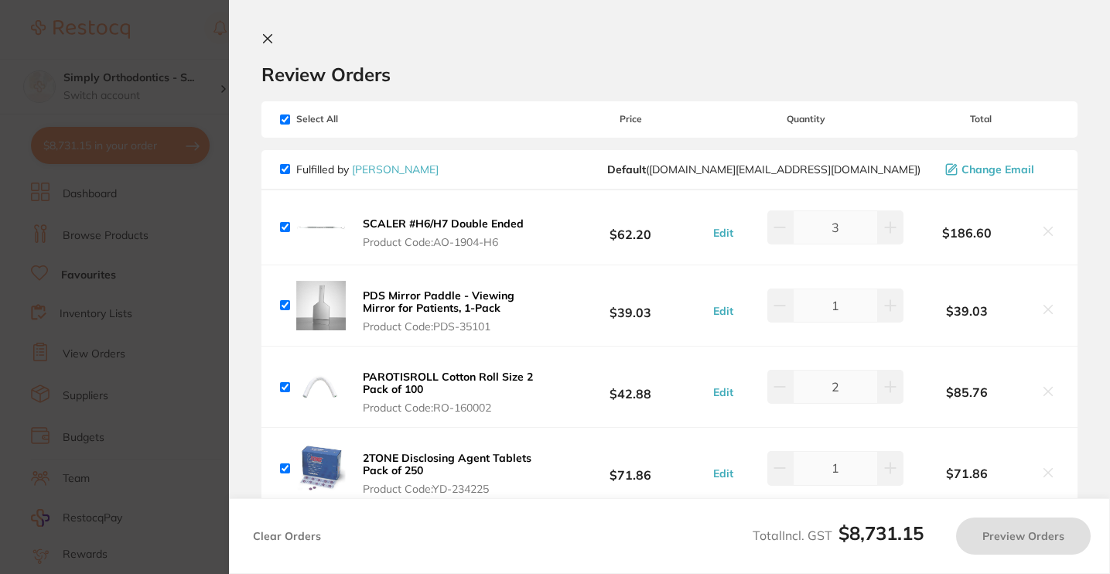
checkbox input "true"
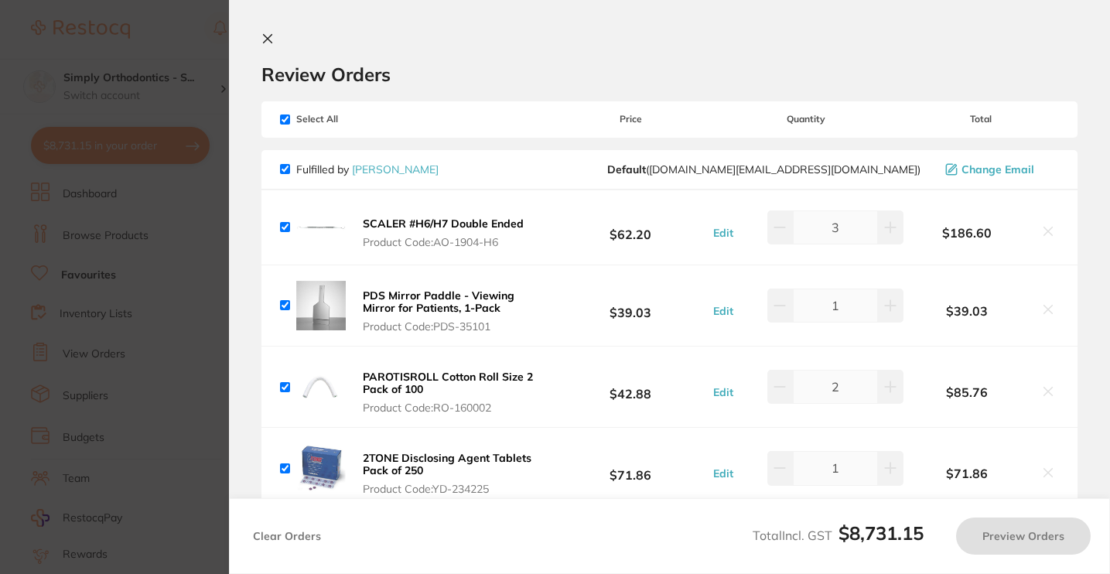
checkbox input "true"
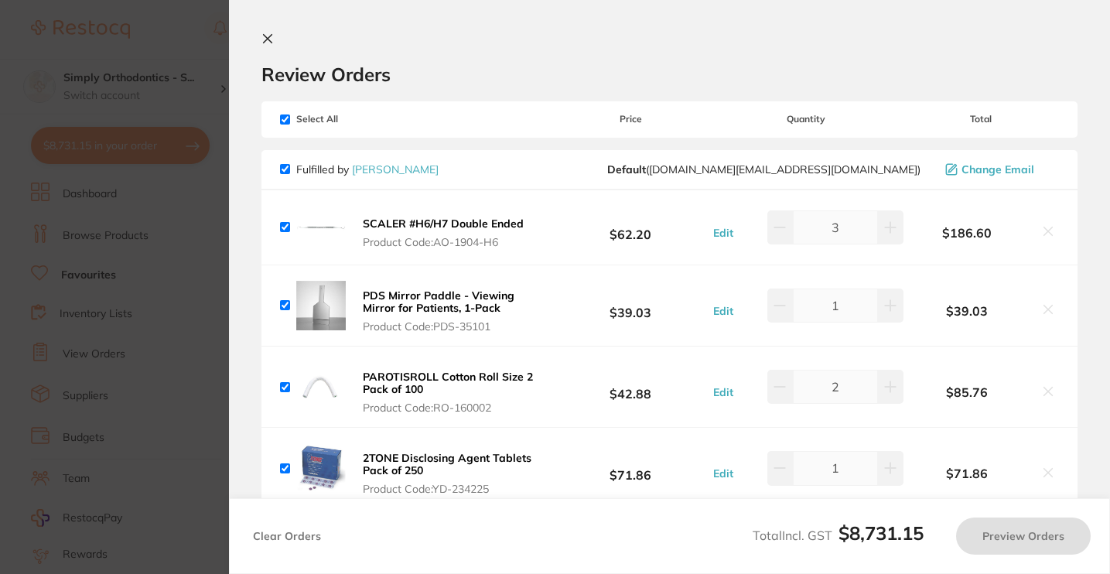
checkbox input "true"
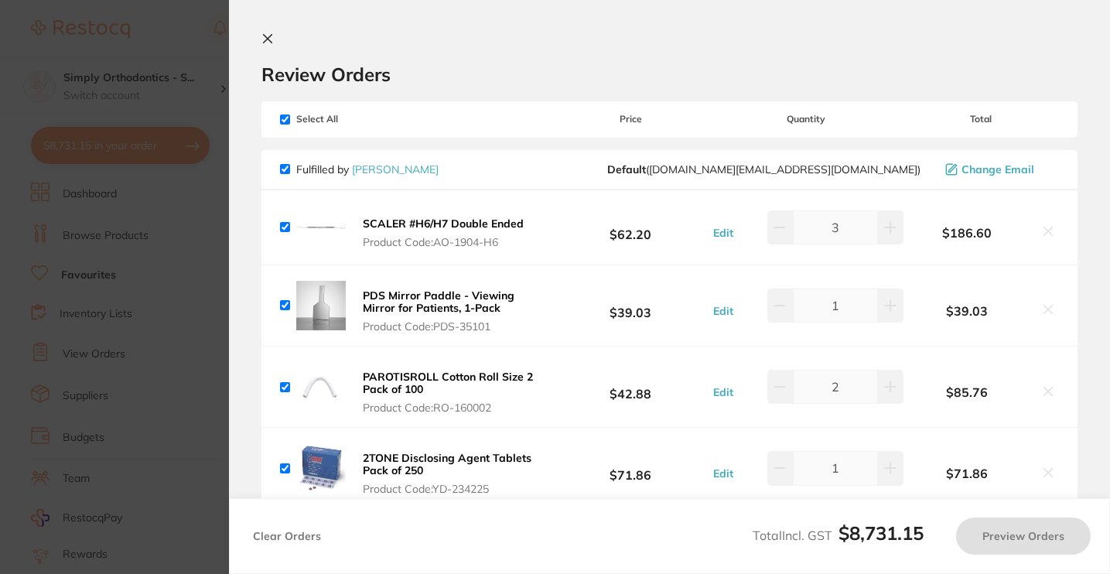
checkbox input "true"
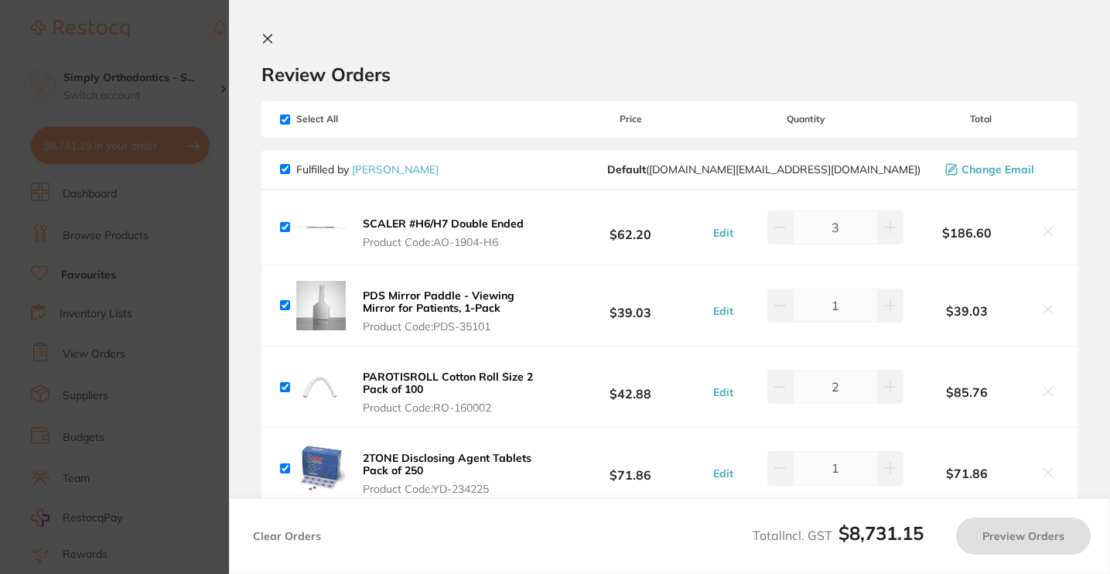
checkbox input "true"
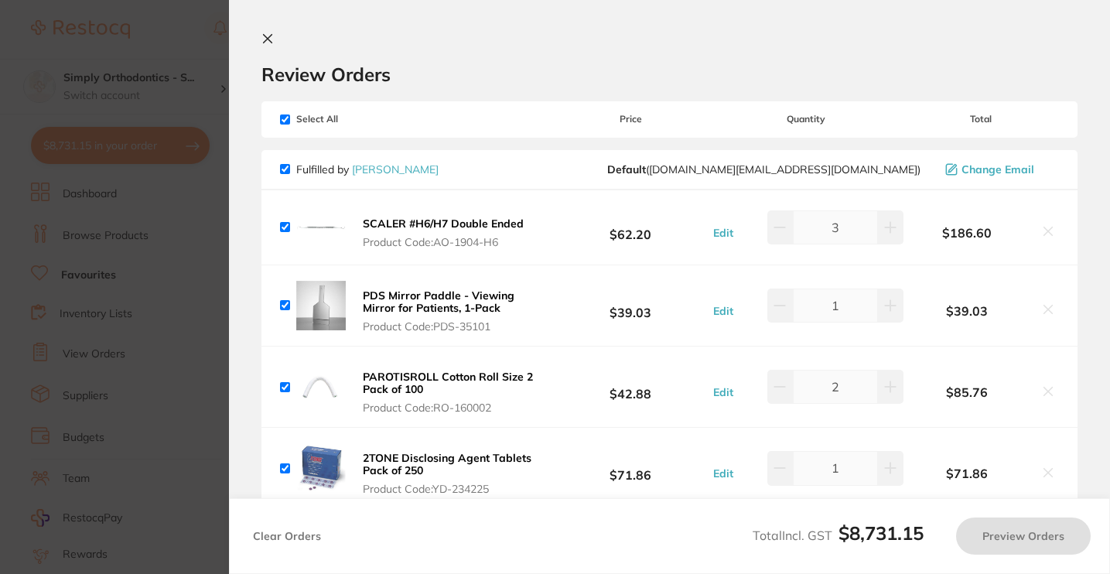
checkbox input "true"
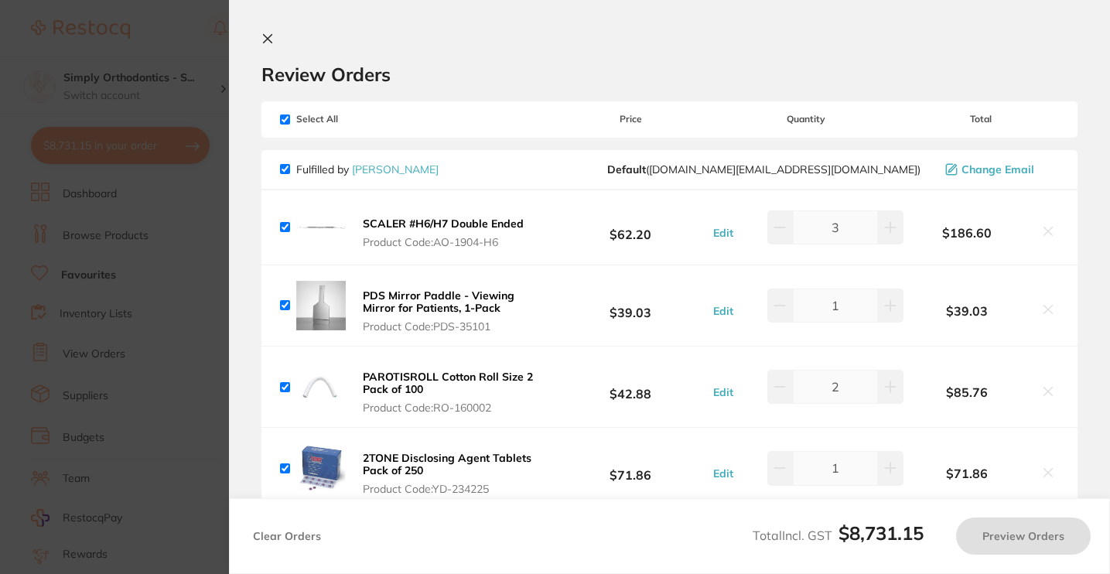
checkbox input "true"
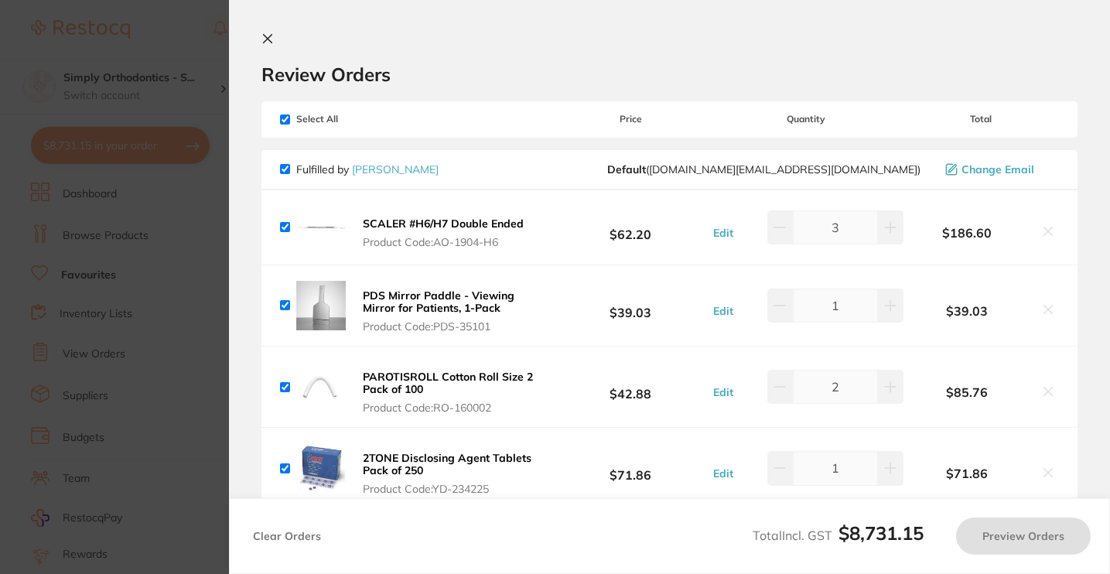
checkbox input "true"
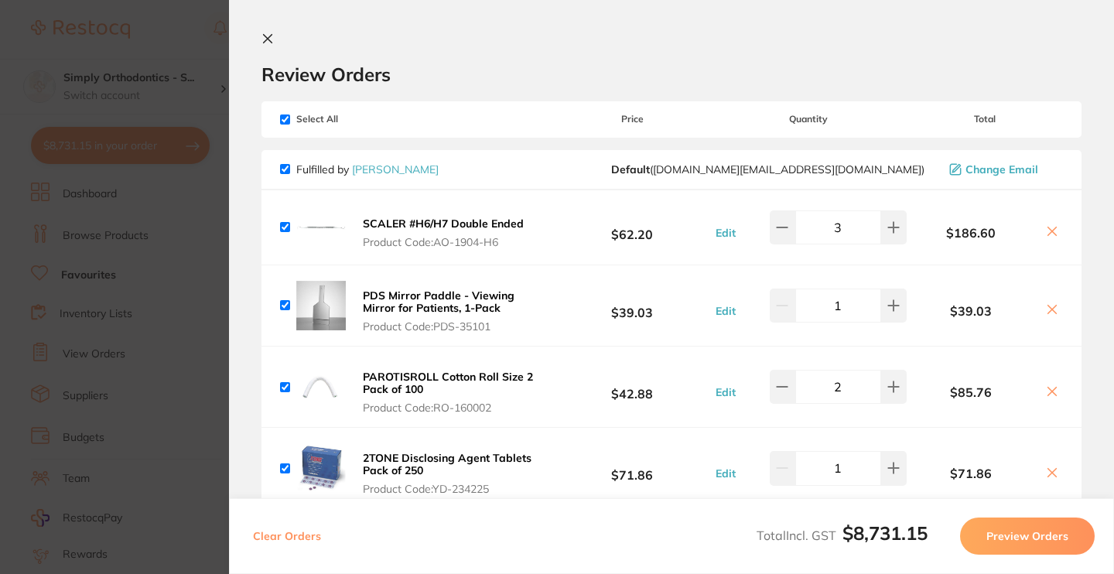
scroll to position [0, 0]
click at [267, 43] on icon at bounding box center [267, 38] width 12 height 12
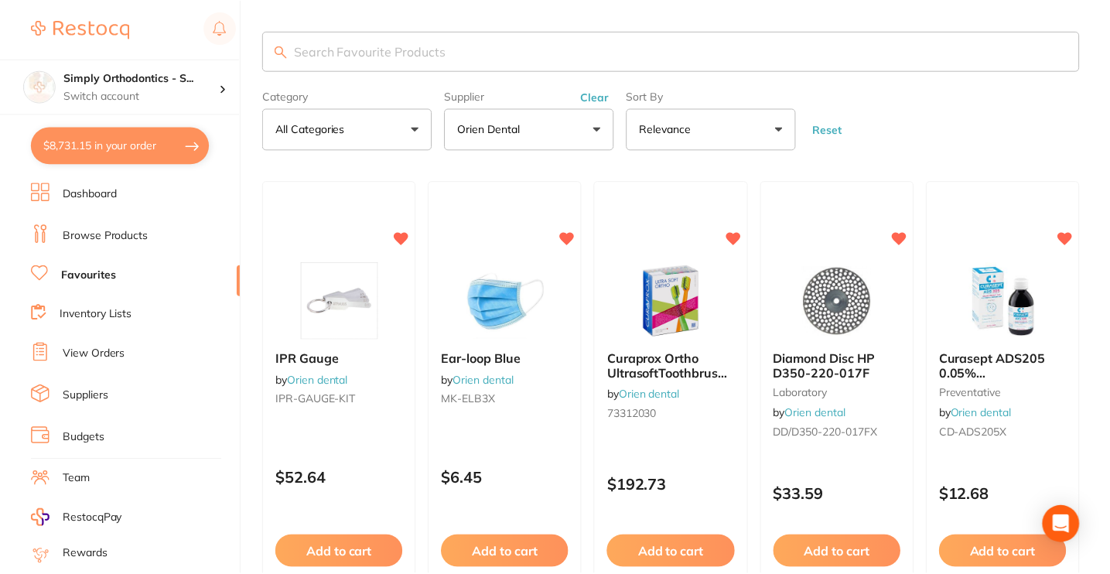
scroll to position [73, 0]
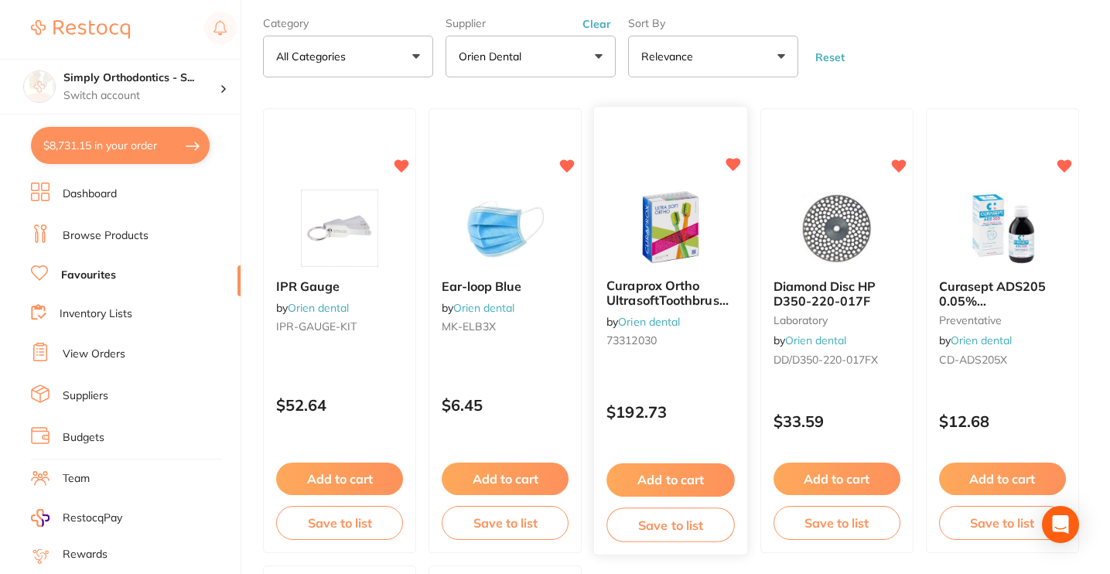
click at [667, 479] on button "Add to cart" at bounding box center [671, 479] width 128 height 33
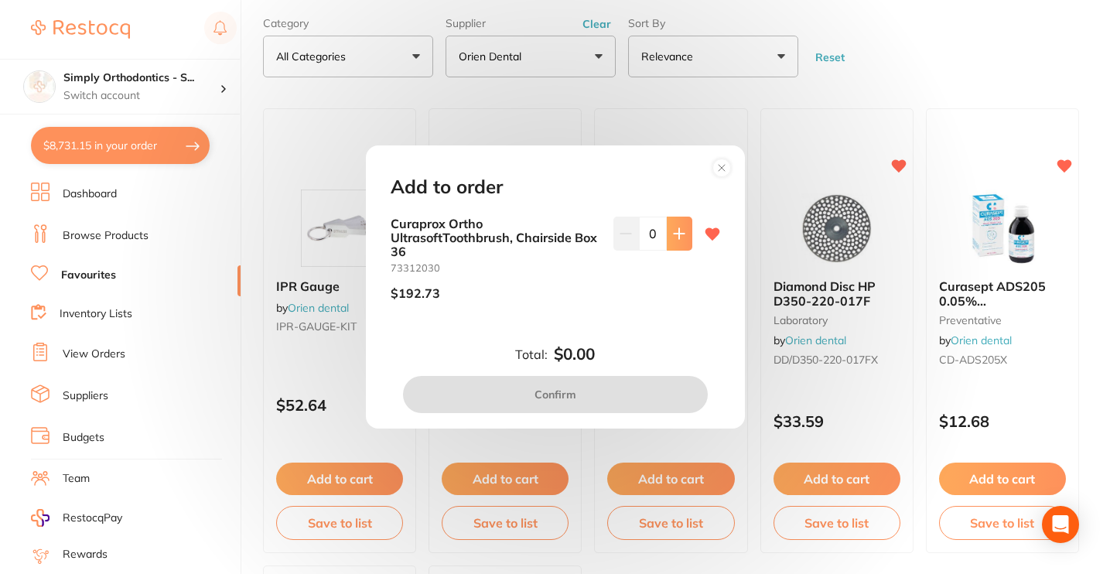
click at [673, 240] on icon at bounding box center [679, 233] width 12 height 12
type input "1"
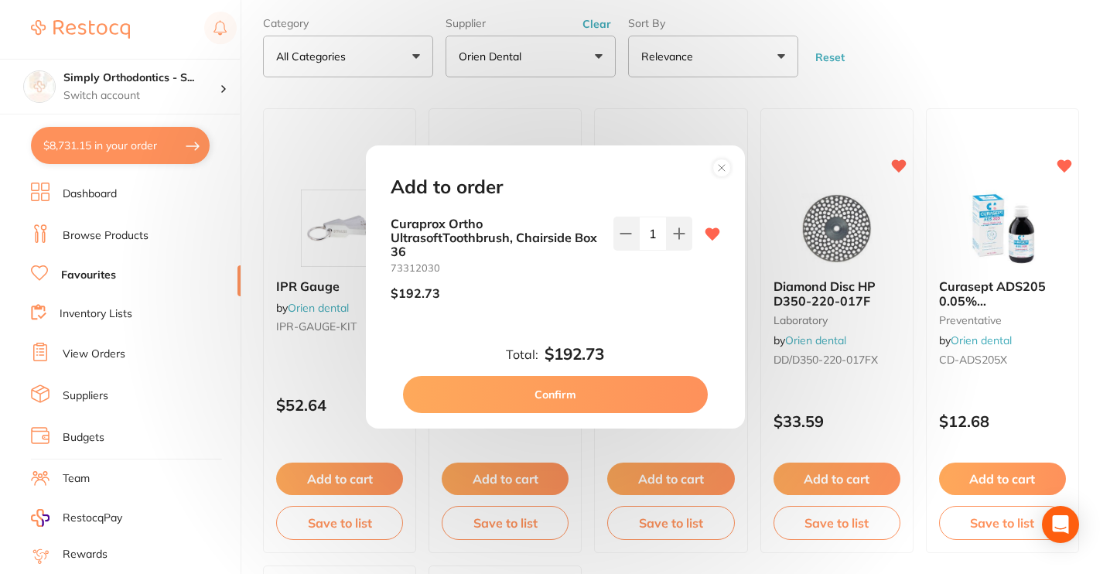
click at [547, 393] on button "Confirm" at bounding box center [555, 394] width 305 height 37
checkbox input "false"
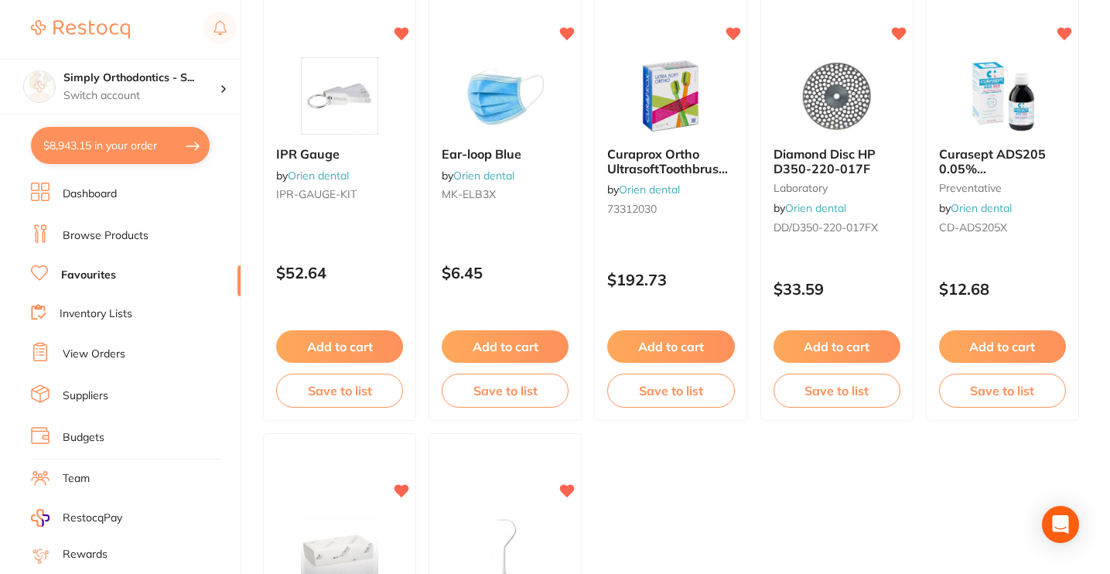
scroll to position [0, 0]
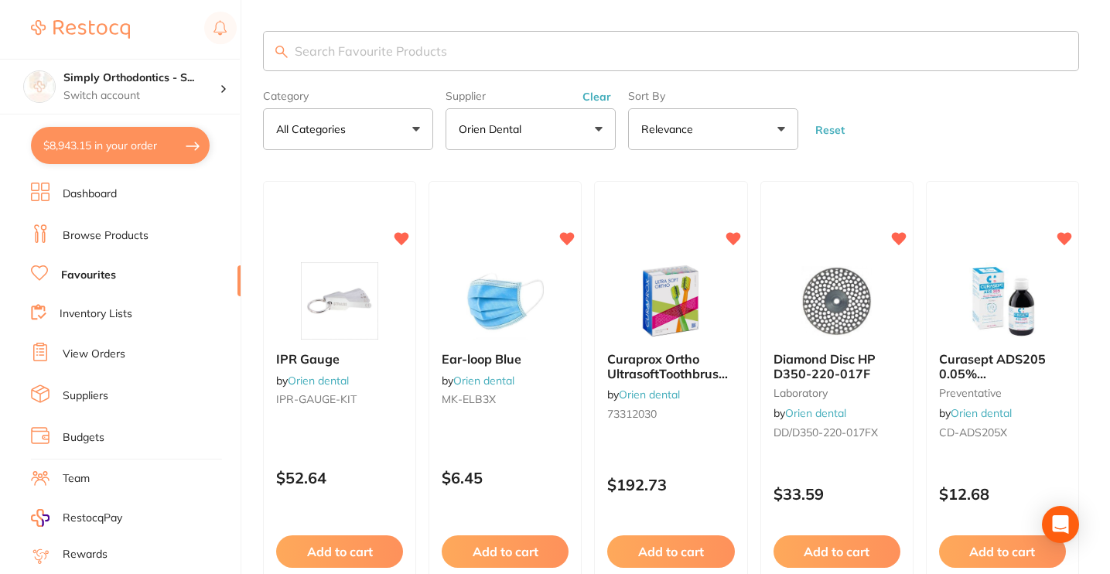
click at [601, 97] on button "Clear" at bounding box center [597, 97] width 38 height 14
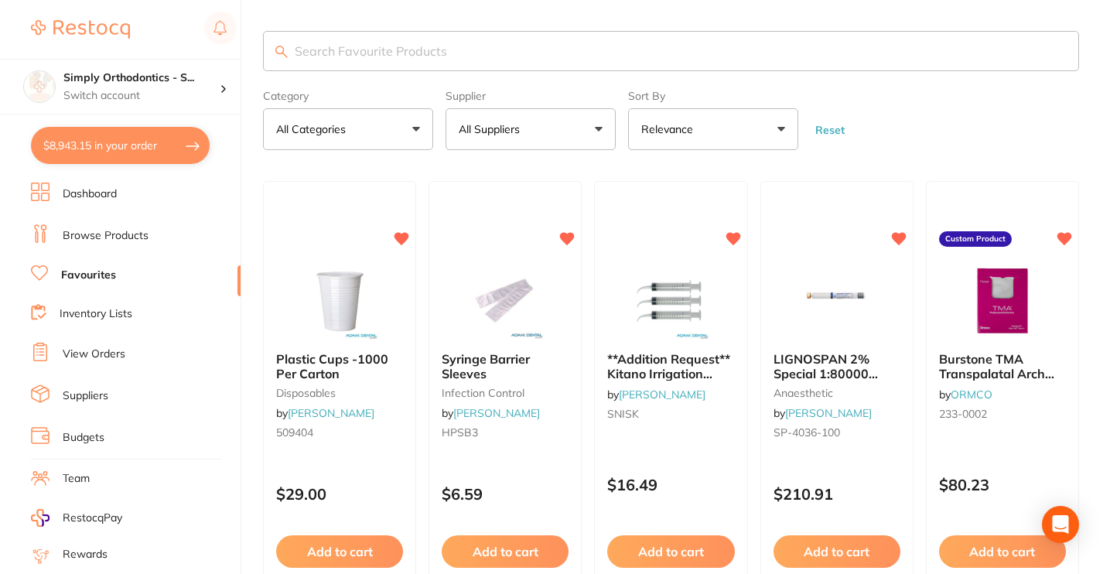
click at [565, 135] on button "All Suppliers" at bounding box center [530, 129] width 170 height 42
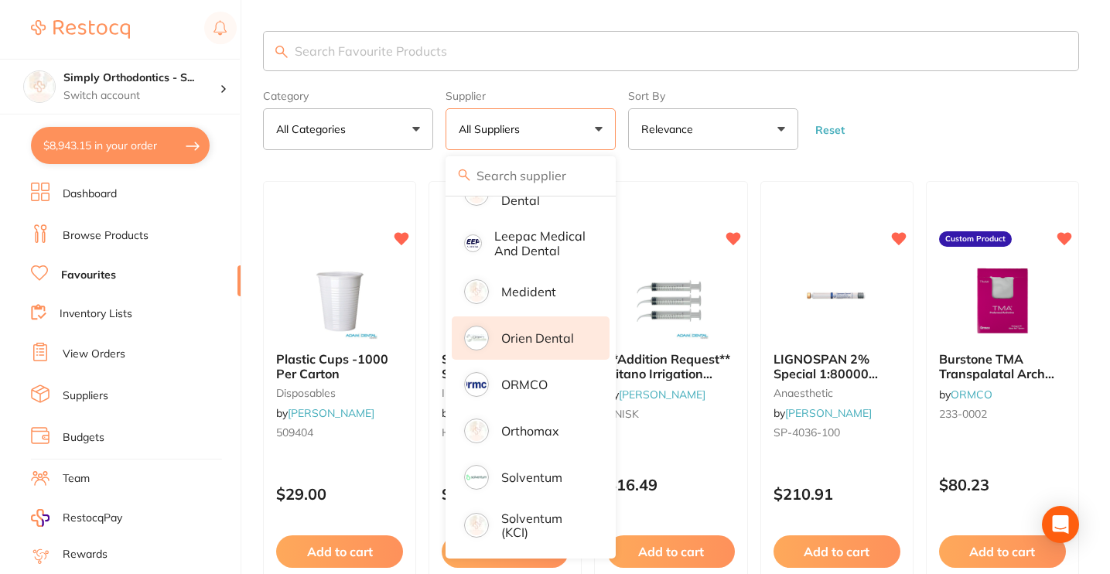
scroll to position [318, 0]
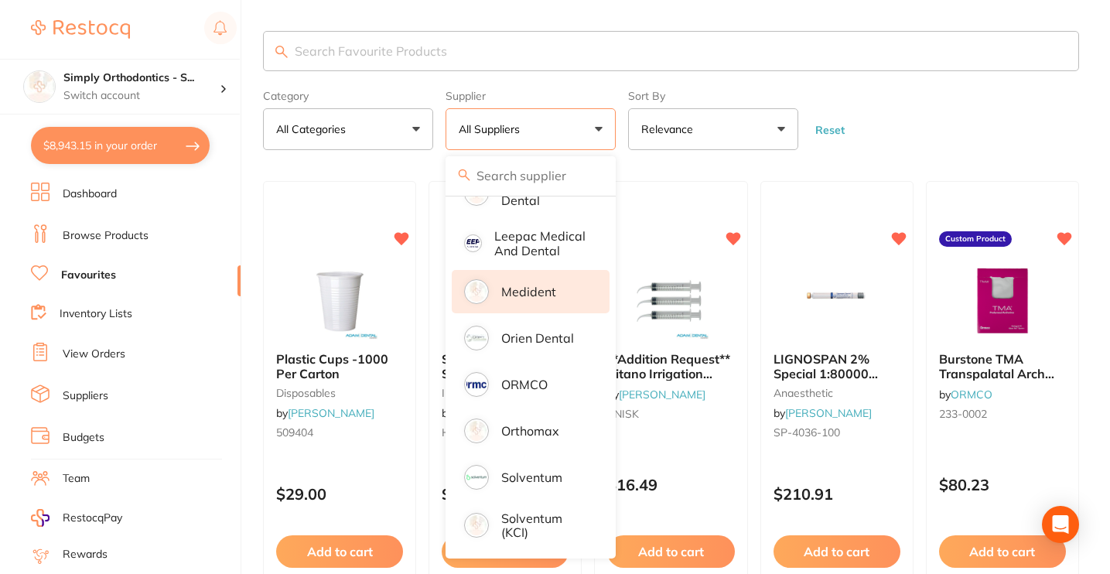
click at [544, 297] on p "Medident" at bounding box center [528, 292] width 55 height 14
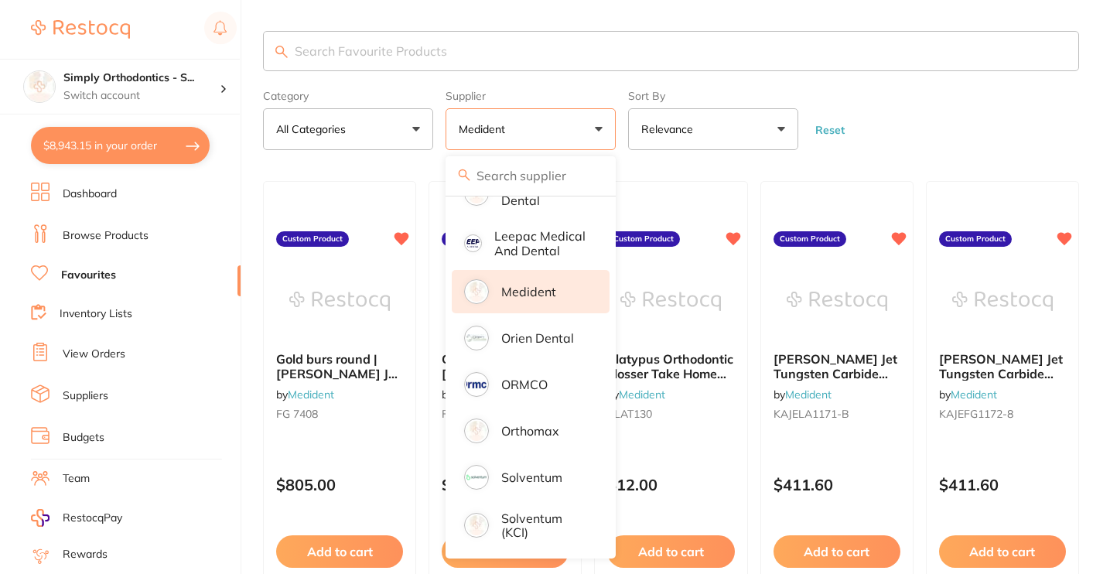
click at [931, 131] on form "Category All Categories All Categories No categories found Clear Category false…" at bounding box center [671, 117] width 816 height 67
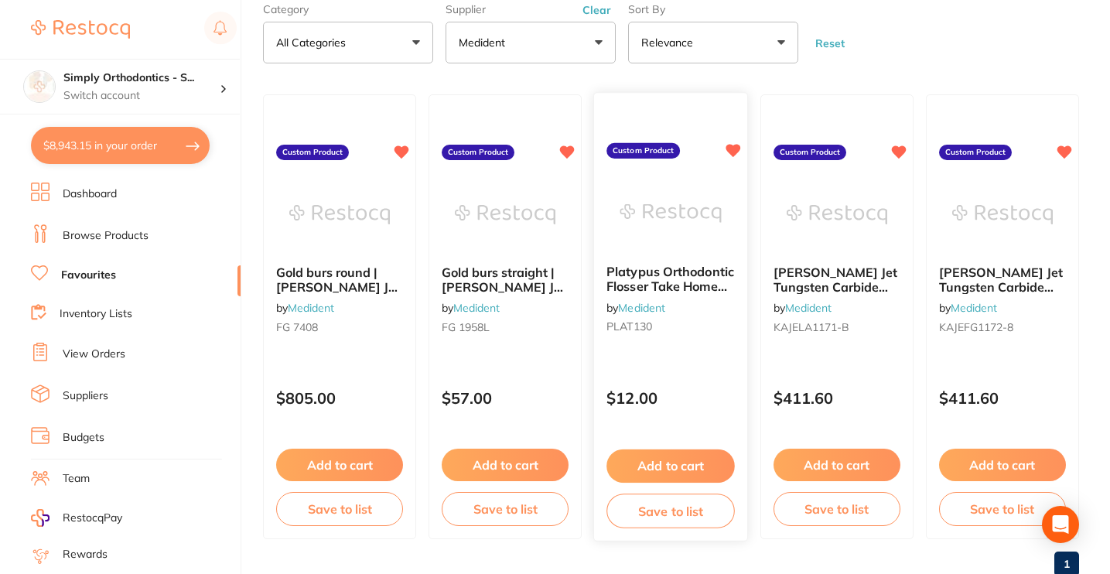
scroll to position [96, 0]
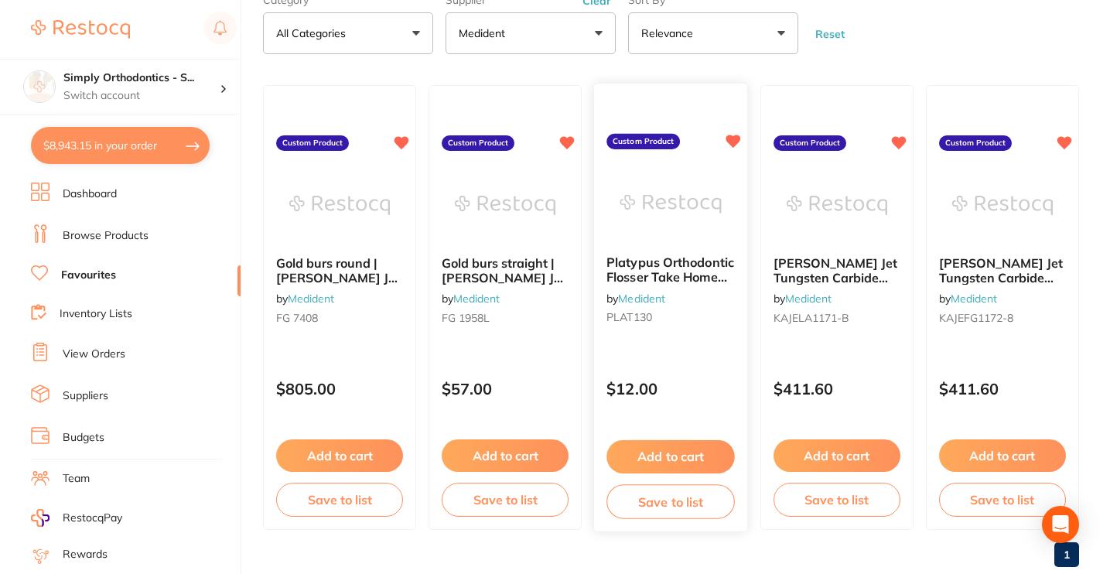
click at [663, 461] on button "Add to cart" at bounding box center [671, 456] width 128 height 33
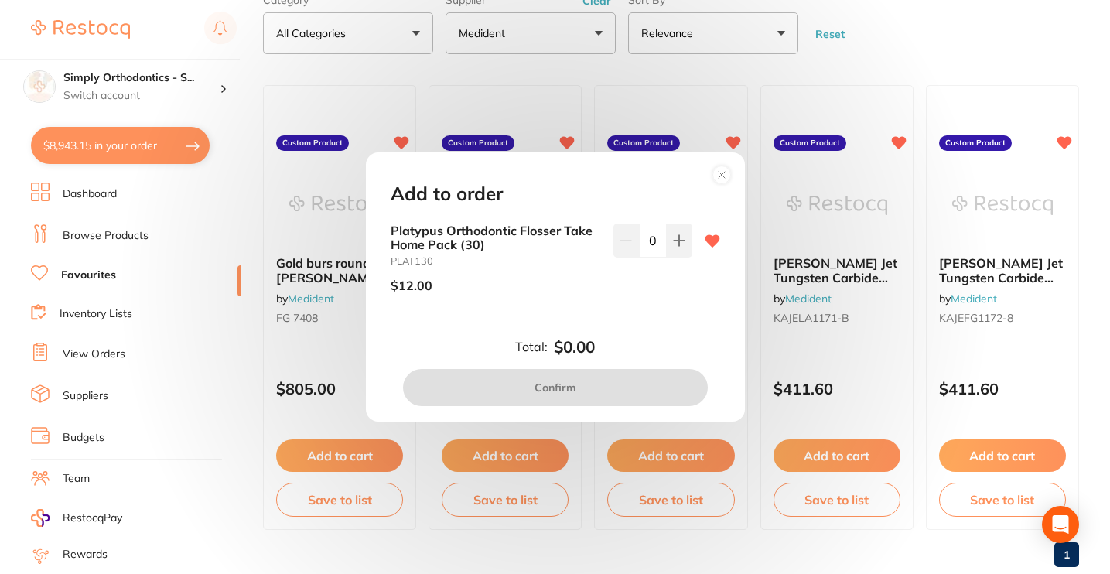
click at [717, 181] on circle at bounding box center [721, 175] width 18 height 18
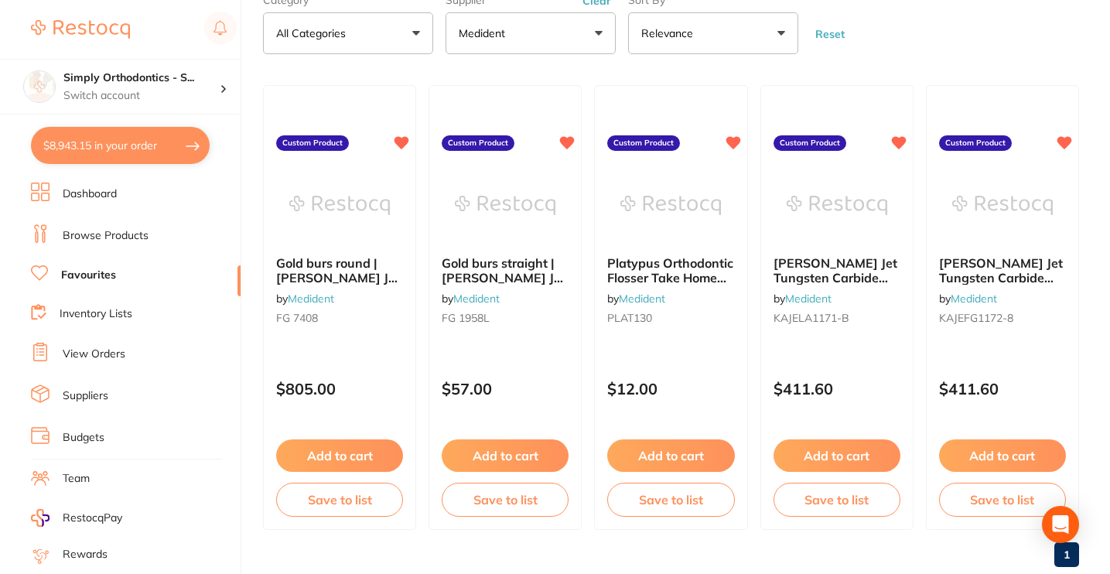
click at [100, 349] on link "View Orders" at bounding box center [94, 353] width 63 height 15
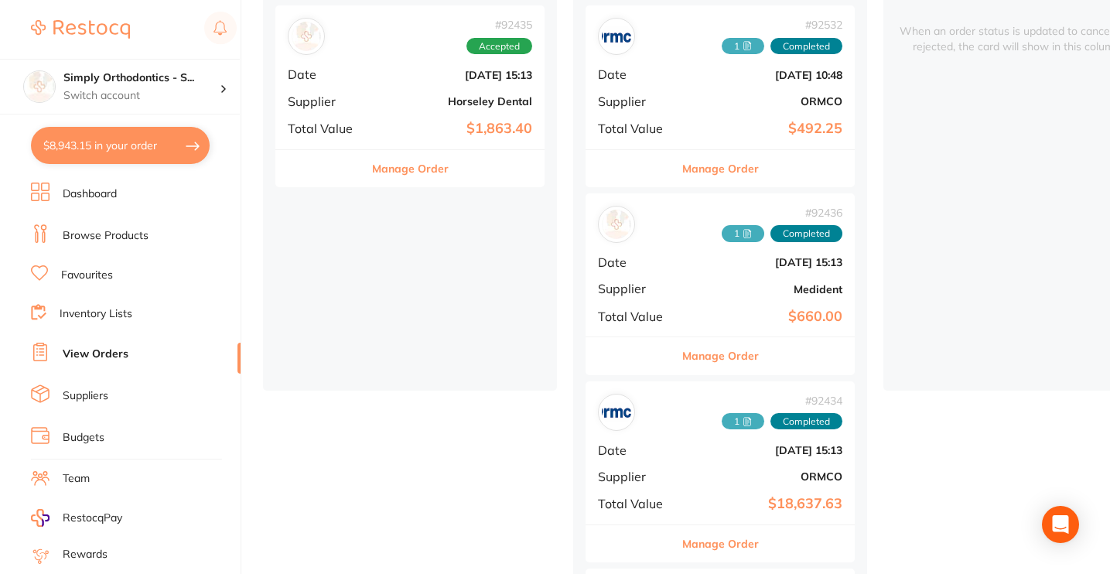
scroll to position [268, 0]
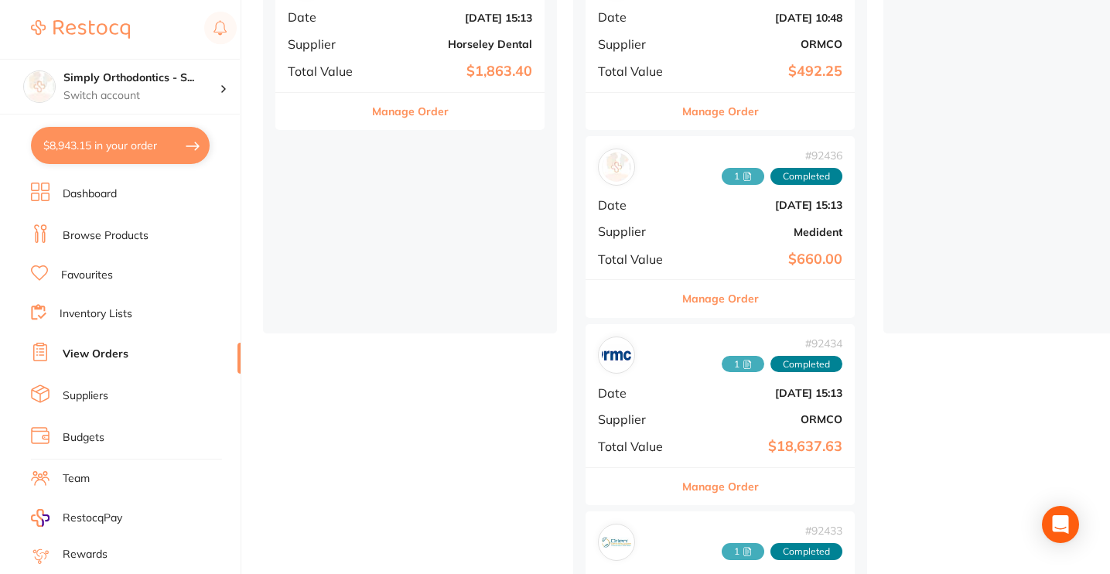
click at [720, 298] on button "Manage Order" at bounding box center [720, 298] width 77 height 37
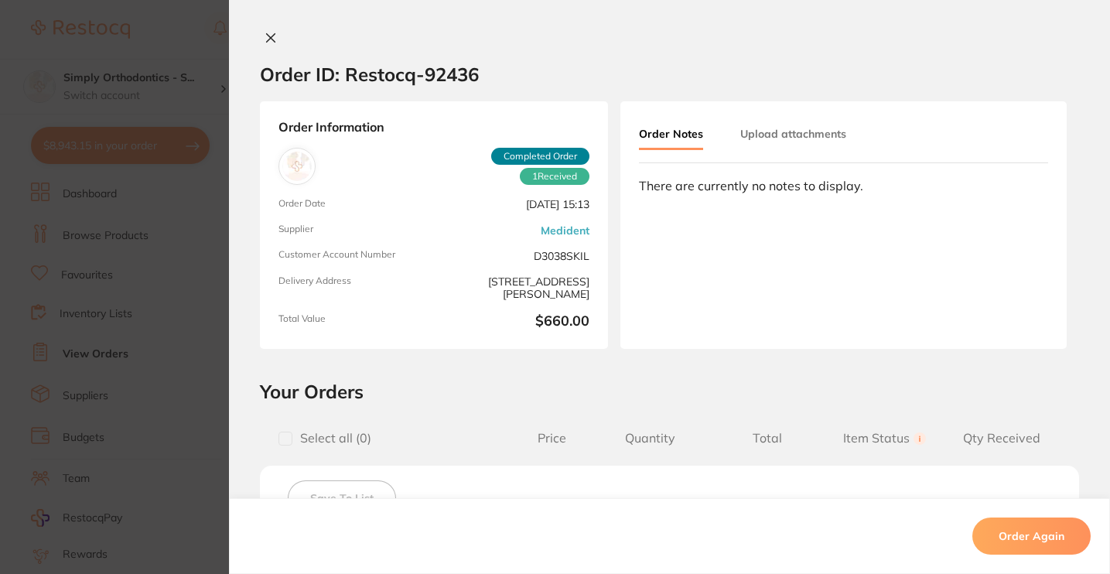
click at [264, 37] on icon at bounding box center [270, 38] width 12 height 12
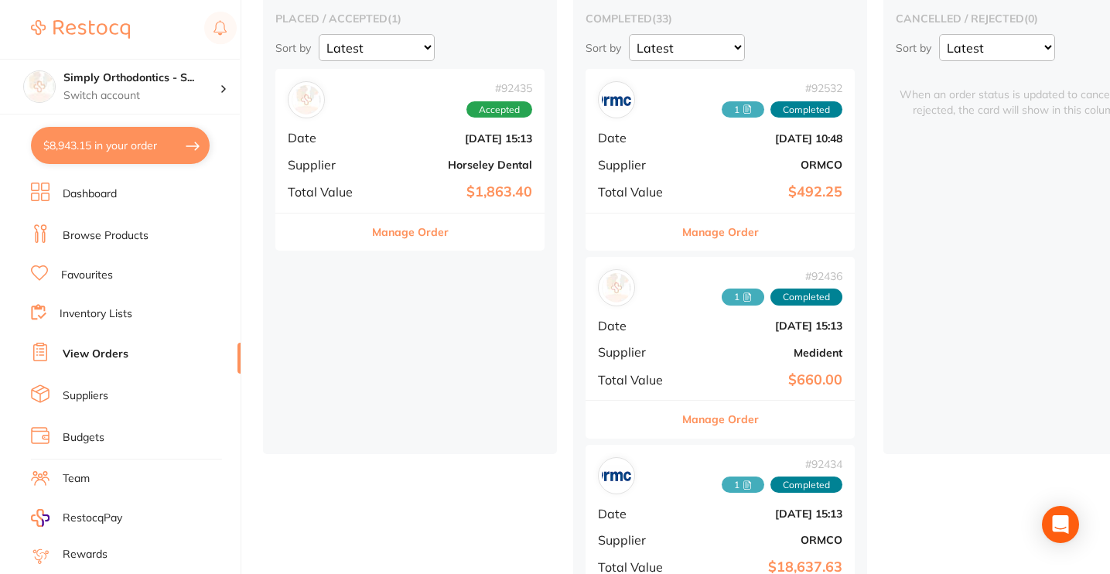
scroll to position [145, 0]
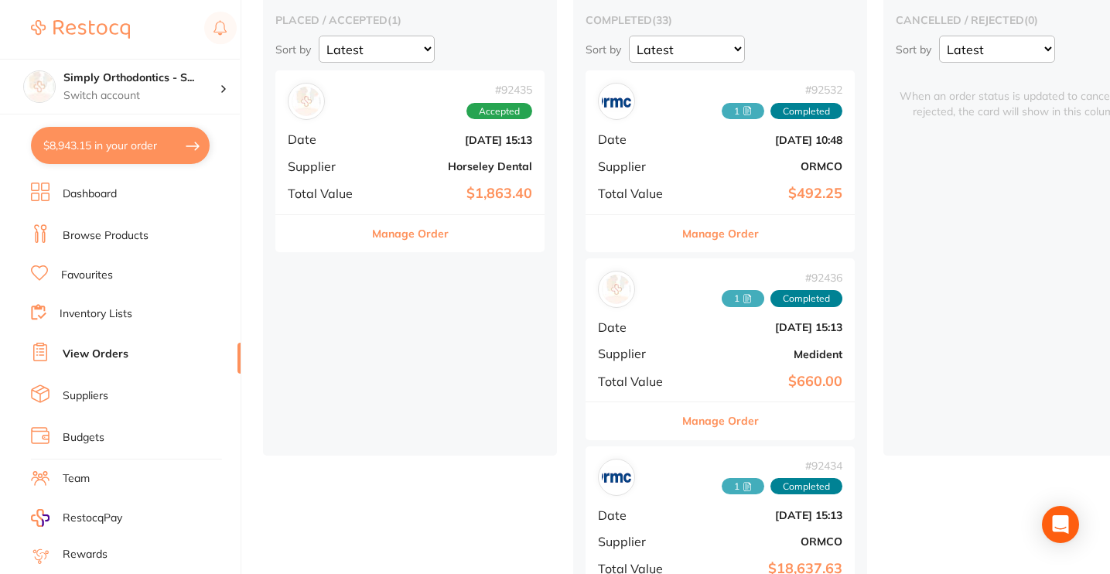
click at [81, 275] on link "Favourites" at bounding box center [87, 275] width 52 height 15
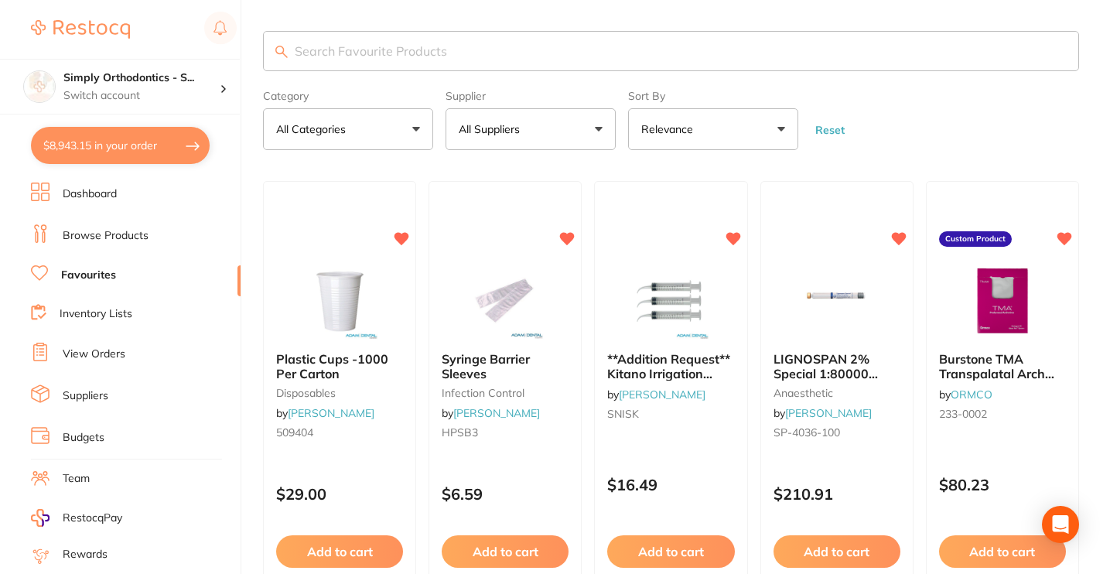
click at [571, 138] on button "All Suppliers" at bounding box center [530, 129] width 170 height 42
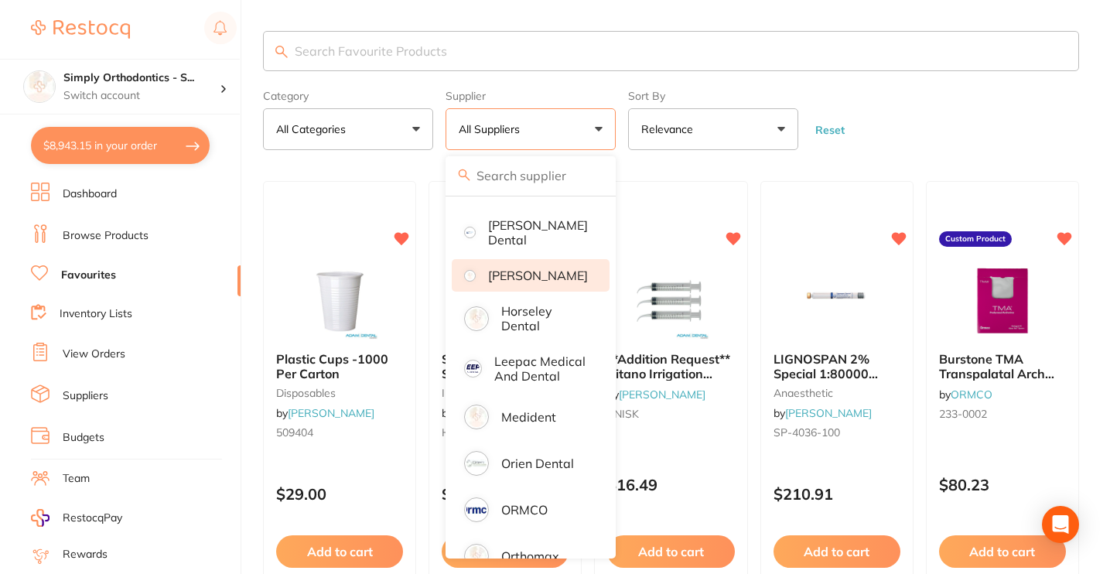
scroll to position [172, 0]
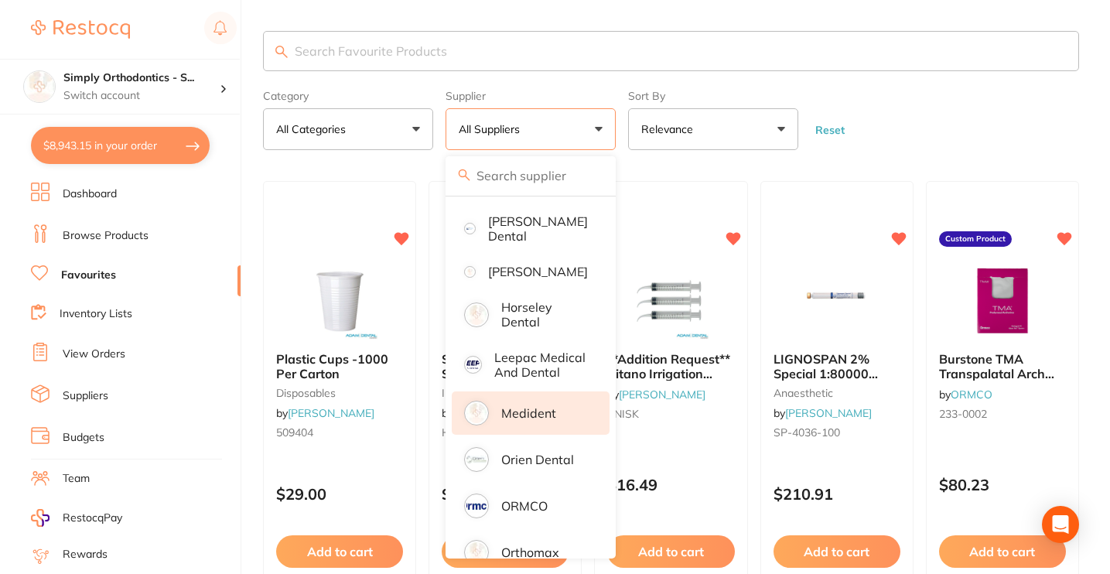
click at [533, 420] on p "Medident" at bounding box center [528, 413] width 55 height 14
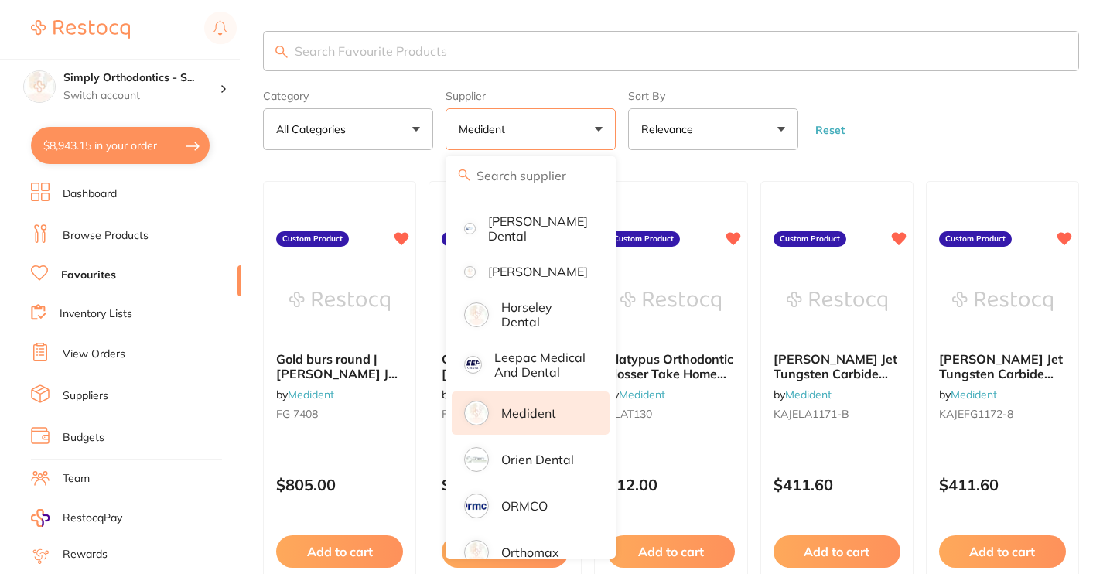
click at [1012, 105] on form "Category All Categories All Categories No categories found Clear Category false…" at bounding box center [671, 117] width 816 height 67
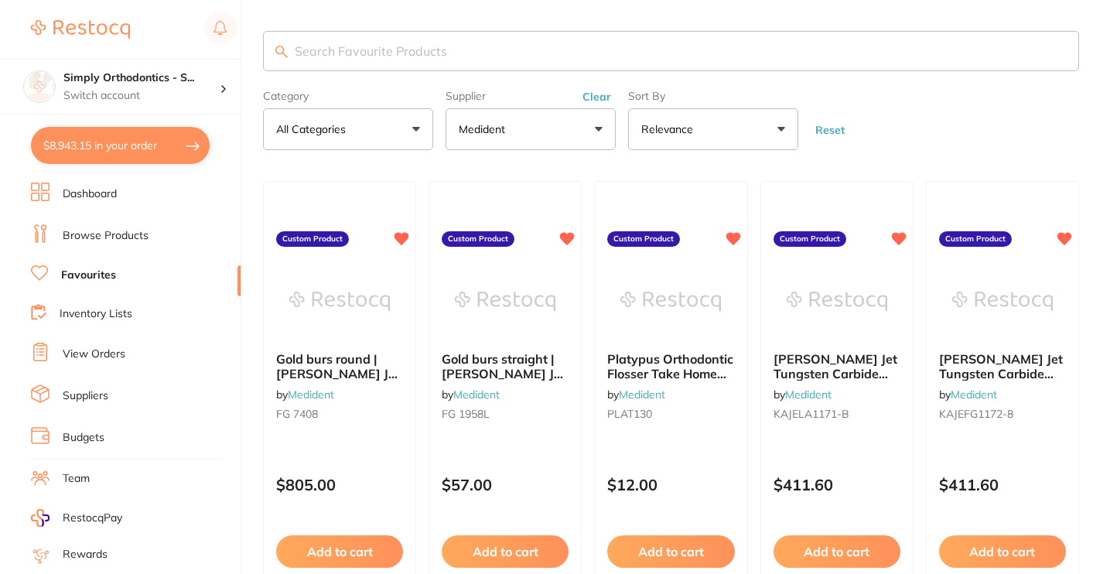
scroll to position [63, 0]
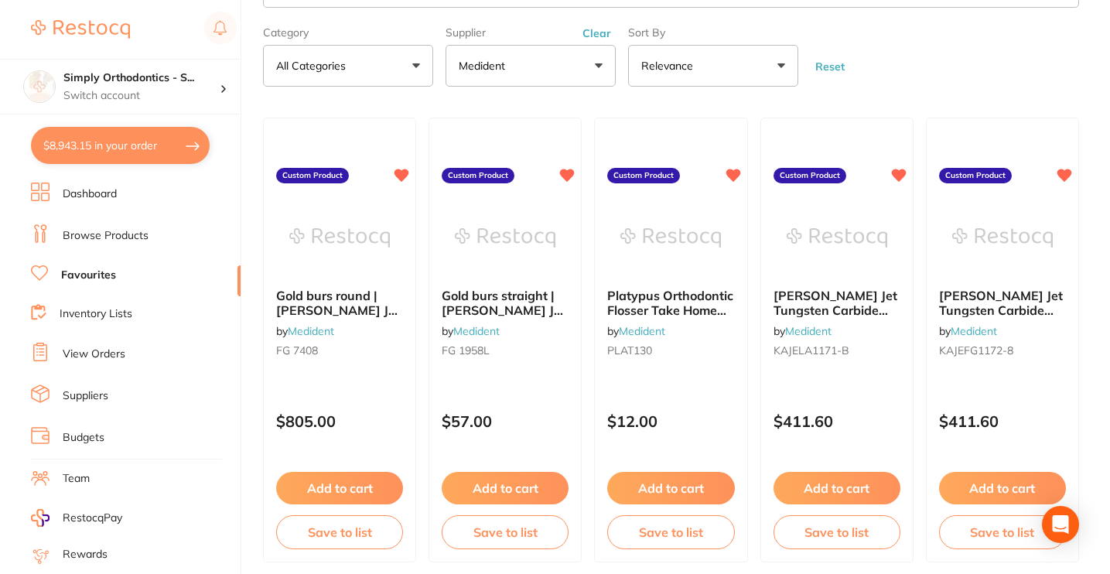
click at [662, 486] on button "Add to cart" at bounding box center [670, 488] width 127 height 32
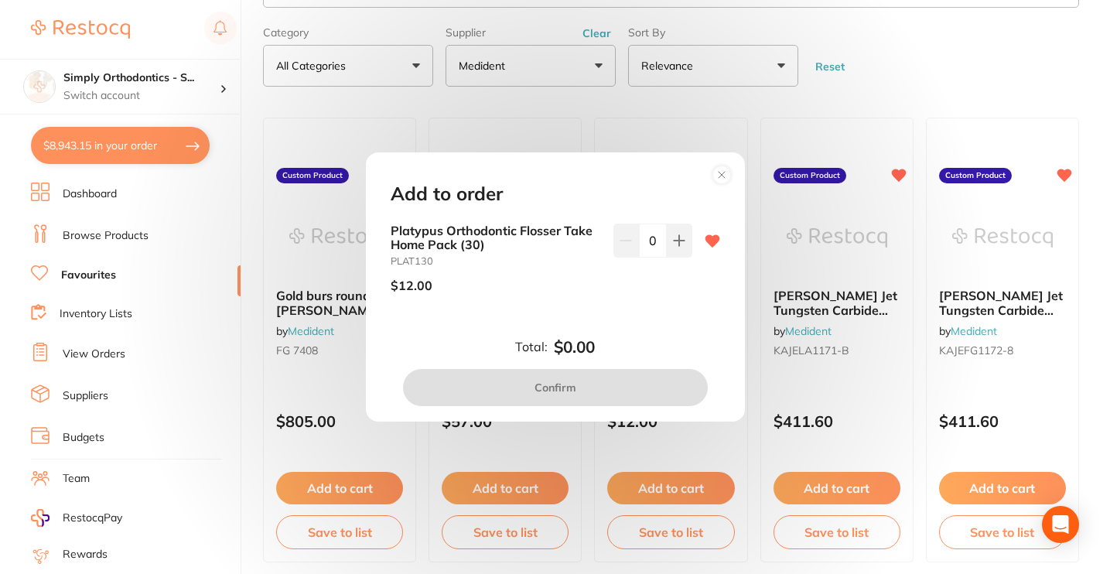
click at [645, 242] on input "0" at bounding box center [653, 240] width 28 height 34
type input "50"
click at [652, 302] on div "50" at bounding box center [652, 264] width 79 height 82
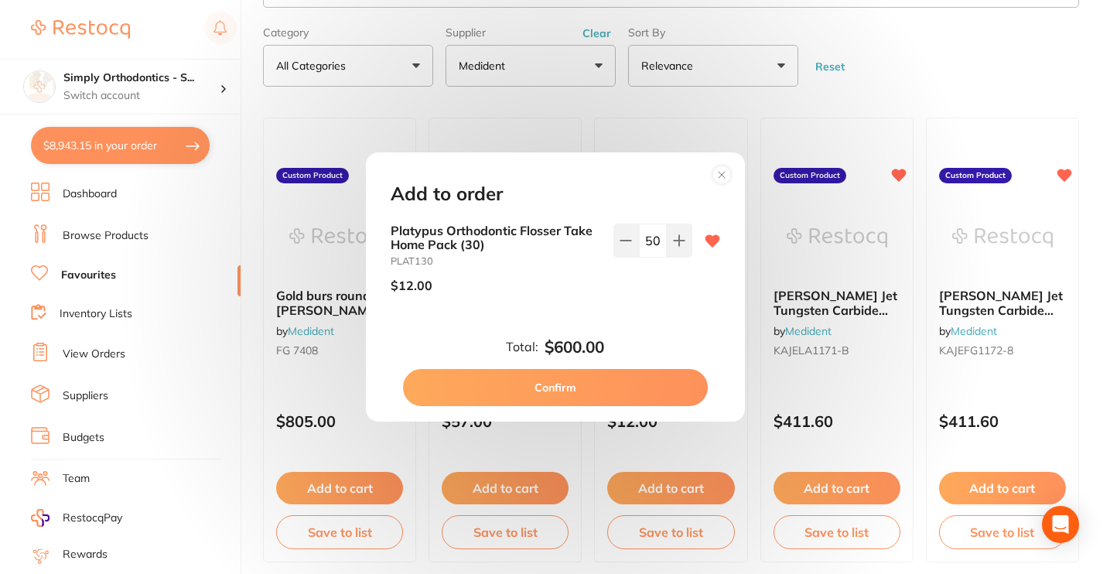
click at [564, 384] on button "Confirm" at bounding box center [555, 387] width 305 height 37
checkbox input "false"
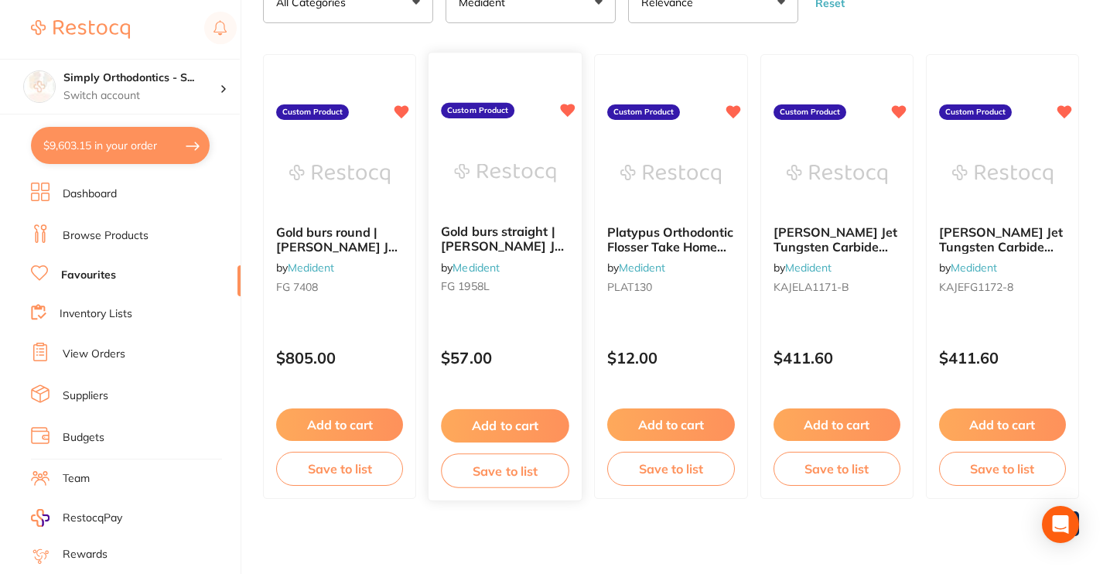
scroll to position [135, 0]
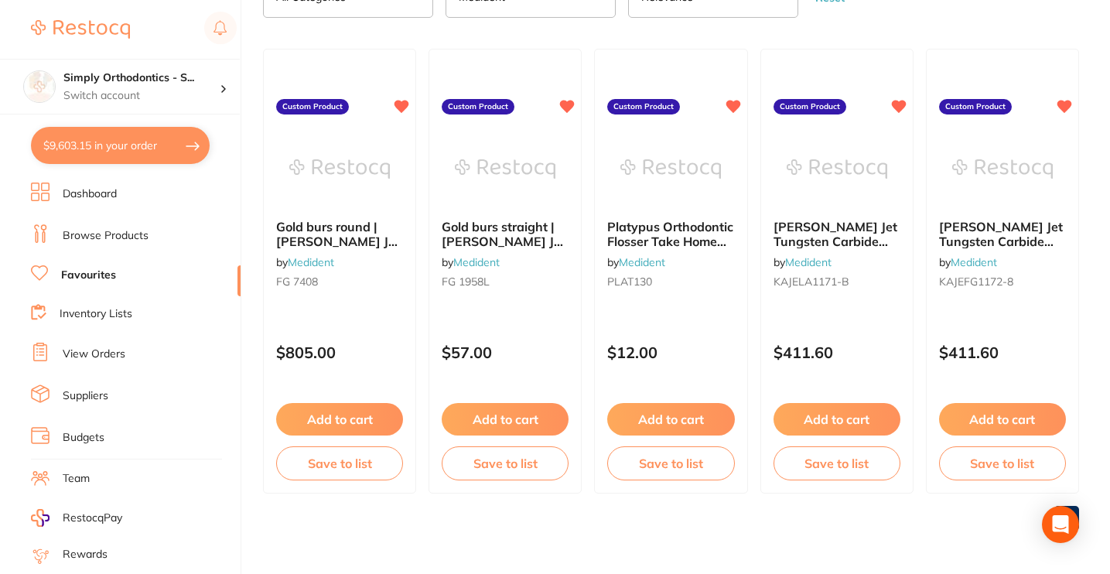
click at [153, 138] on button "$9,603.15 in your order" at bounding box center [120, 145] width 179 height 37
checkbox input "true"
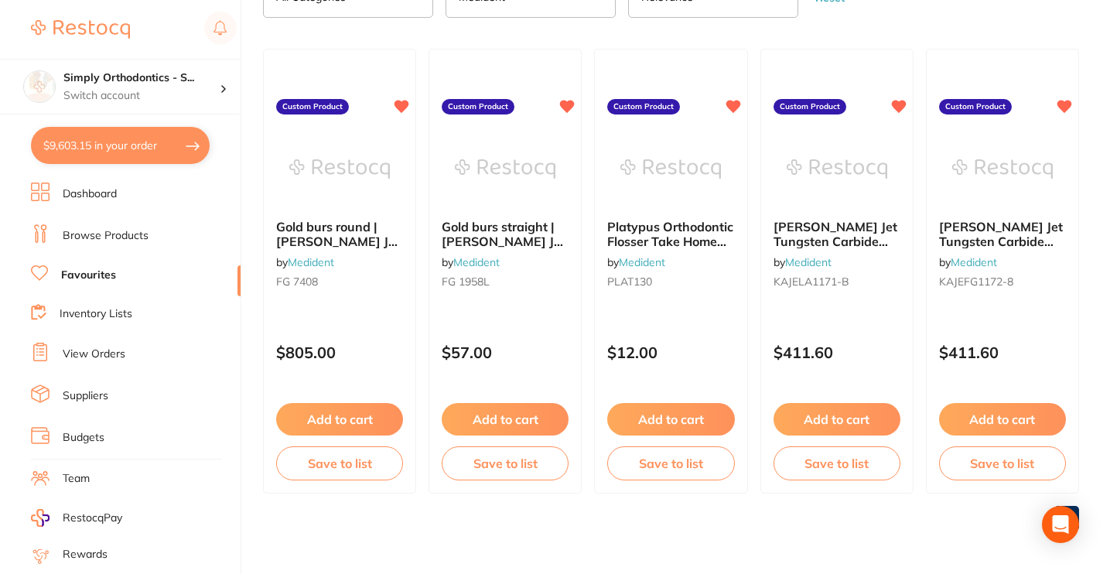
checkbox input "true"
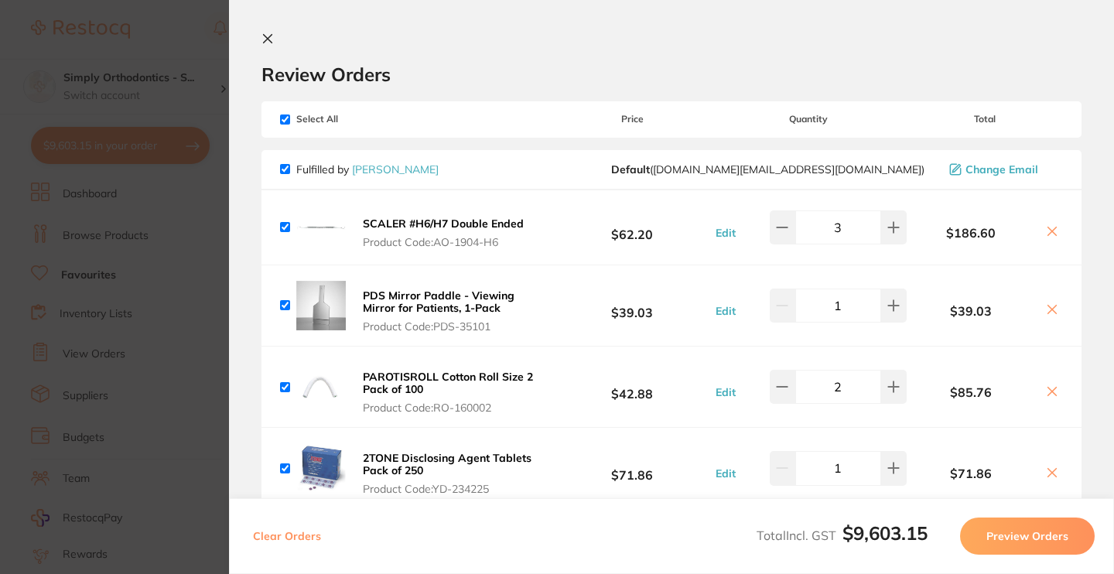
scroll to position [0, 0]
click at [268, 37] on icon at bounding box center [267, 38] width 12 height 12
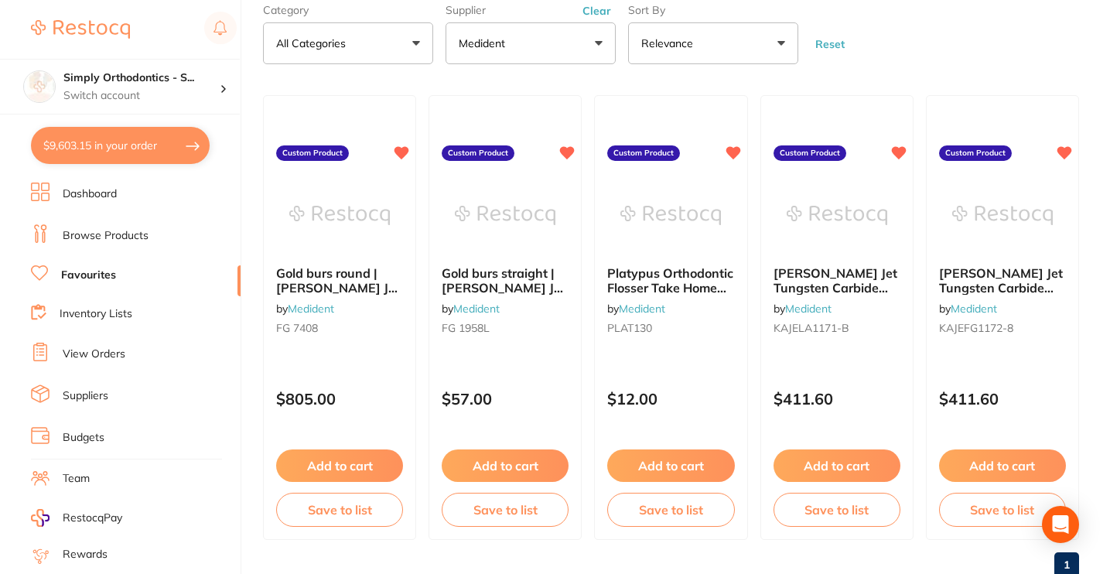
scroll to position [135, 0]
